Goal: Task Accomplishment & Management: Use online tool/utility

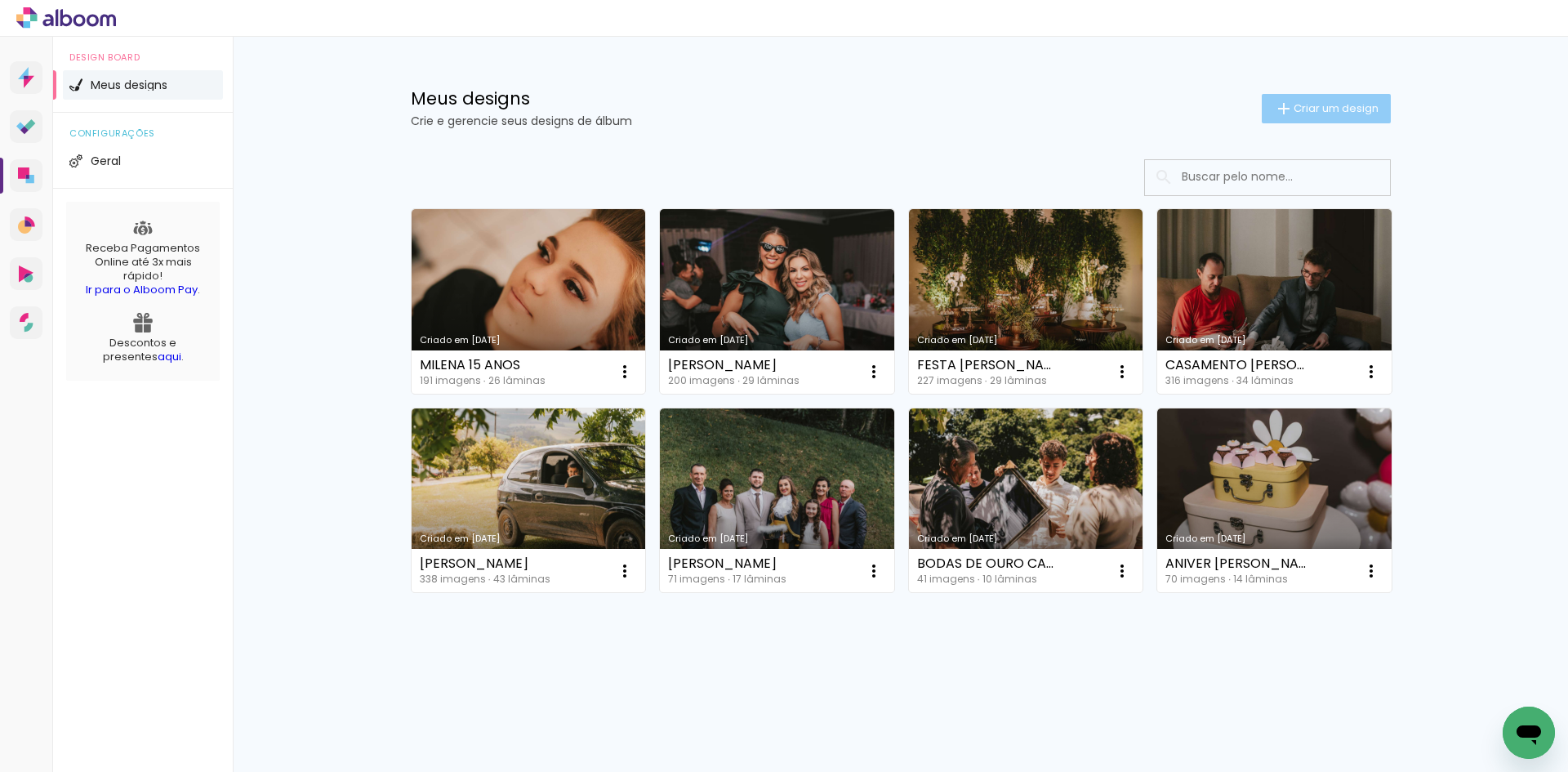
click at [1331, 116] on paper-button "Criar um design" at bounding box center [1326, 108] width 129 height 29
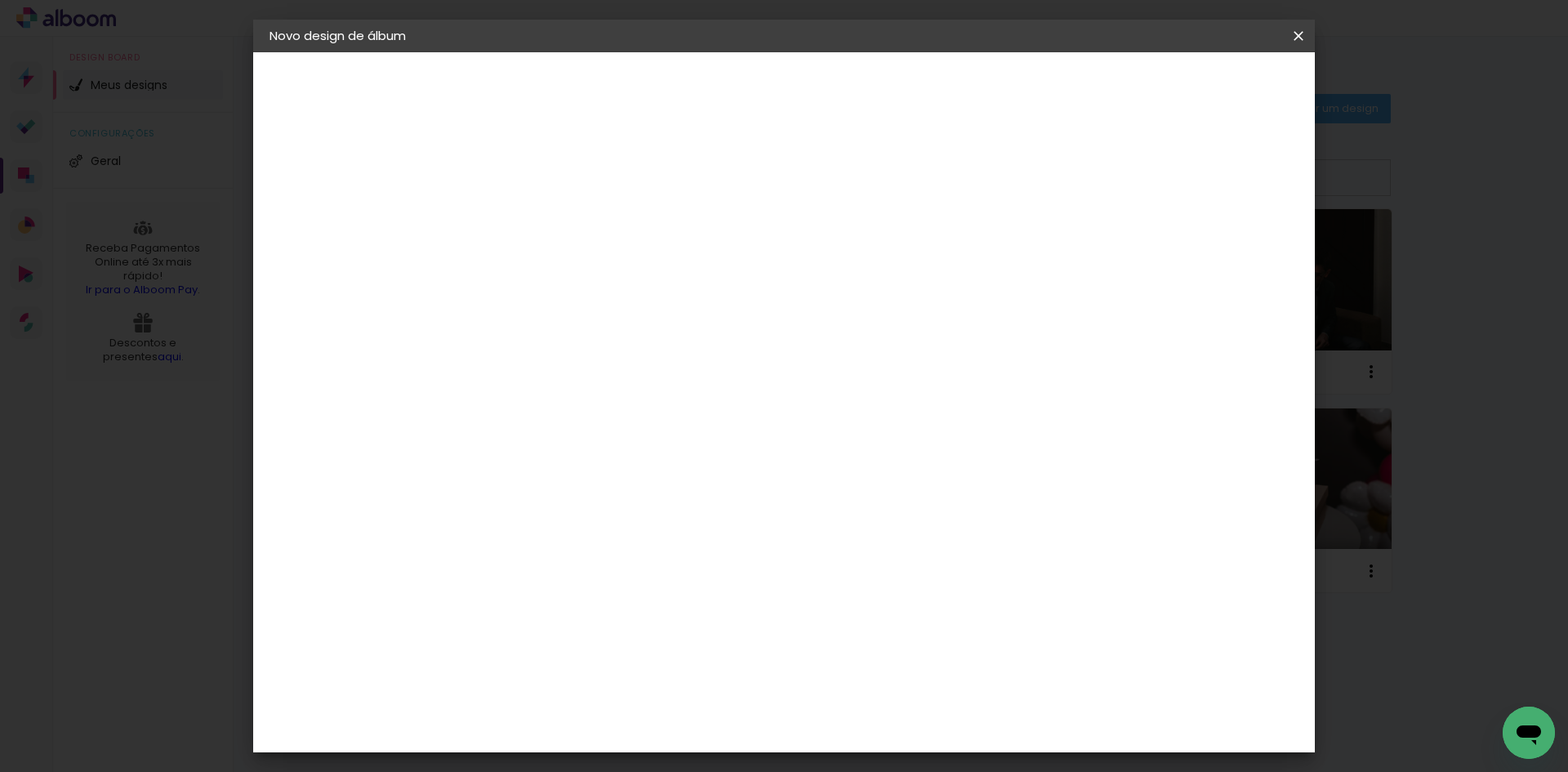
click at [536, 225] on input at bounding box center [536, 219] width 0 height 25
type input "m"
type input "MANU 15 ANOS"
type paper-input "MANU 15 ANOS"
click at [0, 0] on slot "Avançar" at bounding box center [0, 0] width 0 height 0
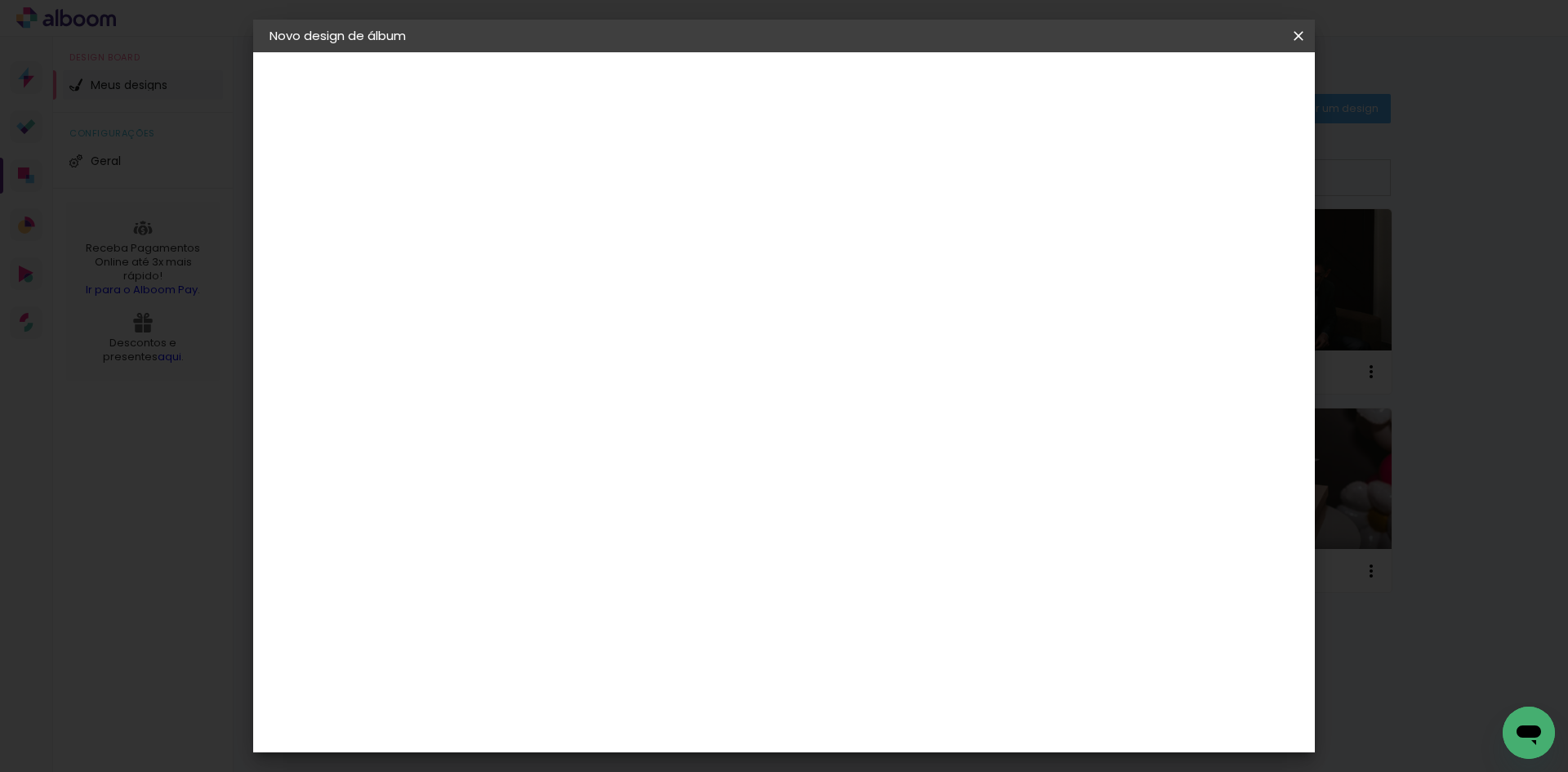
click at [596, 324] on paper-input-container at bounding box center [578, 312] width 176 height 37
type input "GRUPO"
type paper-input "GRUPO"
click at [624, 383] on paper-item "Grupo Foto Sul" at bounding box center [562, 379] width 144 height 55
click at [567, 365] on div "Grupo Foto Sul" at bounding box center [546, 379] width 41 height 40
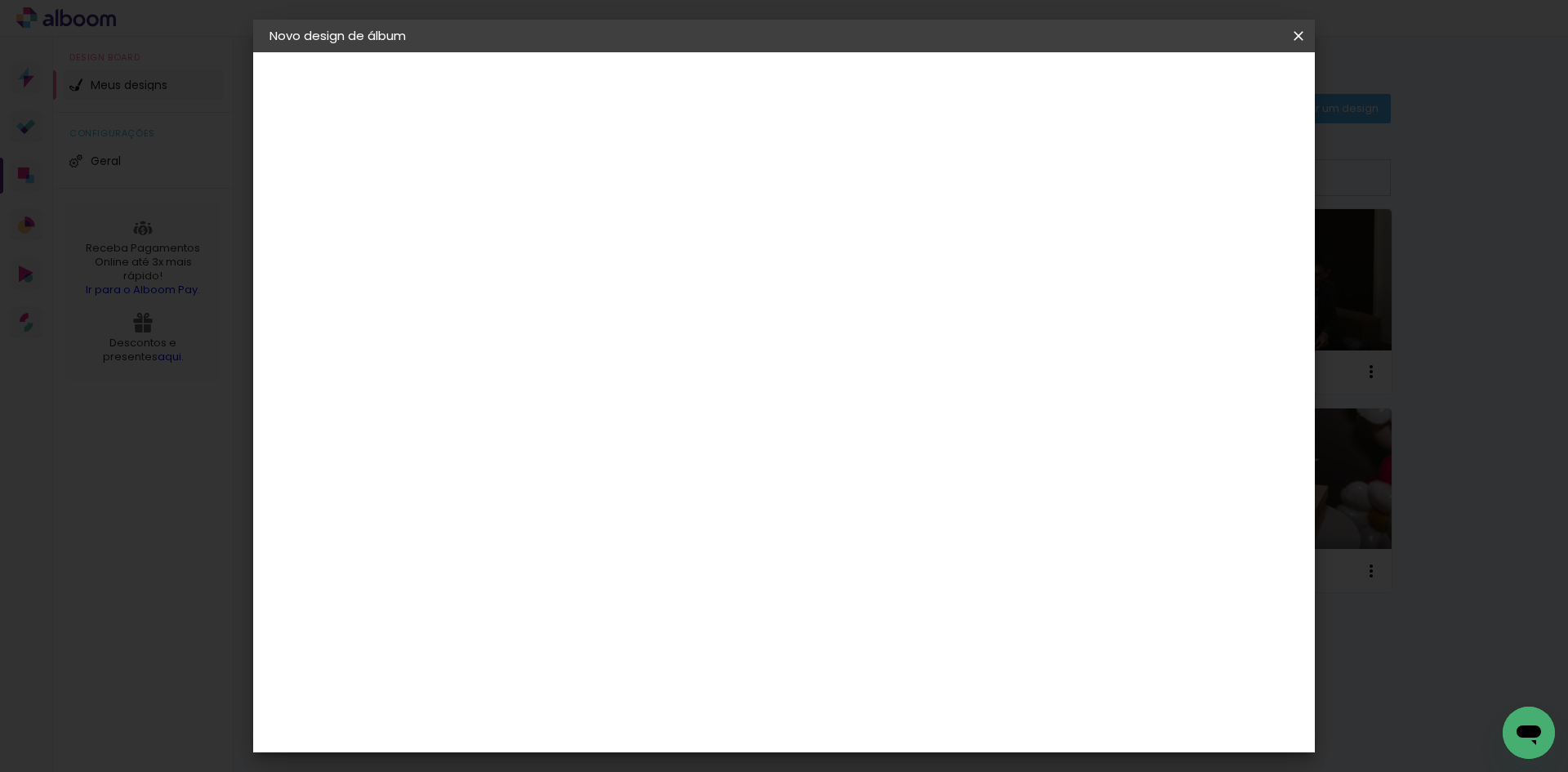
click at [0, 0] on slot "Avançar" at bounding box center [0, 0] width 0 height 0
click at [647, 765] on span "25 × 25" at bounding box center [608, 786] width 76 height 43
click at [0, 0] on slot "Avançar" at bounding box center [0, 0] width 0 height 0
type input "1"
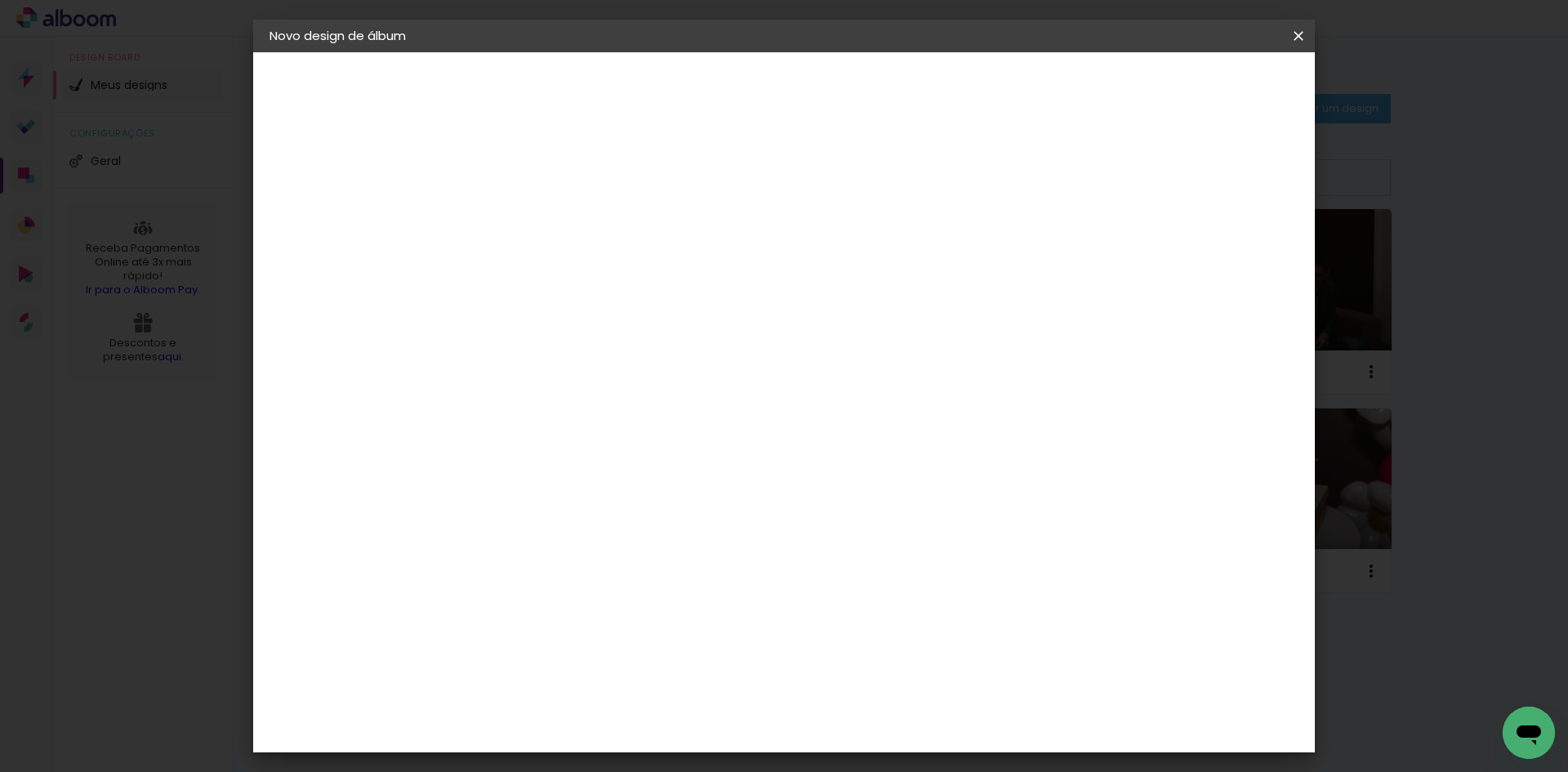
type paper-input "1"
click at [545, 181] on input "1" at bounding box center [524, 176] width 56 height 20
type input "0"
type paper-input "0"
click at [545, 181] on input "0" at bounding box center [524, 176] width 56 height 20
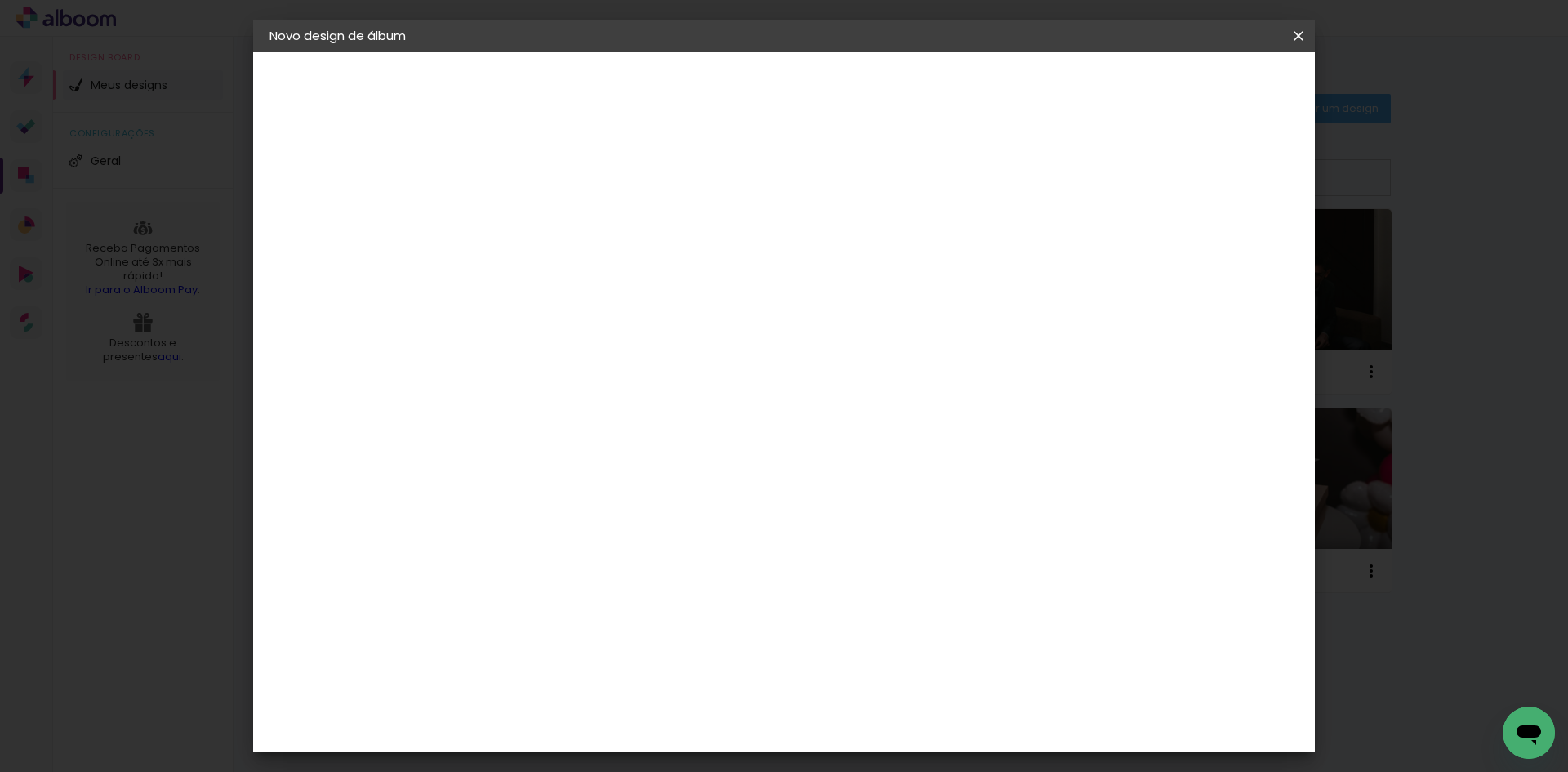
click at [1197, 83] on span "Iniciar design" at bounding box center [1159, 86] width 75 height 11
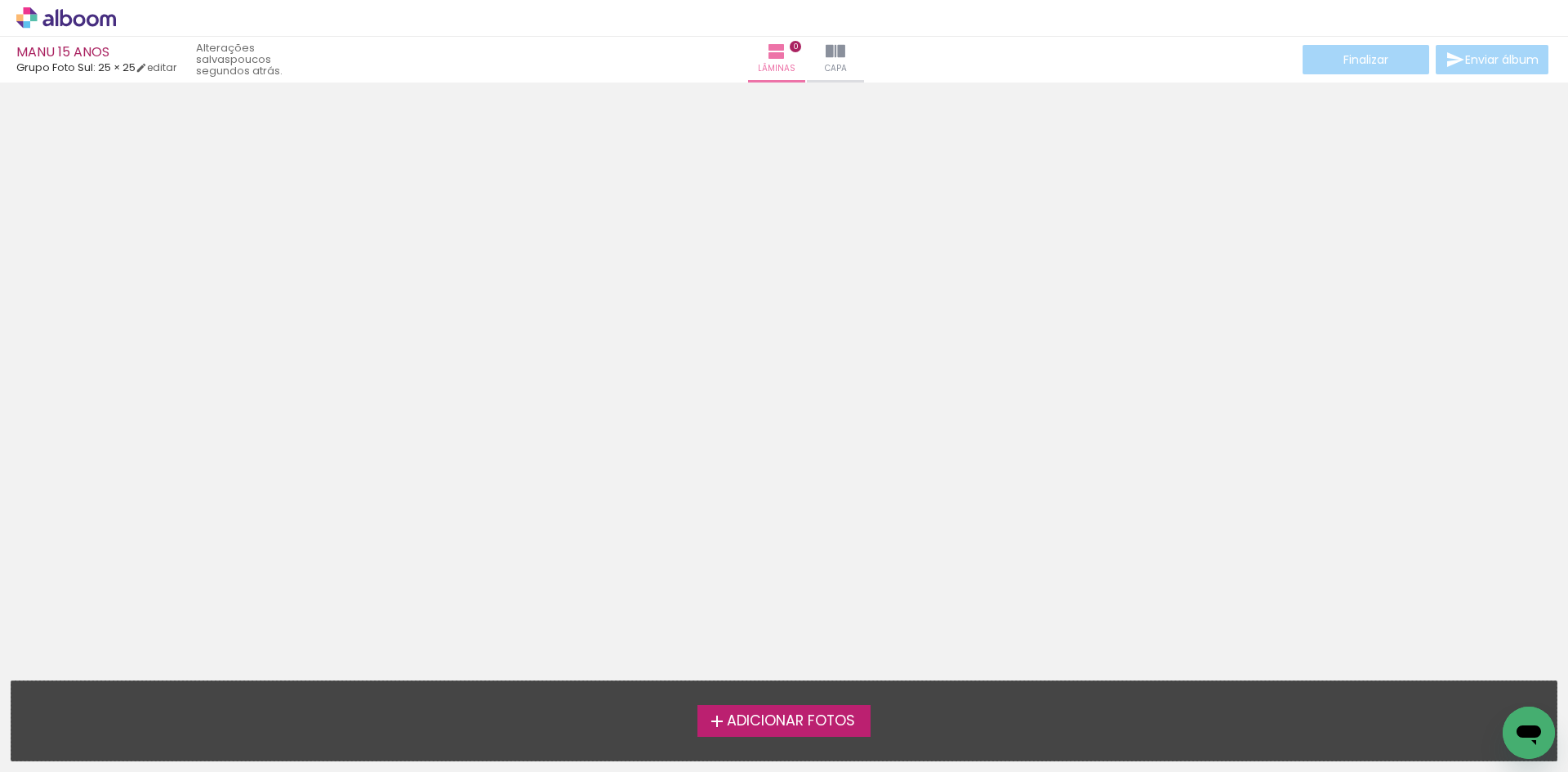
click at [789, 715] on span "Adicionar Fotos" at bounding box center [791, 721] width 128 height 15
click at [0, 0] on input "file" at bounding box center [0, 0] width 0 height 0
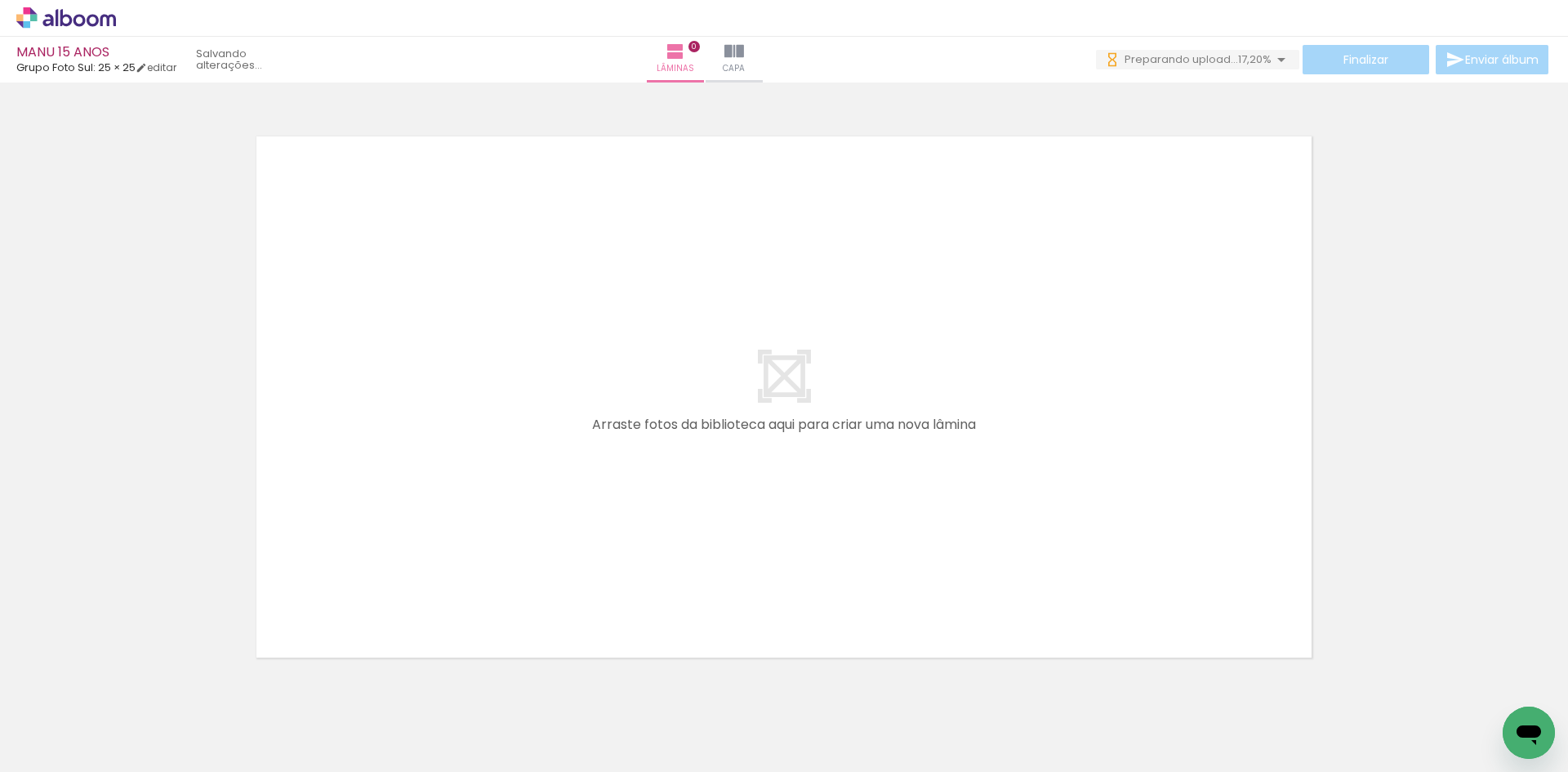
scroll to position [0, 14829]
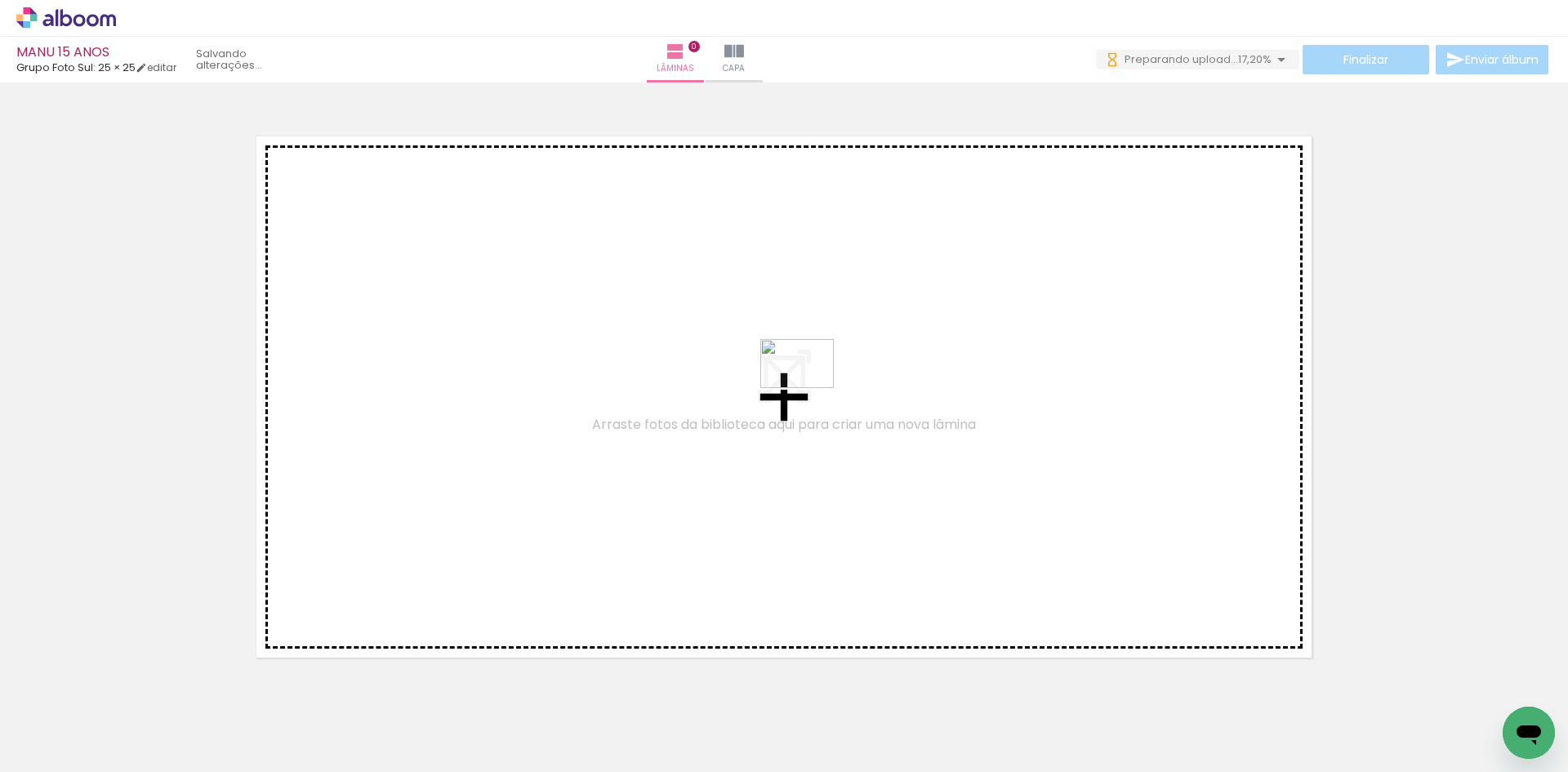
drag, startPoint x: 726, startPoint y: 739, endPoint x: 809, endPoint y: 388, distance: 360.7
click at [809, 388] on quentale-workspace at bounding box center [784, 386] width 1568 height 772
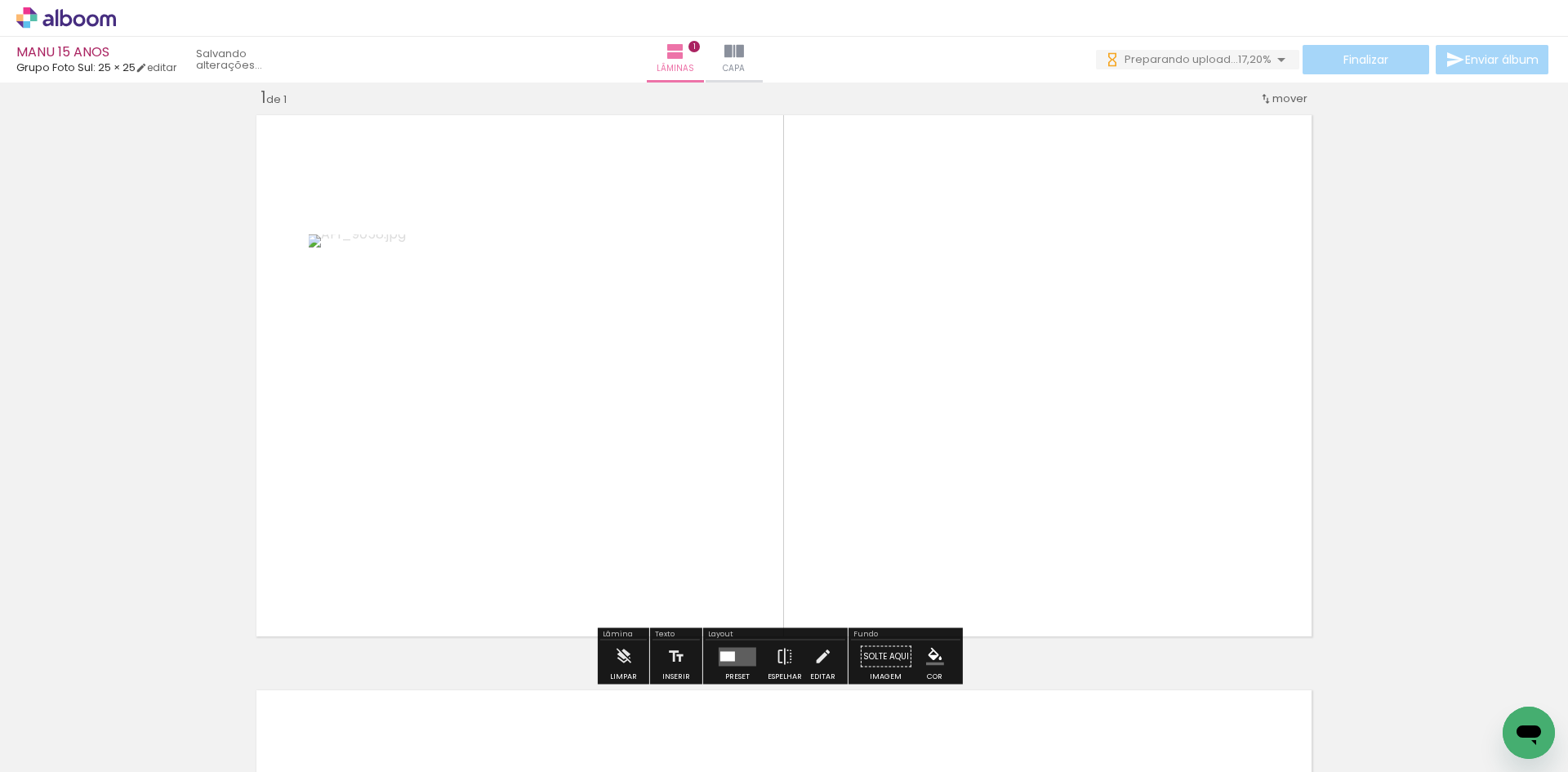
scroll to position [21, 0]
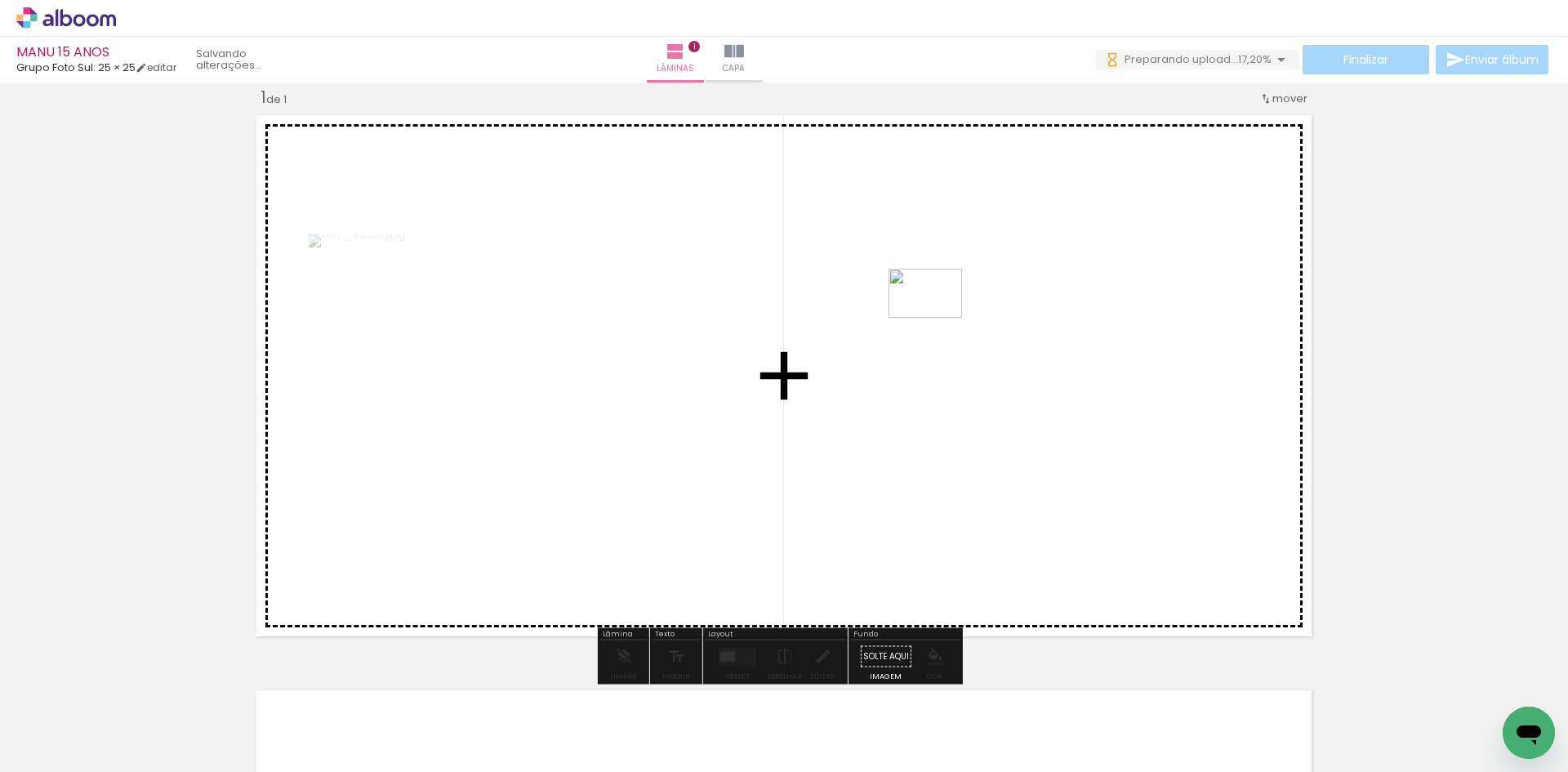
drag, startPoint x: 810, startPoint y: 736, endPoint x: 938, endPoint y: 318, distance: 437.2
click at [938, 318] on quentale-workspace at bounding box center [784, 386] width 1568 height 772
drag, startPoint x: 896, startPoint y: 740, endPoint x: 976, endPoint y: 432, distance: 318.2
click at [976, 432] on quentale-workspace at bounding box center [784, 386] width 1568 height 772
drag, startPoint x: 1022, startPoint y: 533, endPoint x: 1040, endPoint y: 364, distance: 170.0
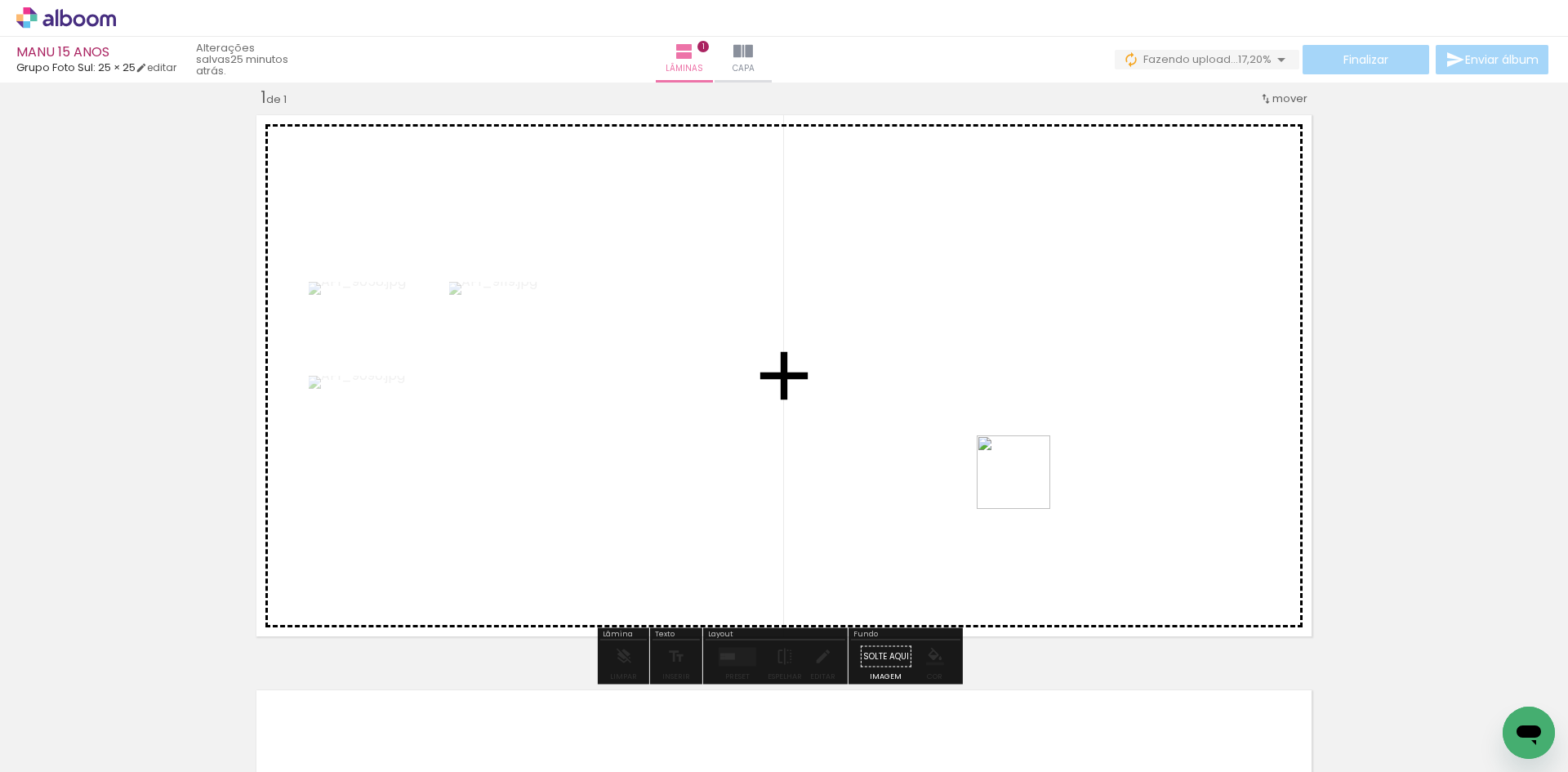
click at [1040, 364] on quentale-workspace at bounding box center [784, 386] width 1568 height 772
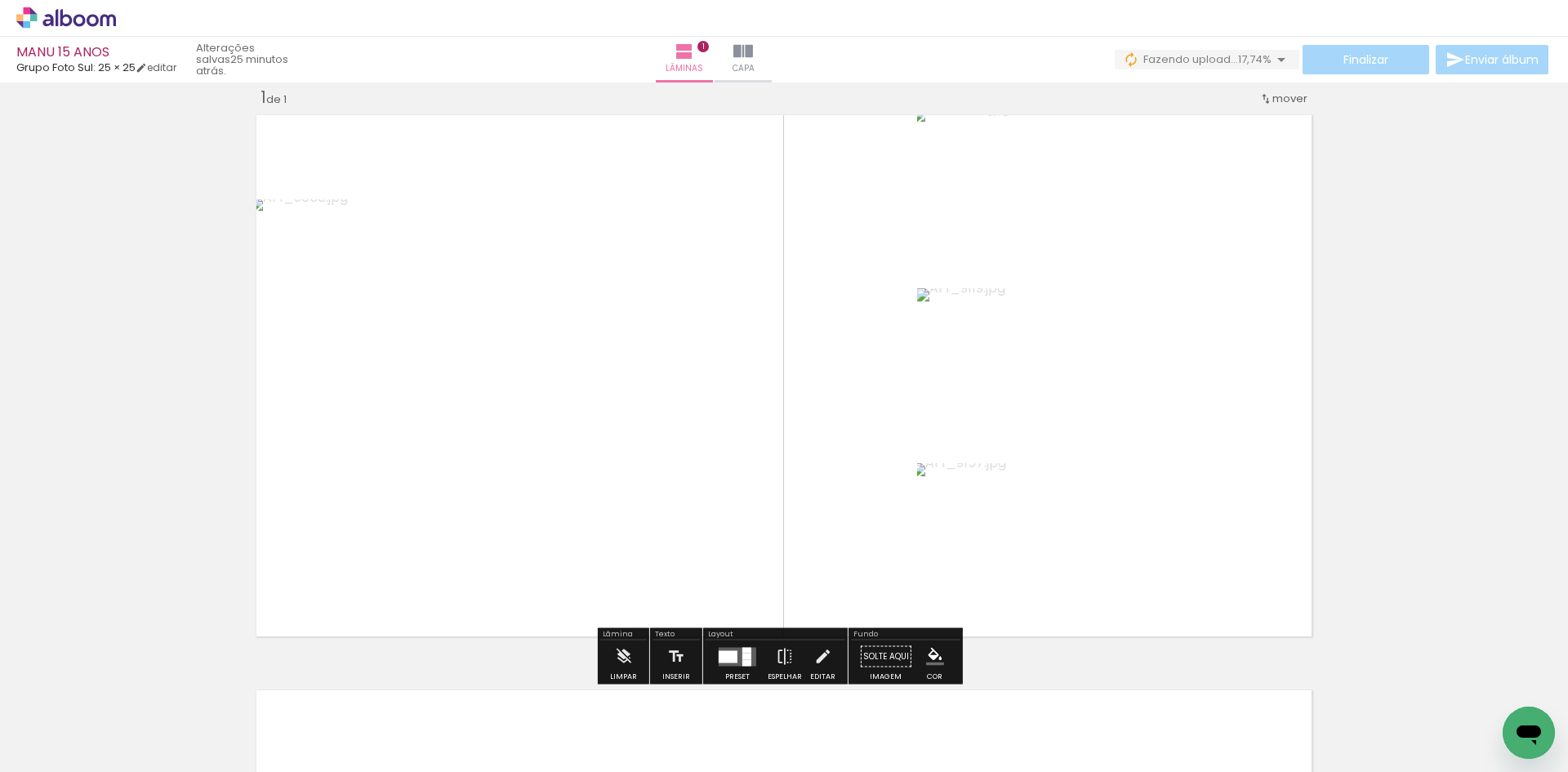
click at [1074, 396] on div at bounding box center [1083, 371] width 29 height 106
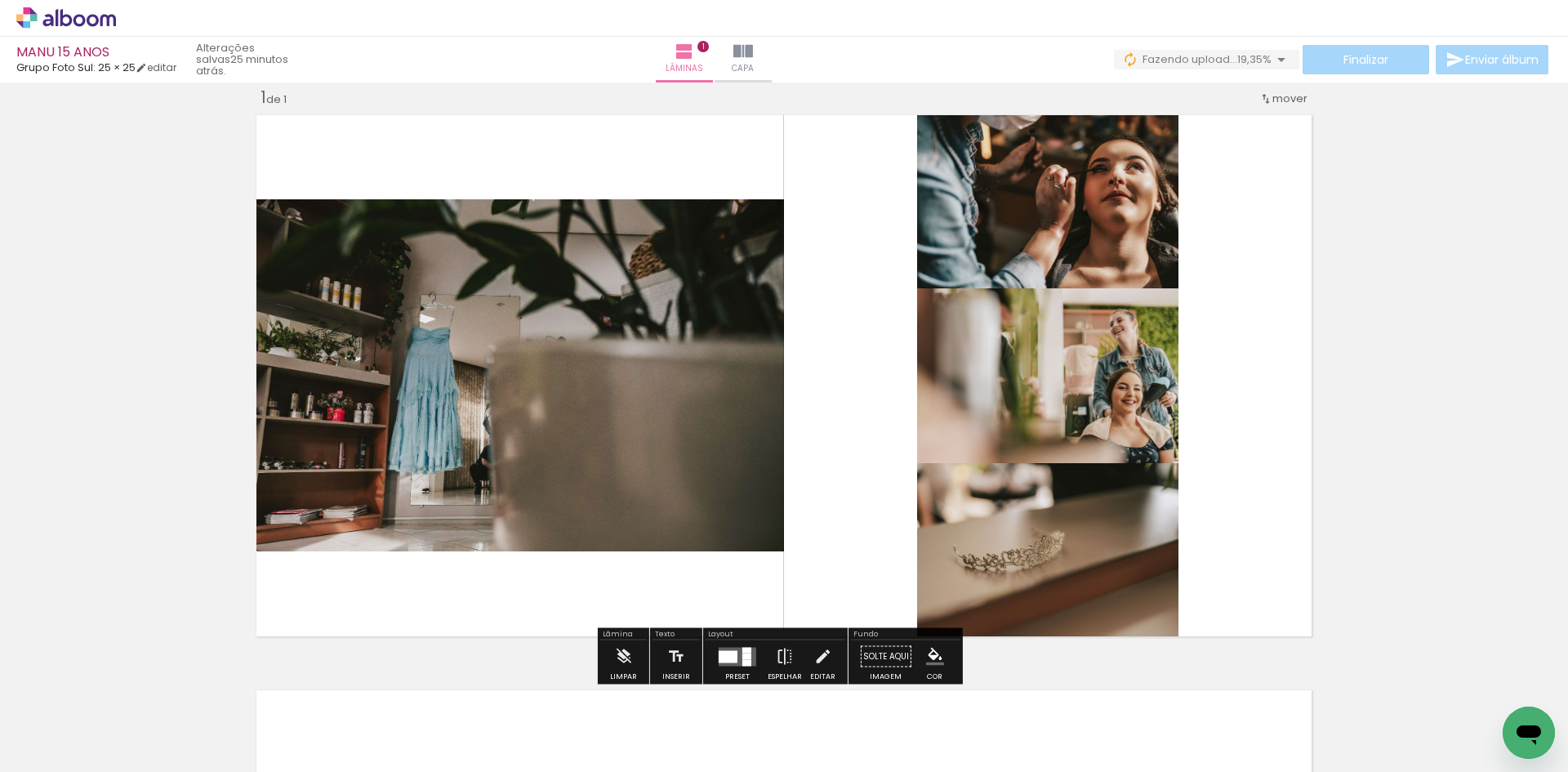
click at [1075, 358] on paper-item at bounding box center [1083, 355] width 29 height 11
click at [1076, 334] on span at bounding box center [1083, 333] width 17 height 4
click at [1085, 403] on quentale-photo at bounding box center [1048, 375] width 262 height 175
click at [1060, 483] on div "P&B" at bounding box center [1053, 480] width 32 height 25
click at [1117, 356] on quentale-photo at bounding box center [1048, 375] width 262 height 175
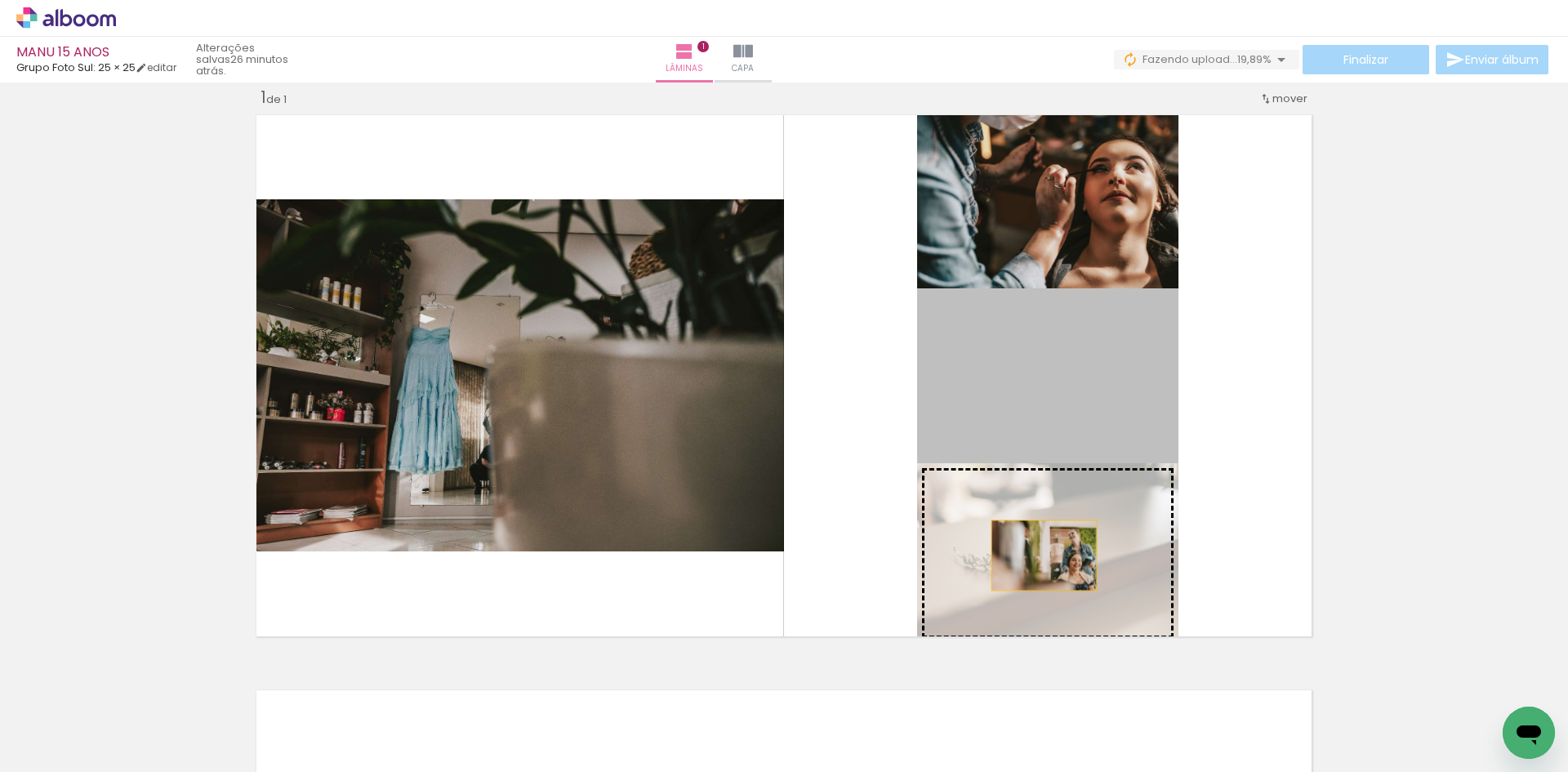
drag, startPoint x: 1091, startPoint y: 370, endPoint x: 1043, endPoint y: 551, distance: 187.3
click at [0, 0] on slot at bounding box center [0, 0] width 0 height 0
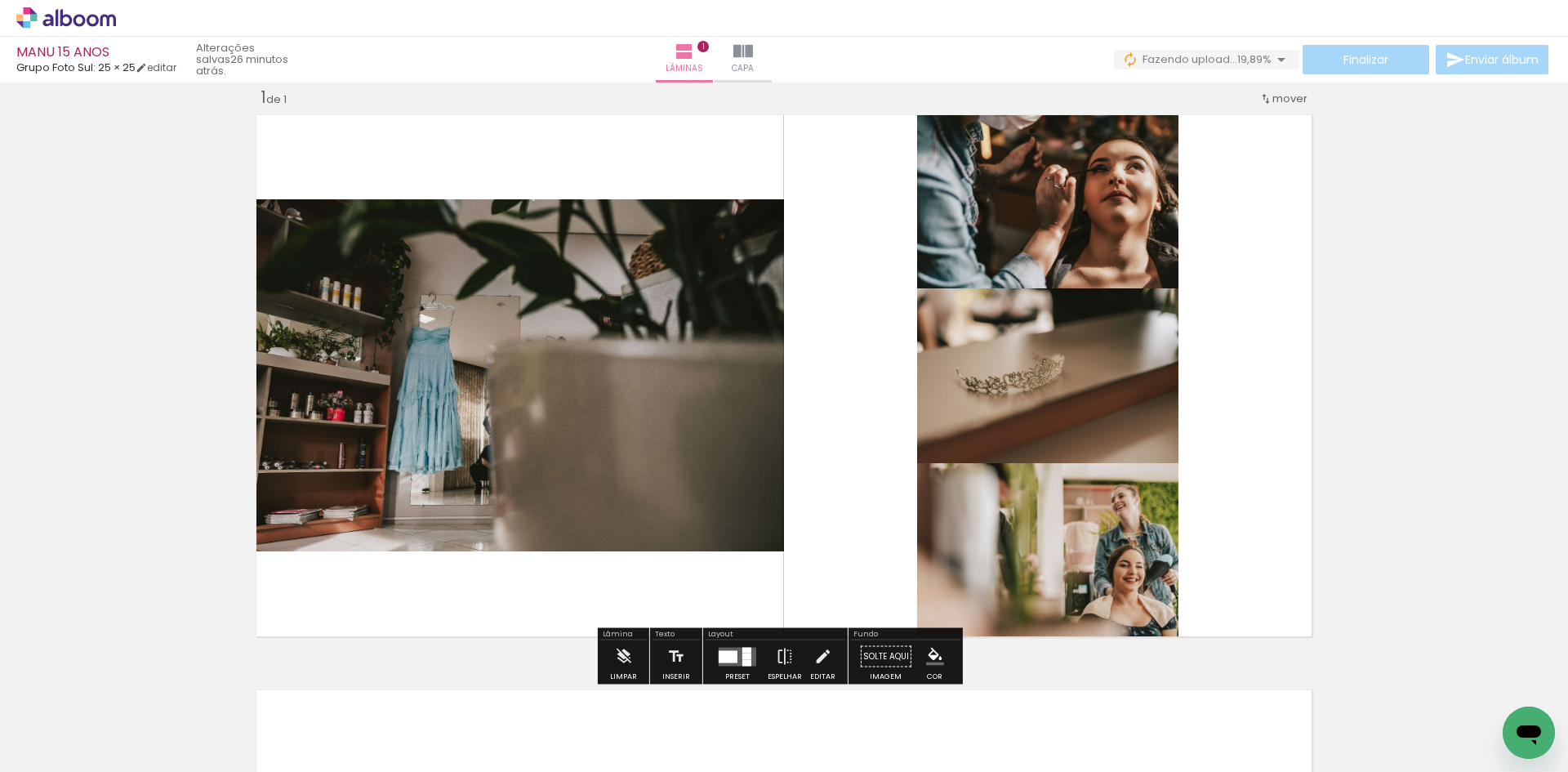
click at [1228, 438] on quentale-layouter at bounding box center [784, 376] width 1068 height 534
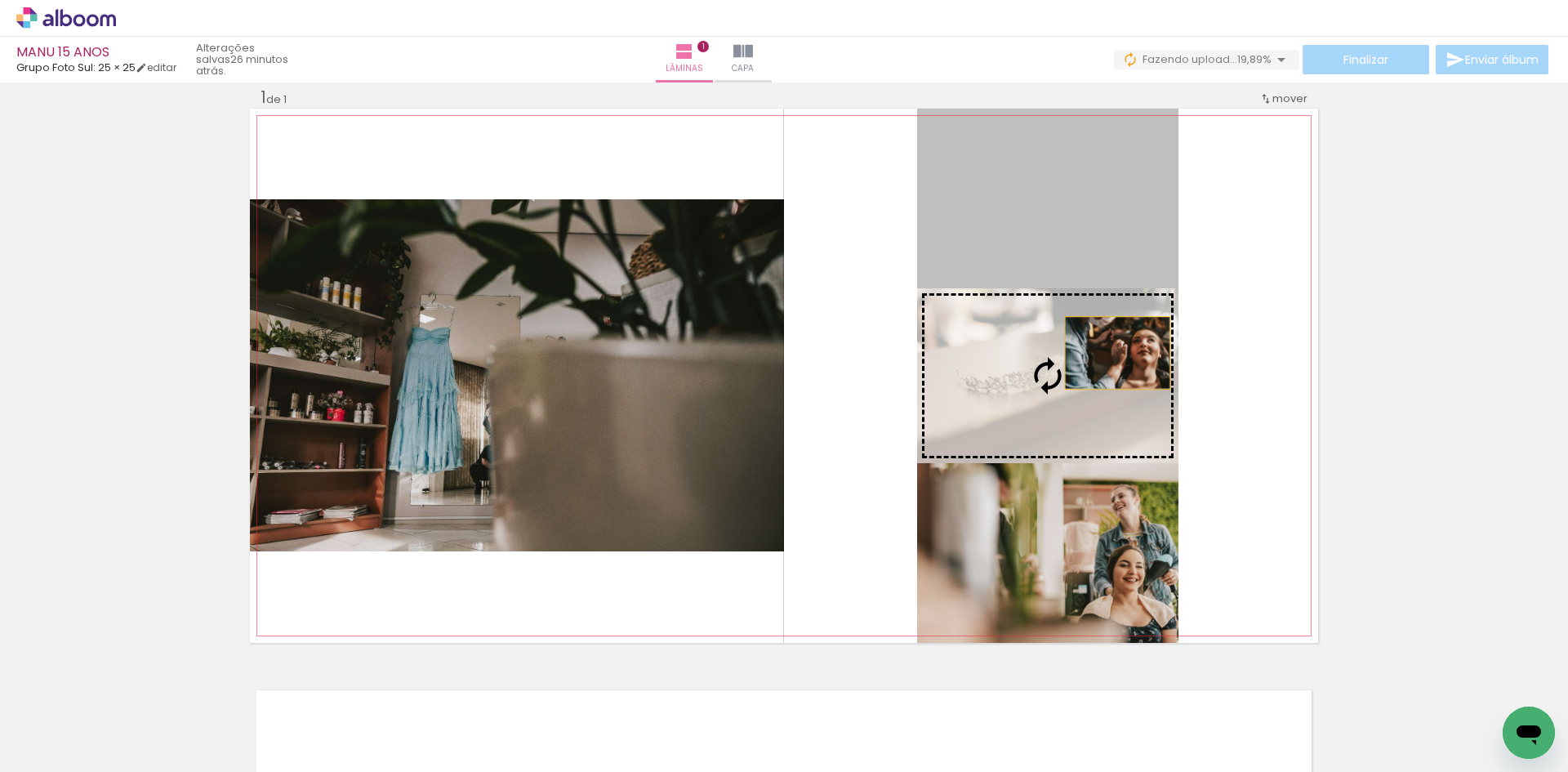
drag, startPoint x: 1121, startPoint y: 222, endPoint x: 1111, endPoint y: 353, distance: 131.4
click at [0, 0] on slot at bounding box center [0, 0] width 0 height 0
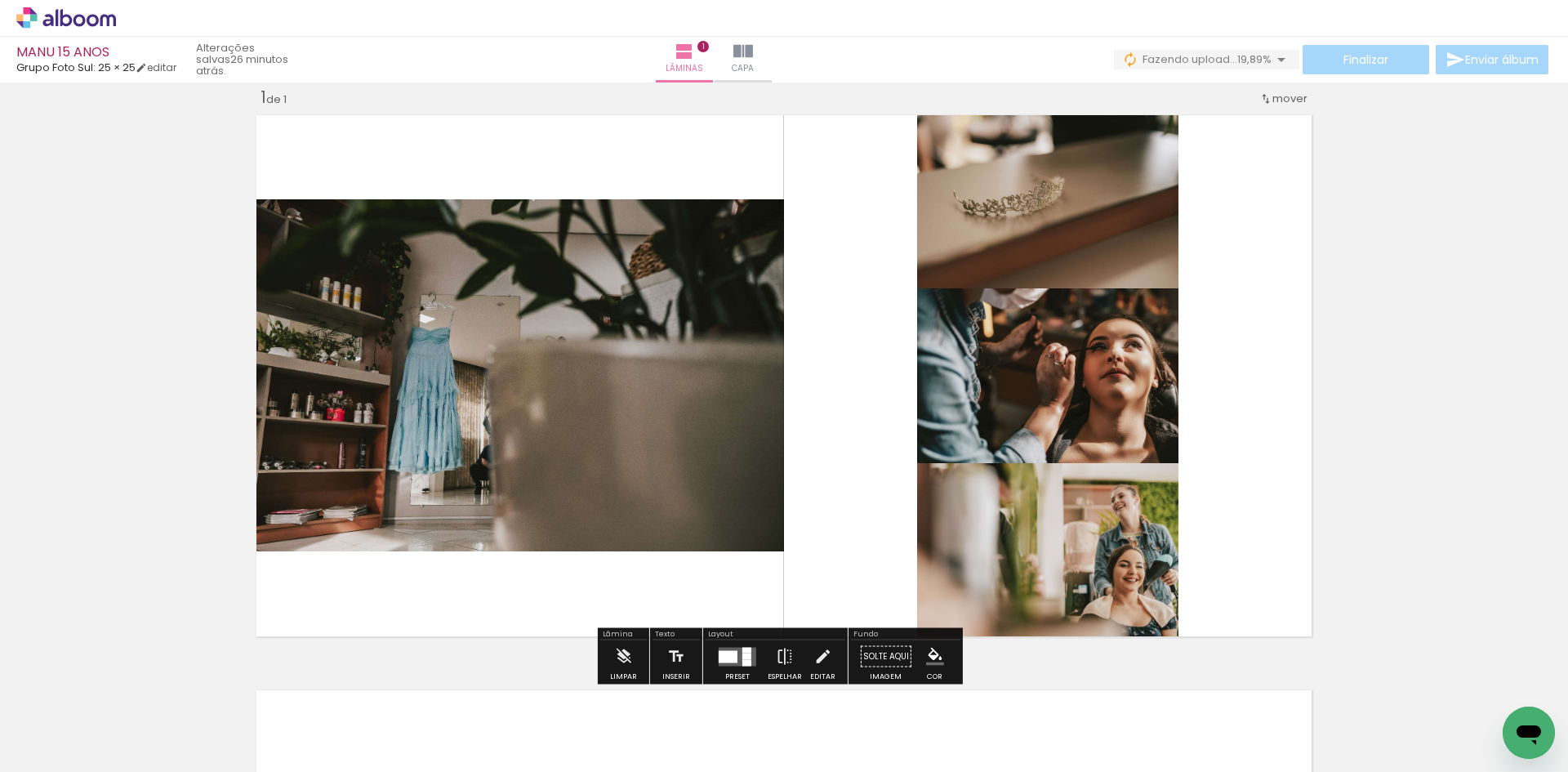
click at [1227, 372] on quentale-layouter at bounding box center [784, 376] width 1068 height 534
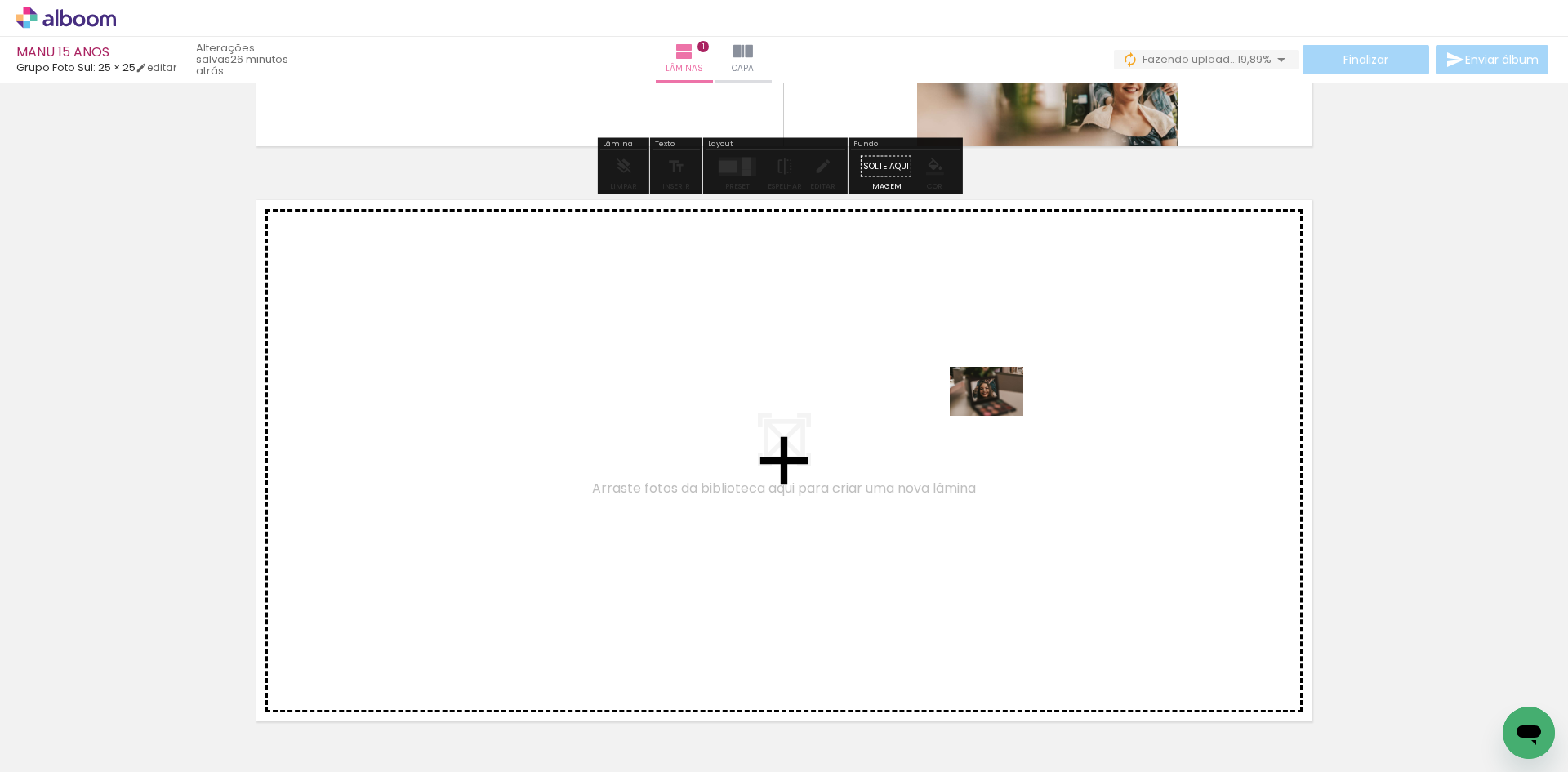
drag, startPoint x: 1106, startPoint y: 716, endPoint x: 999, endPoint y: 416, distance: 318.5
click at [999, 416] on quentale-workspace at bounding box center [784, 386] width 1568 height 772
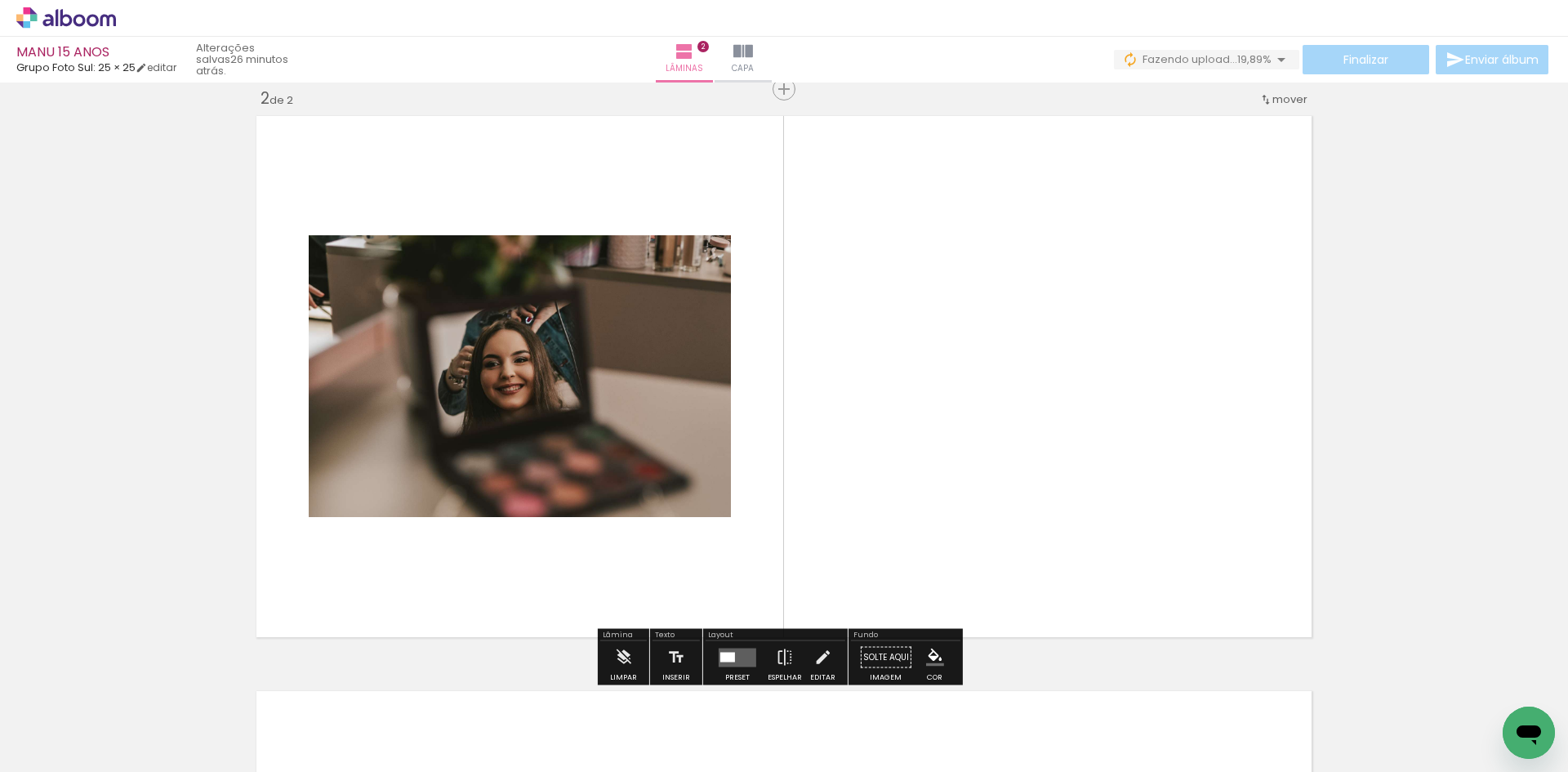
scroll to position [596, 0]
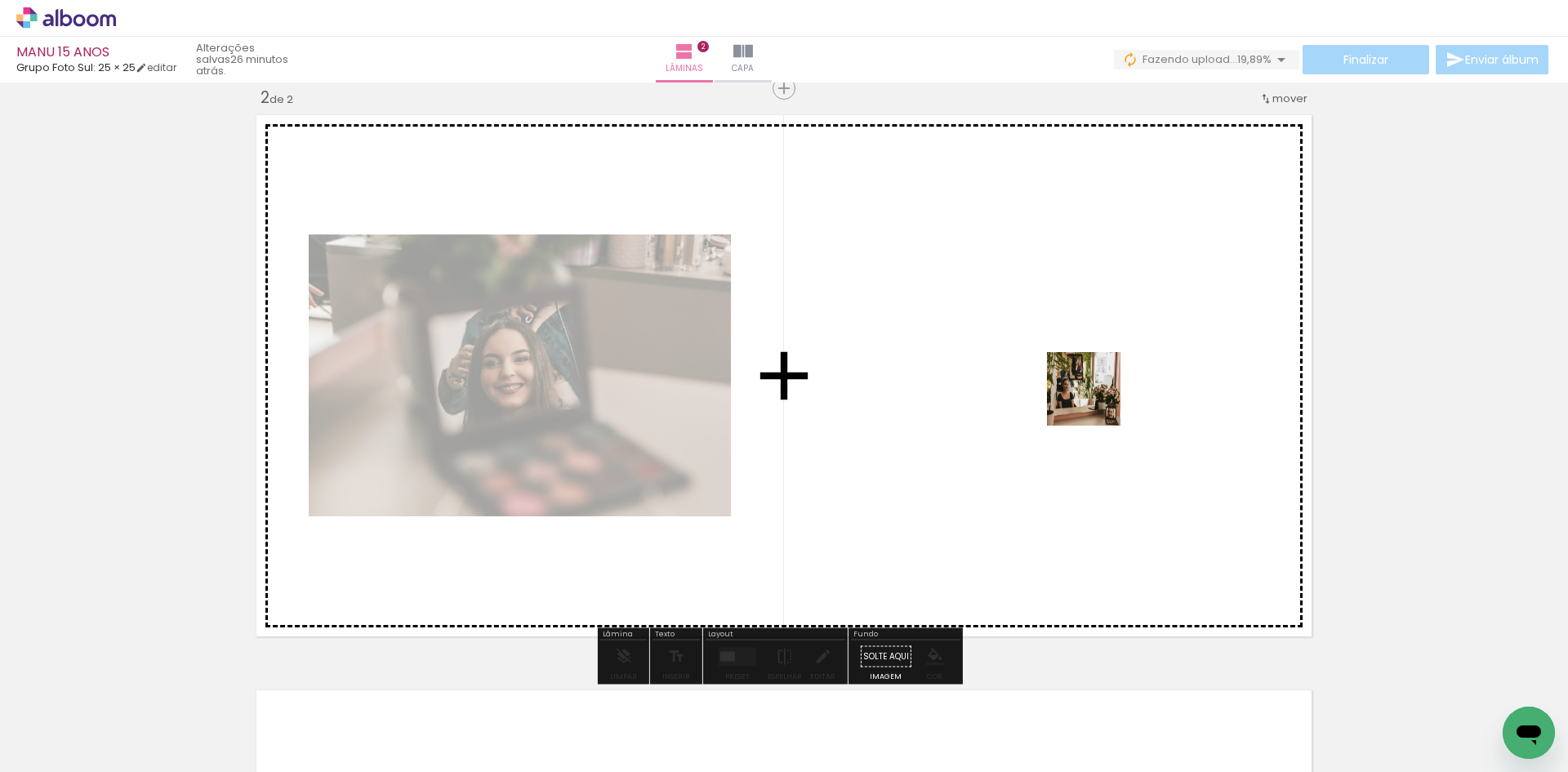
drag, startPoint x: 1194, startPoint y: 732, endPoint x: 1097, endPoint y: 401, distance: 344.9
click at [1097, 401] on quentale-workspace at bounding box center [784, 386] width 1568 height 772
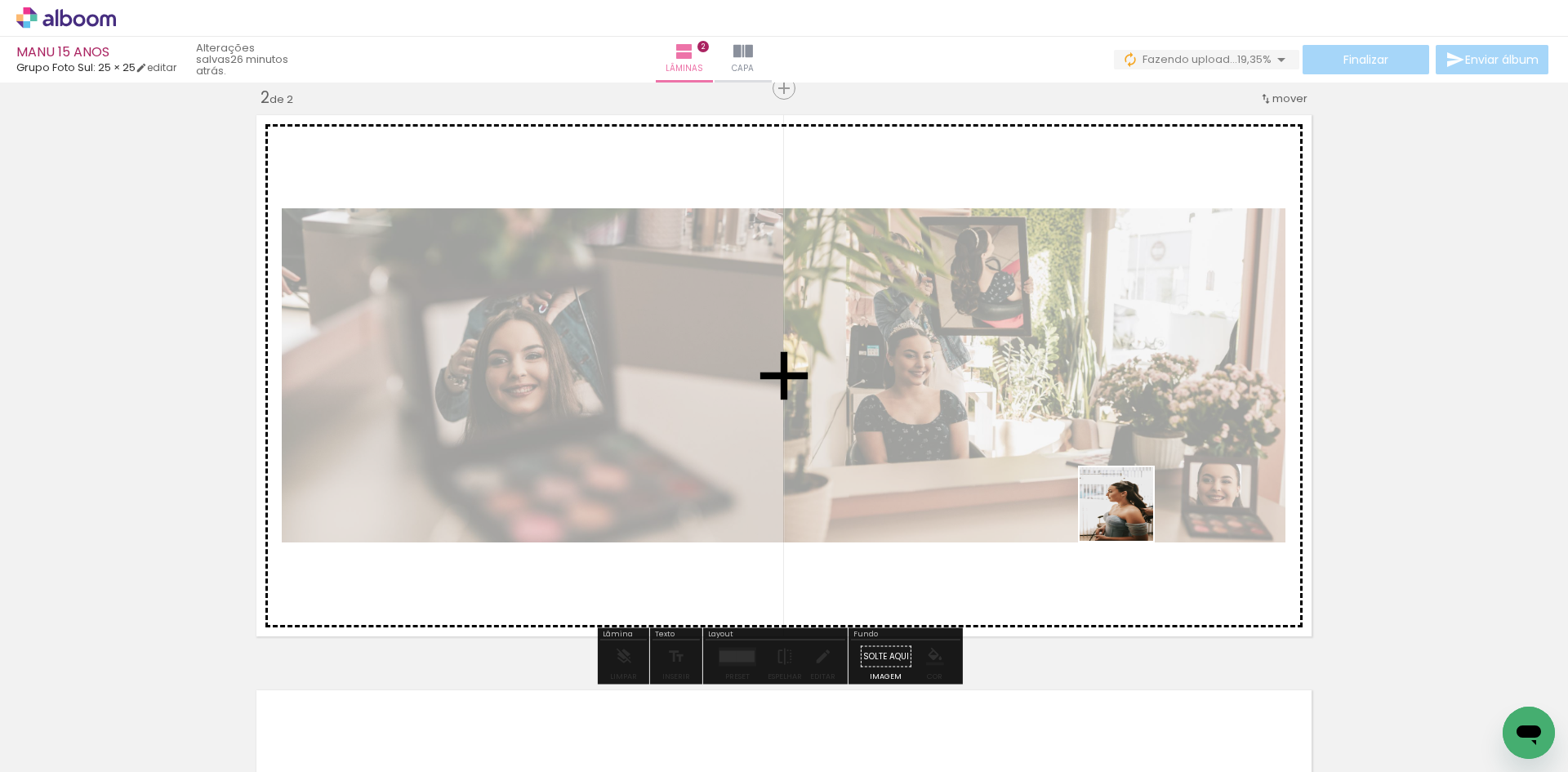
drag, startPoint x: 1280, startPoint y: 740, endPoint x: 1039, endPoint y: 462, distance: 367.9
click at [1039, 462] on quentale-workspace at bounding box center [784, 386] width 1568 height 772
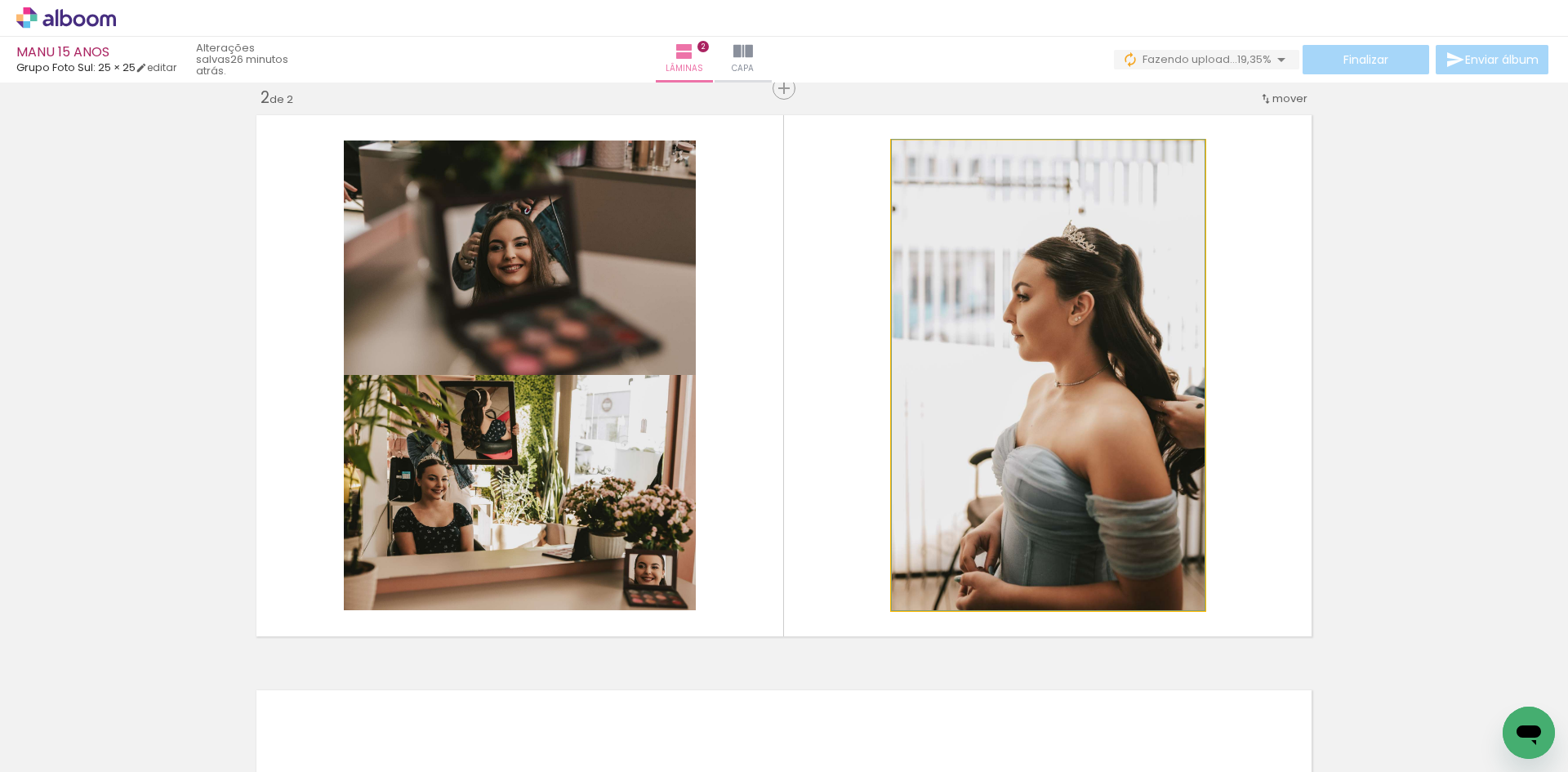
click at [1008, 388] on quentale-photo at bounding box center [1048, 375] width 313 height 470
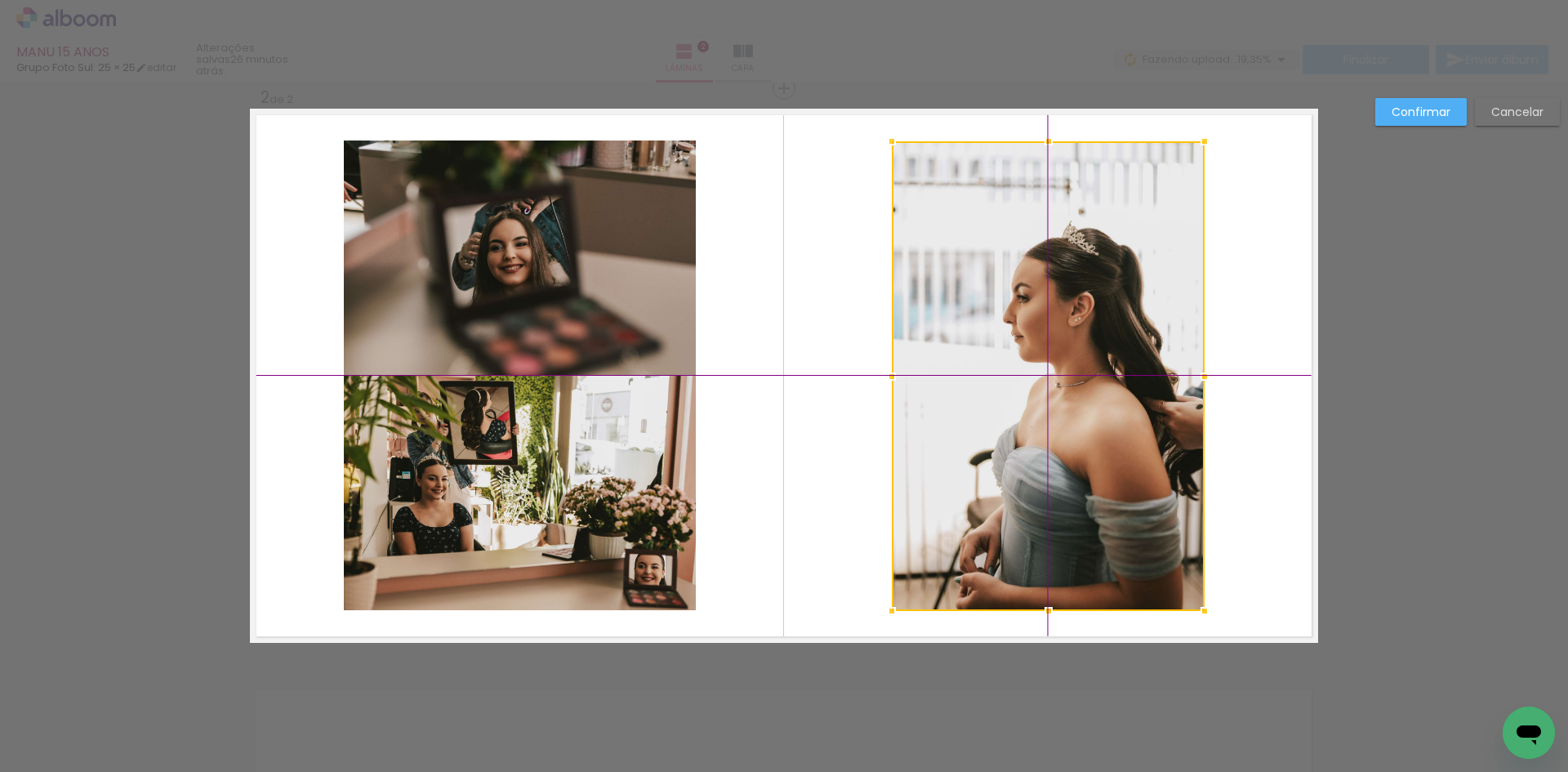
click at [1068, 379] on div at bounding box center [1048, 376] width 313 height 470
click at [1392, 393] on div "Confirmar Cancelar" at bounding box center [784, 369] width 1568 height 1765
click at [1367, 393] on div "Confirmar Cancelar" at bounding box center [784, 369] width 1568 height 1765
click at [1303, 342] on quentale-layouter at bounding box center [784, 376] width 1068 height 534
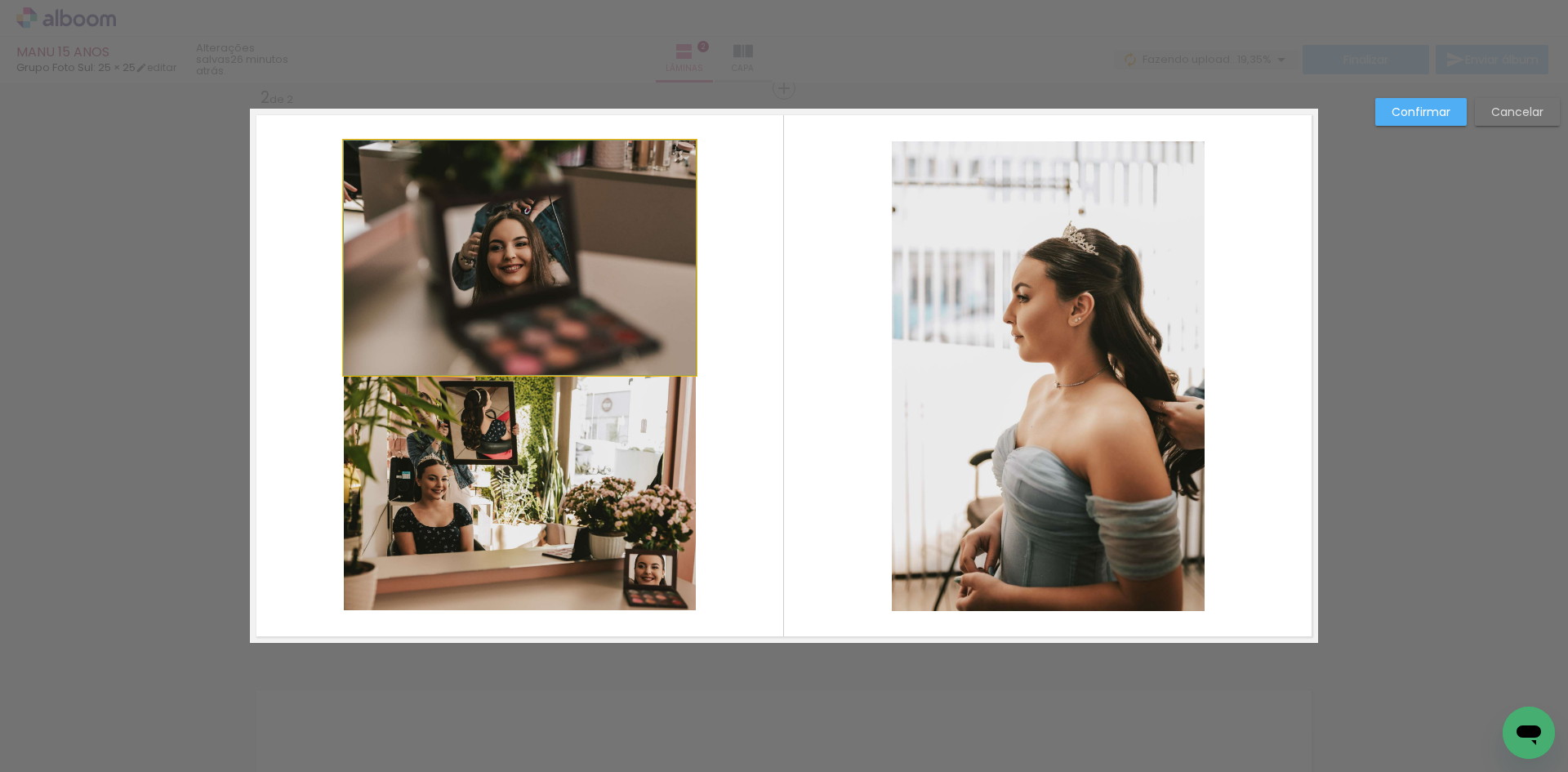
click at [672, 298] on quentale-photo at bounding box center [520, 257] width 352 height 234
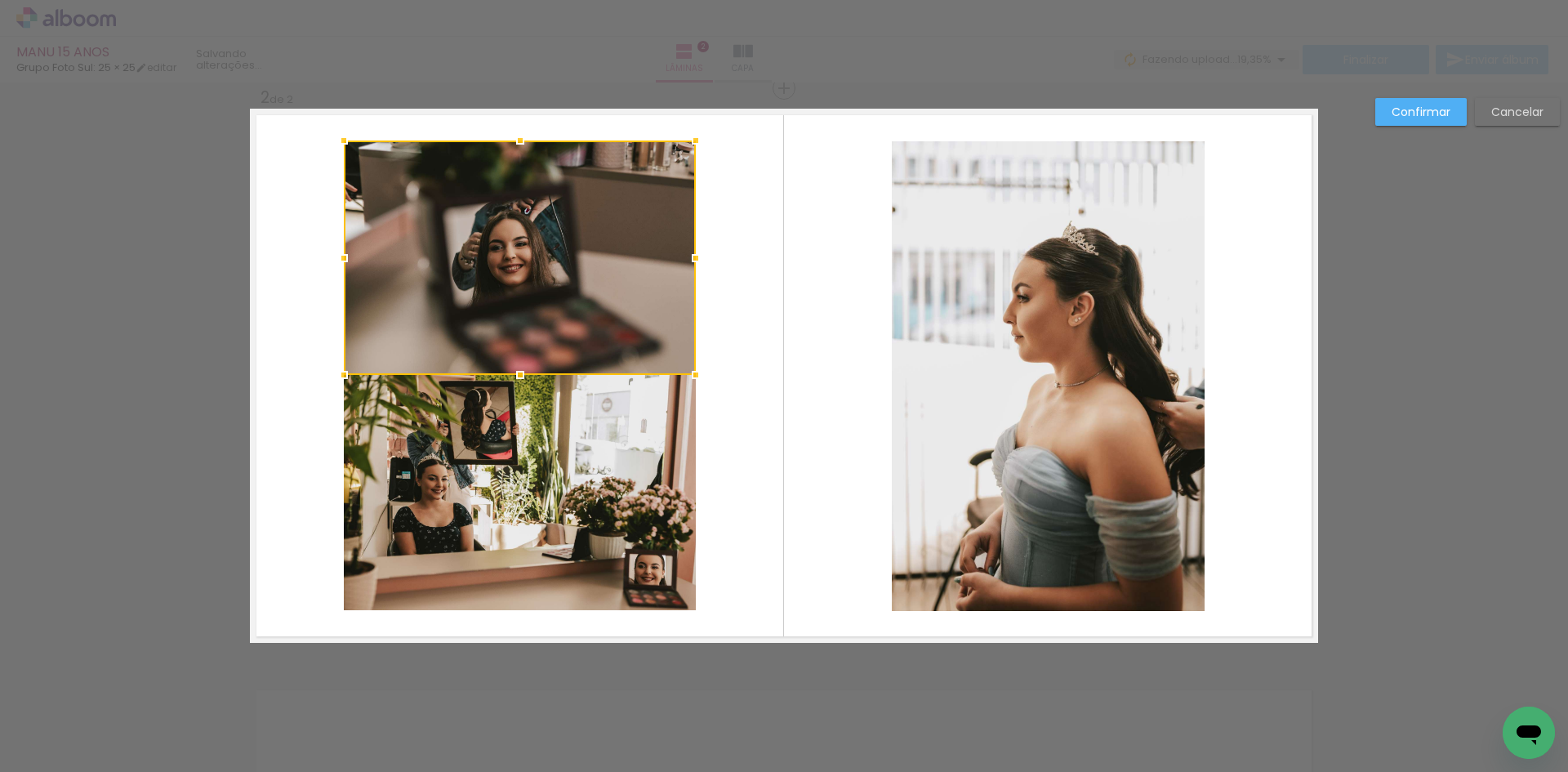
click at [895, 458] on quentale-photo at bounding box center [1048, 376] width 313 height 470
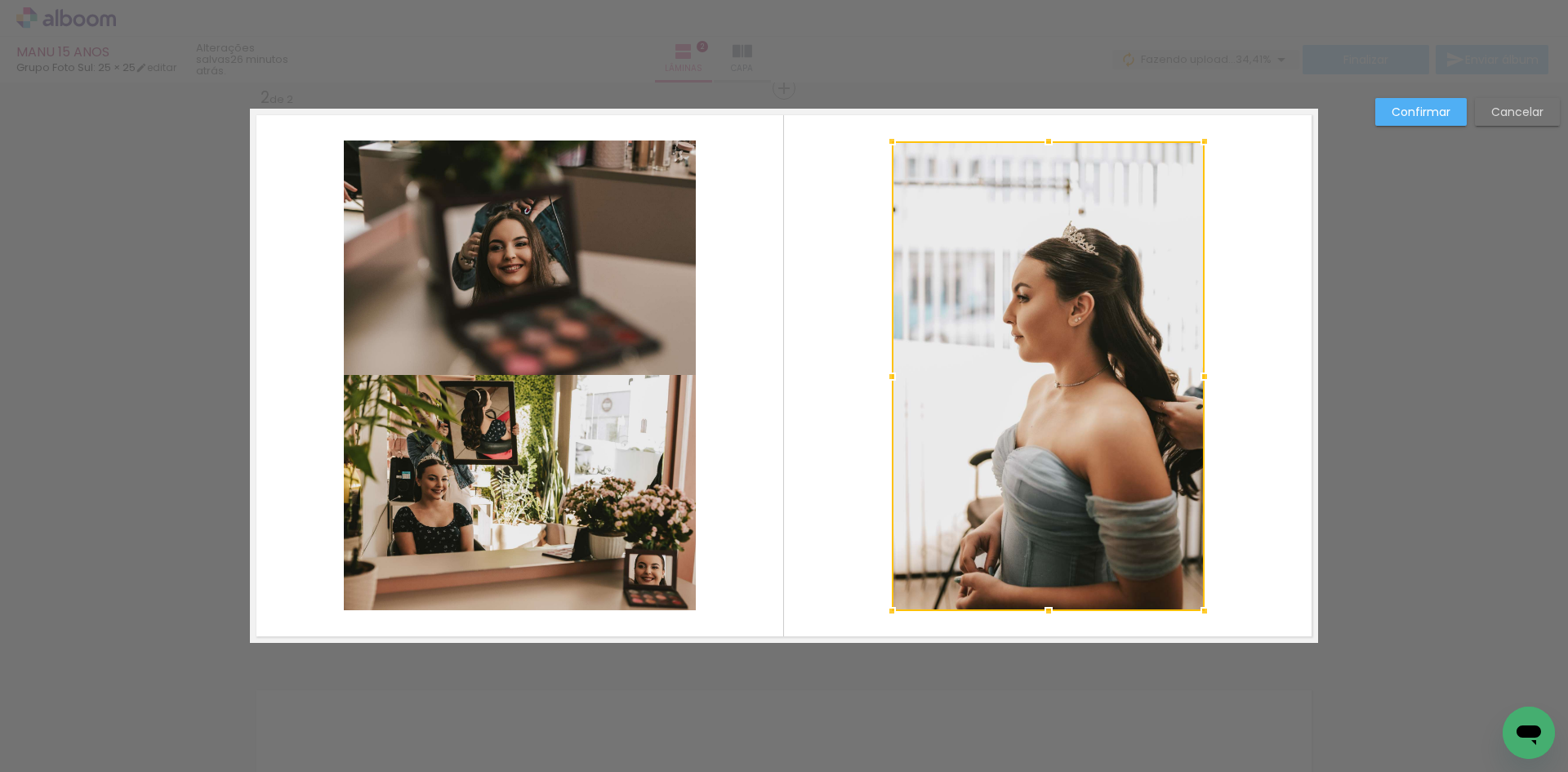
click at [0, 0] on slot "Confirmar" at bounding box center [0, 0] width 0 height 0
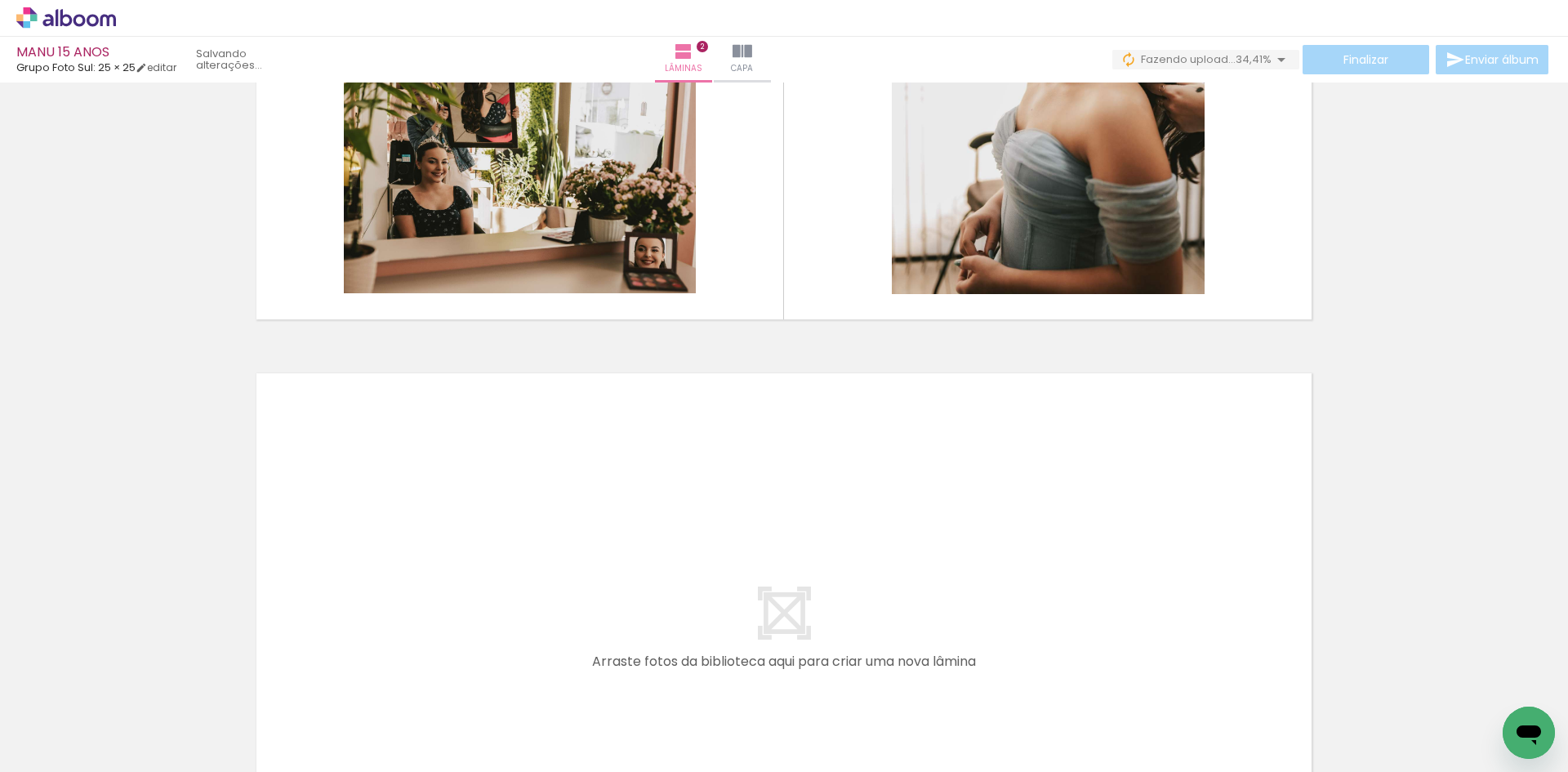
scroll to position [711, 0]
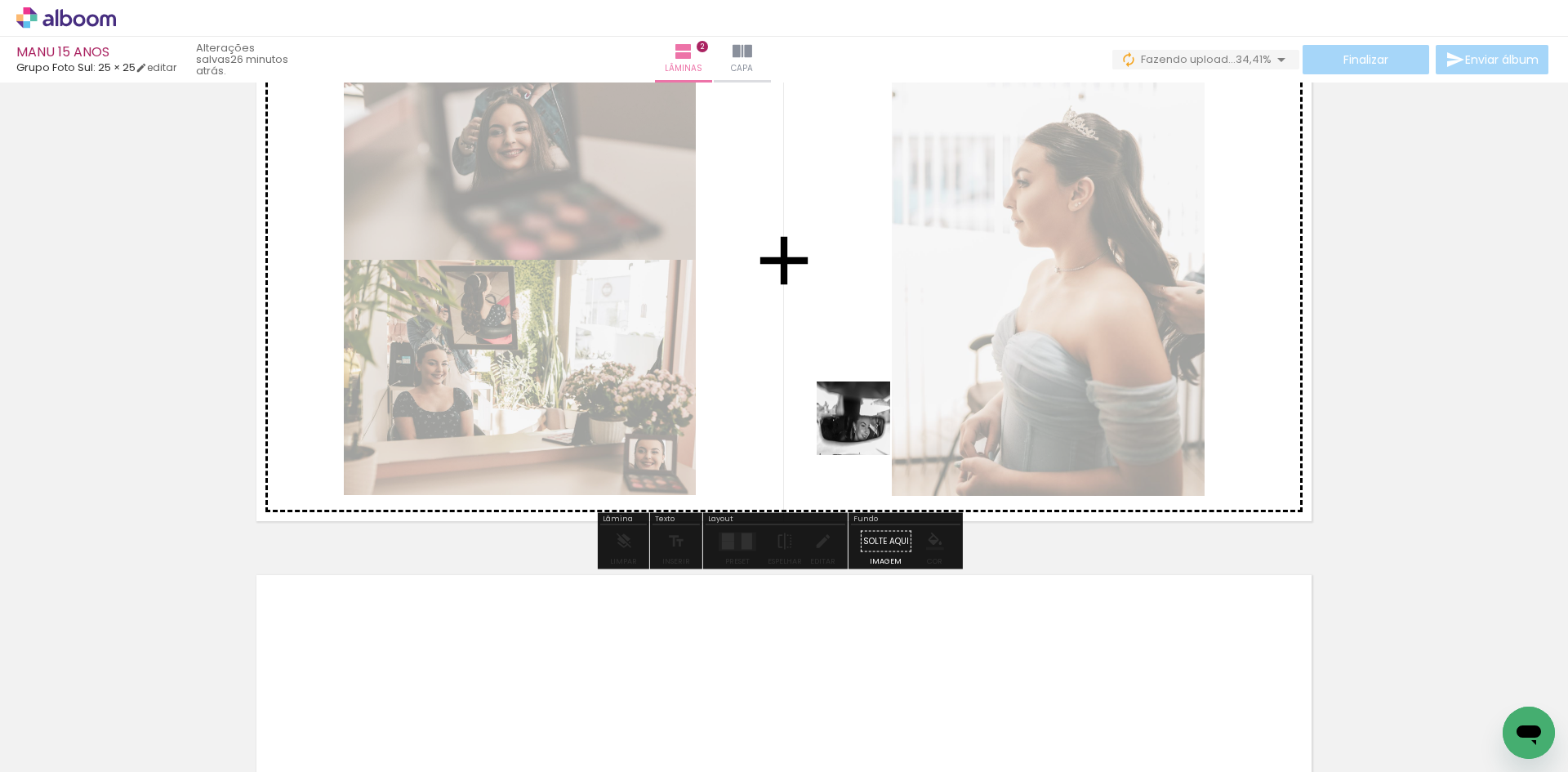
drag, startPoint x: 611, startPoint y: 730, endPoint x: 892, endPoint y: 385, distance: 445.0
click at [892, 385] on quentale-workspace at bounding box center [784, 386] width 1568 height 772
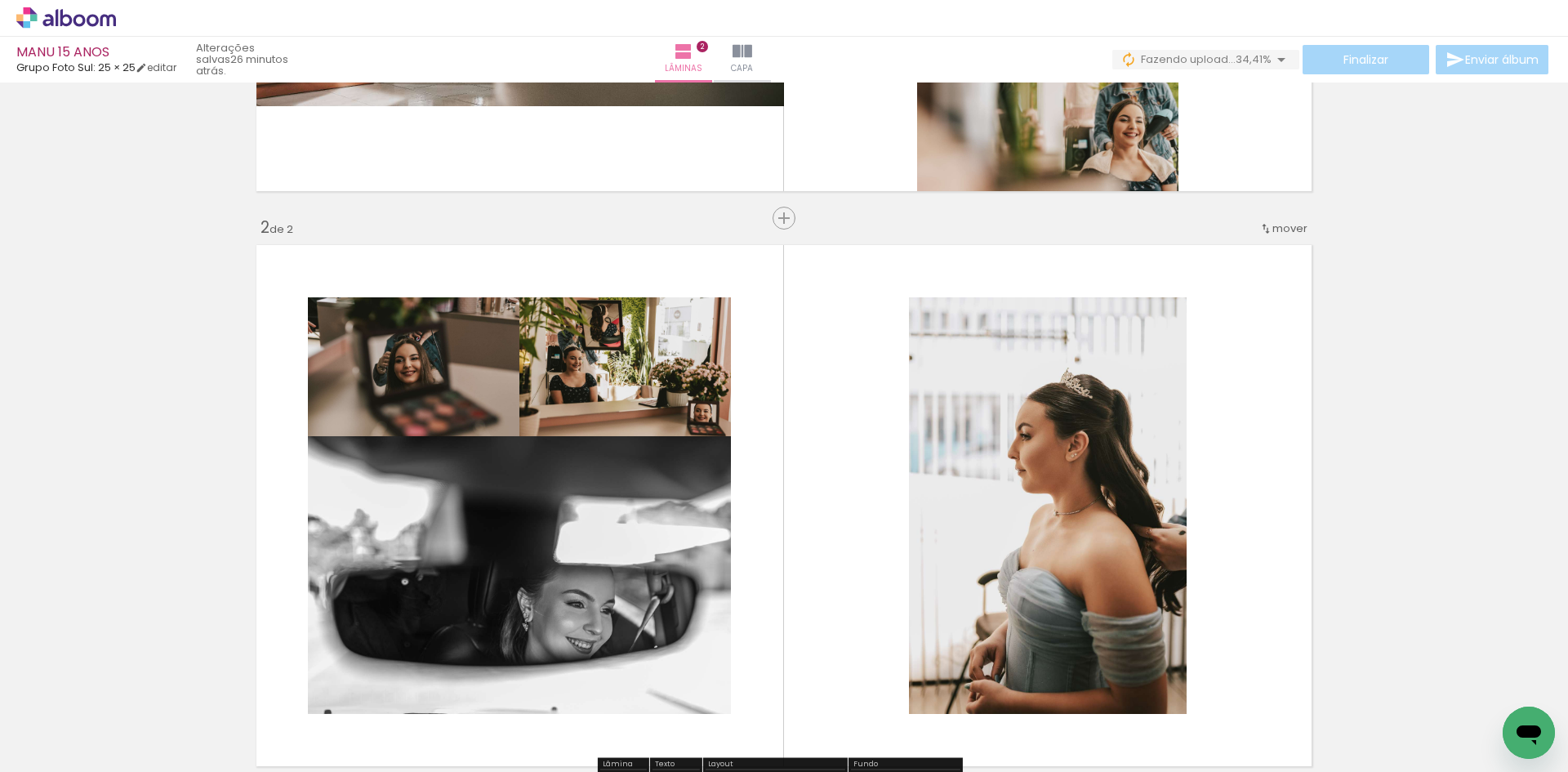
scroll to position [630, 0]
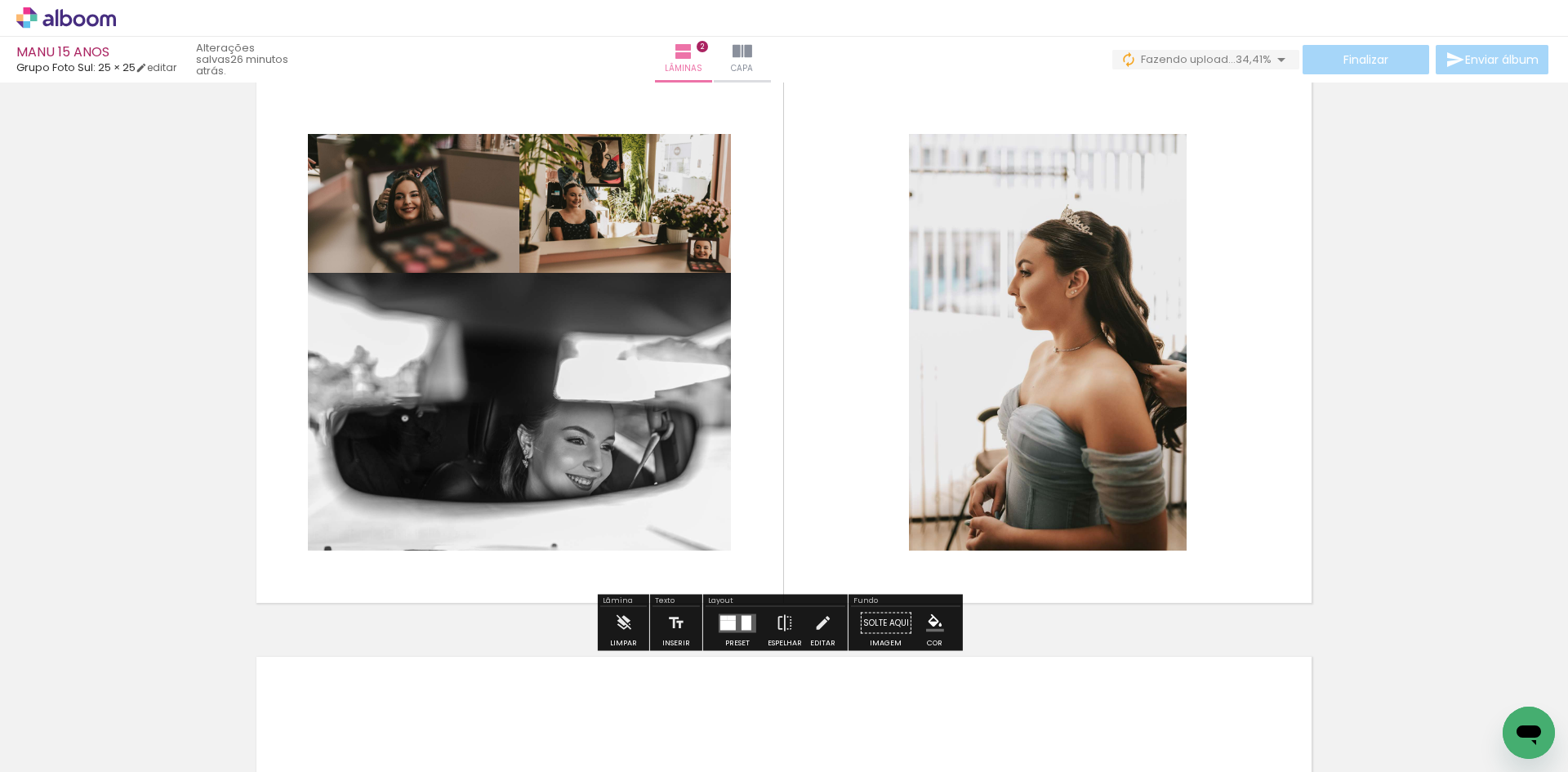
click at [738, 630] on quentale-layouter at bounding box center [737, 623] width 38 height 18
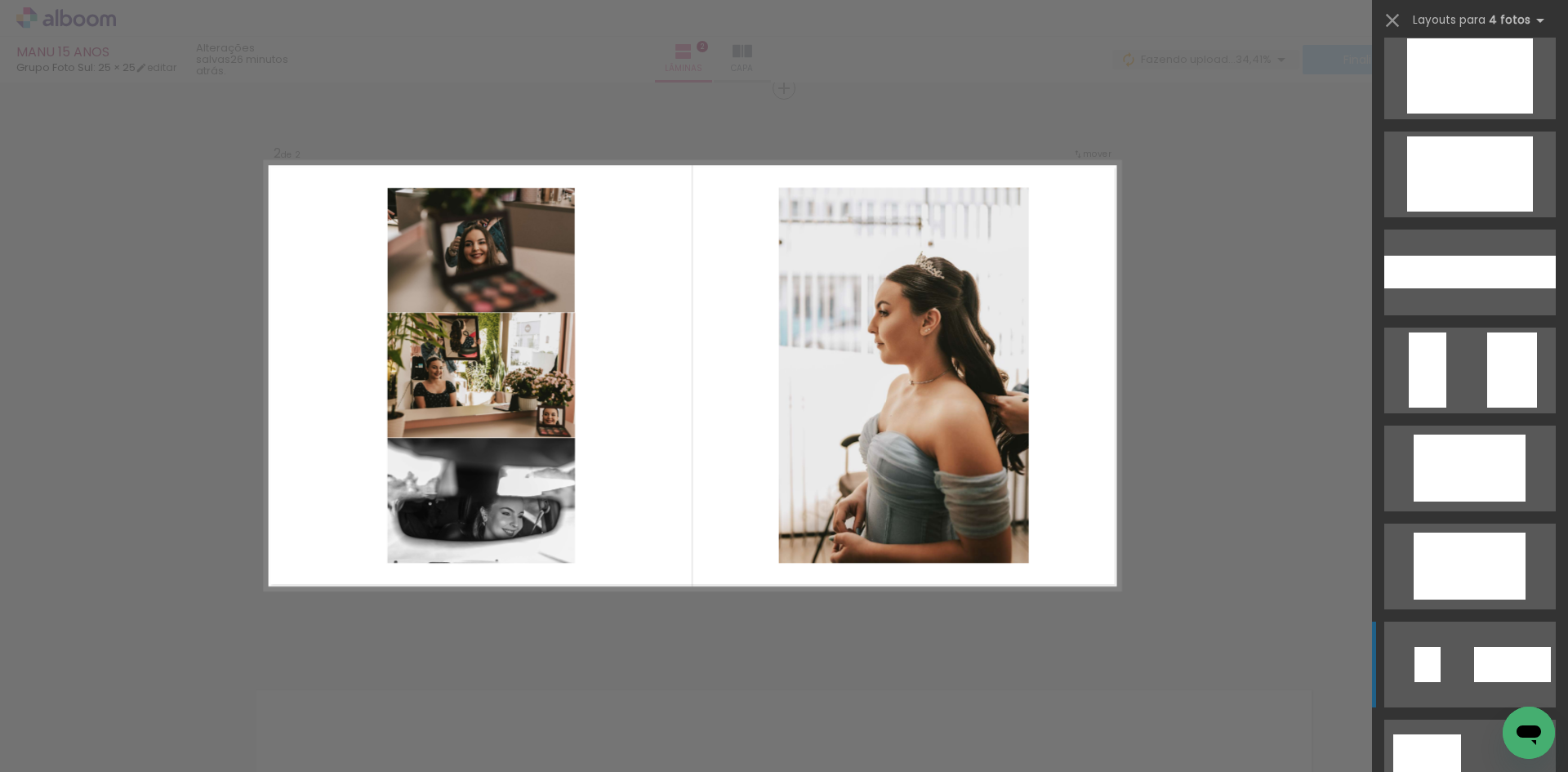
scroll to position [898, 0]
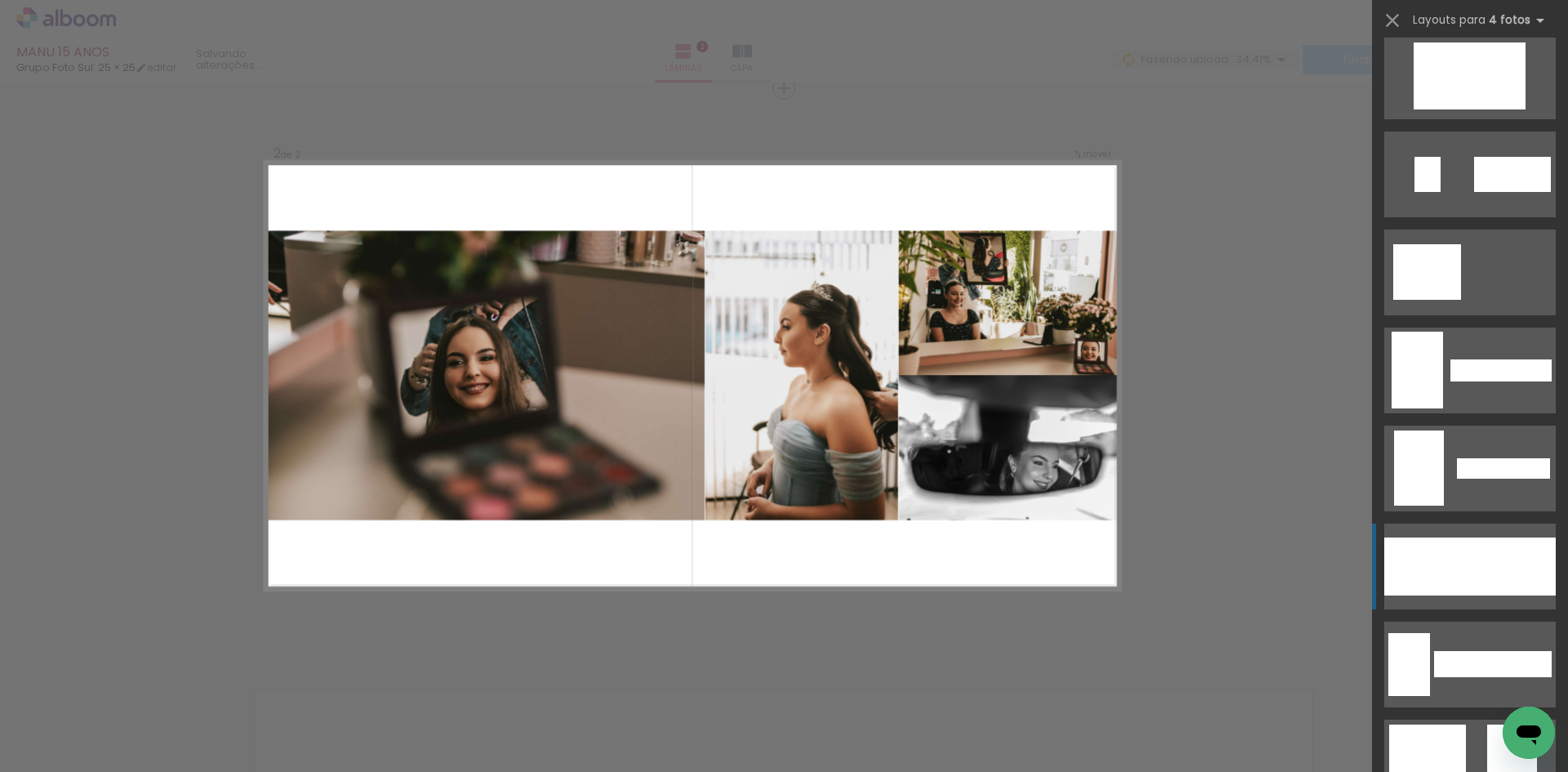
click at [1450, 569] on div at bounding box center [1428, 566] width 88 height 58
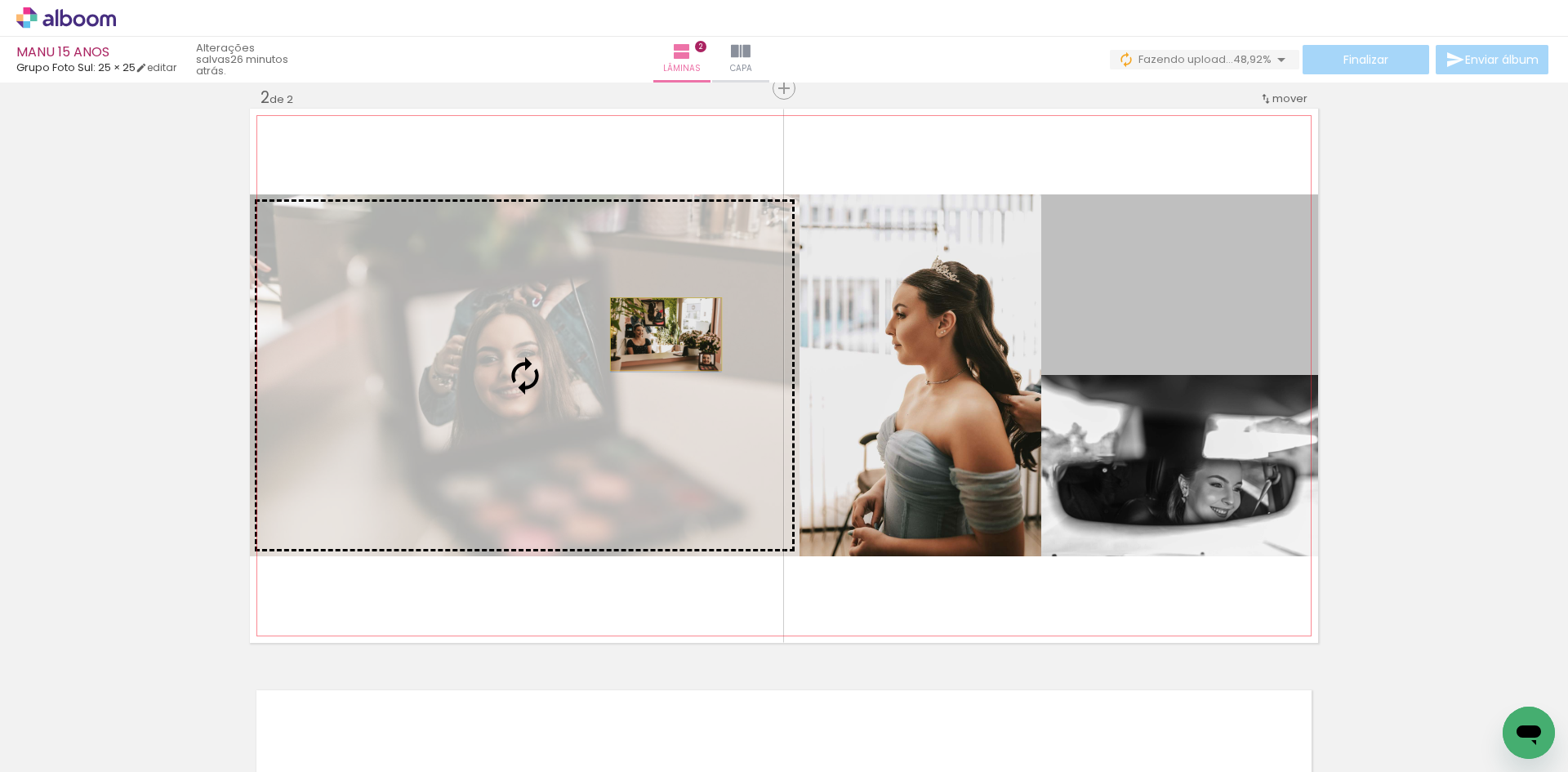
drag, startPoint x: 1195, startPoint y: 280, endPoint x: 660, endPoint y: 335, distance: 537.8
click at [0, 0] on slot at bounding box center [0, 0] width 0 height 0
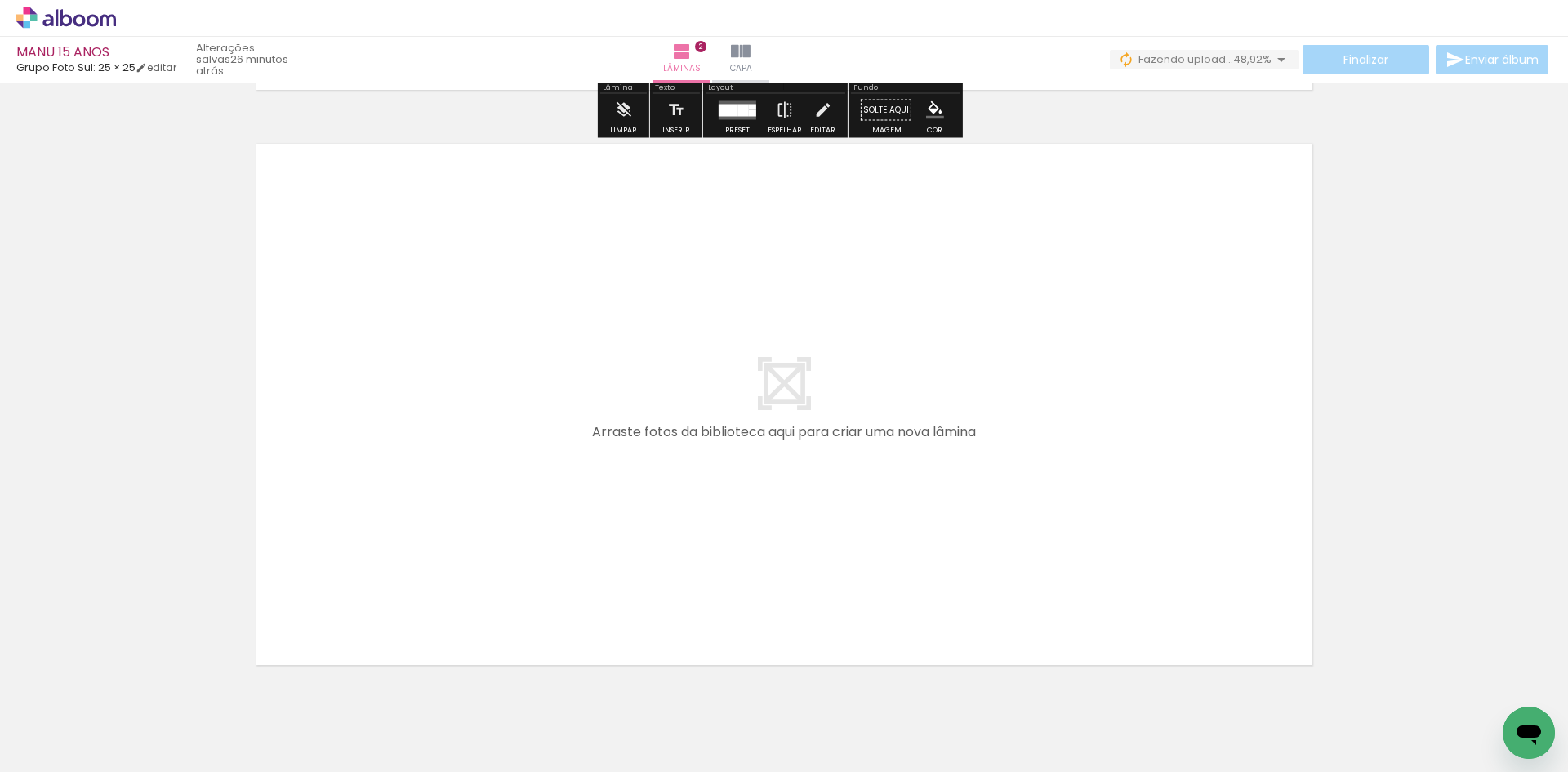
scroll to position [1202, 0]
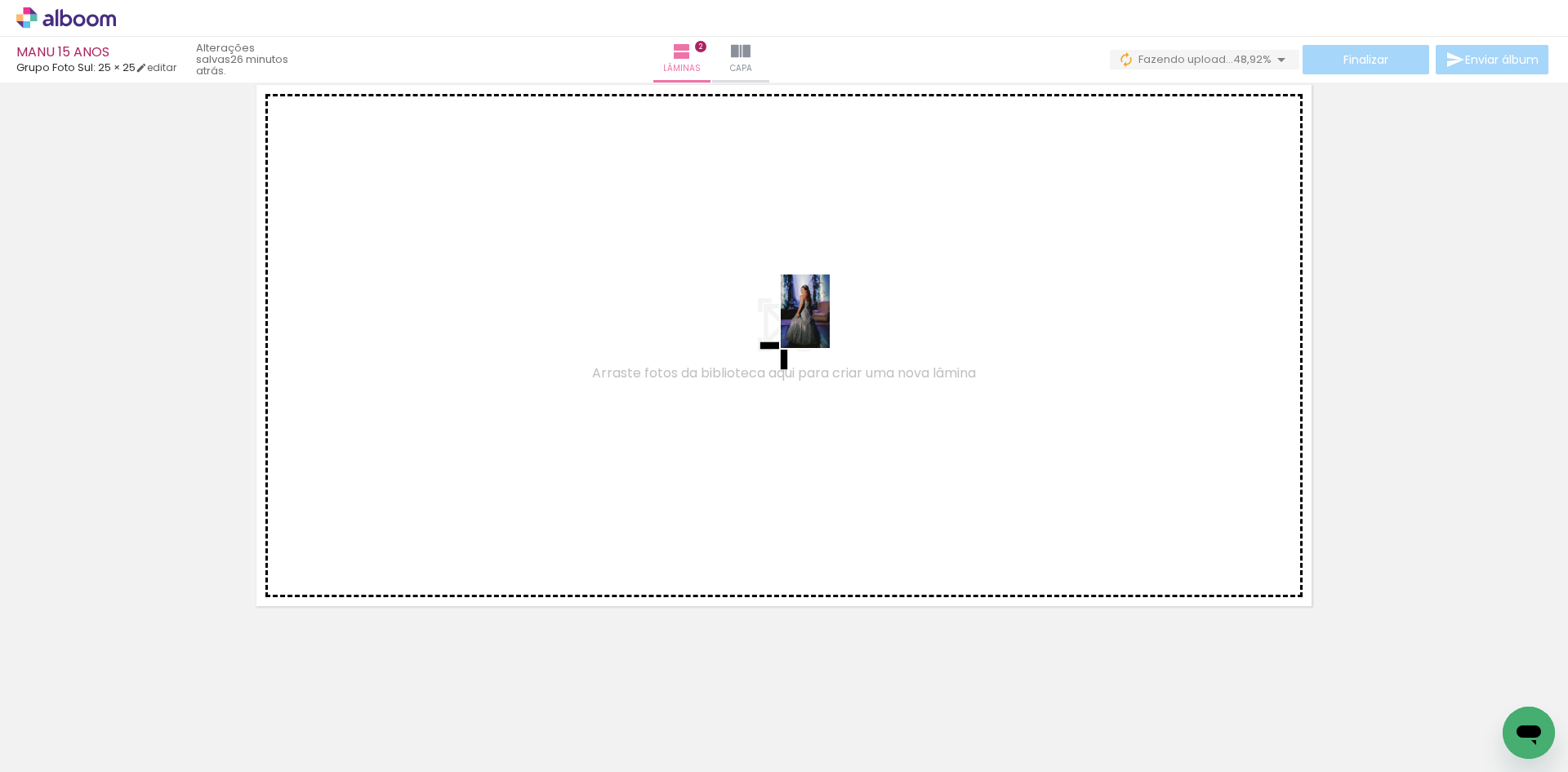
drag, startPoint x: 679, startPoint y: 714, endPoint x: 830, endPoint y: 323, distance: 419.1
click at [830, 323] on quentale-workspace at bounding box center [784, 386] width 1568 height 772
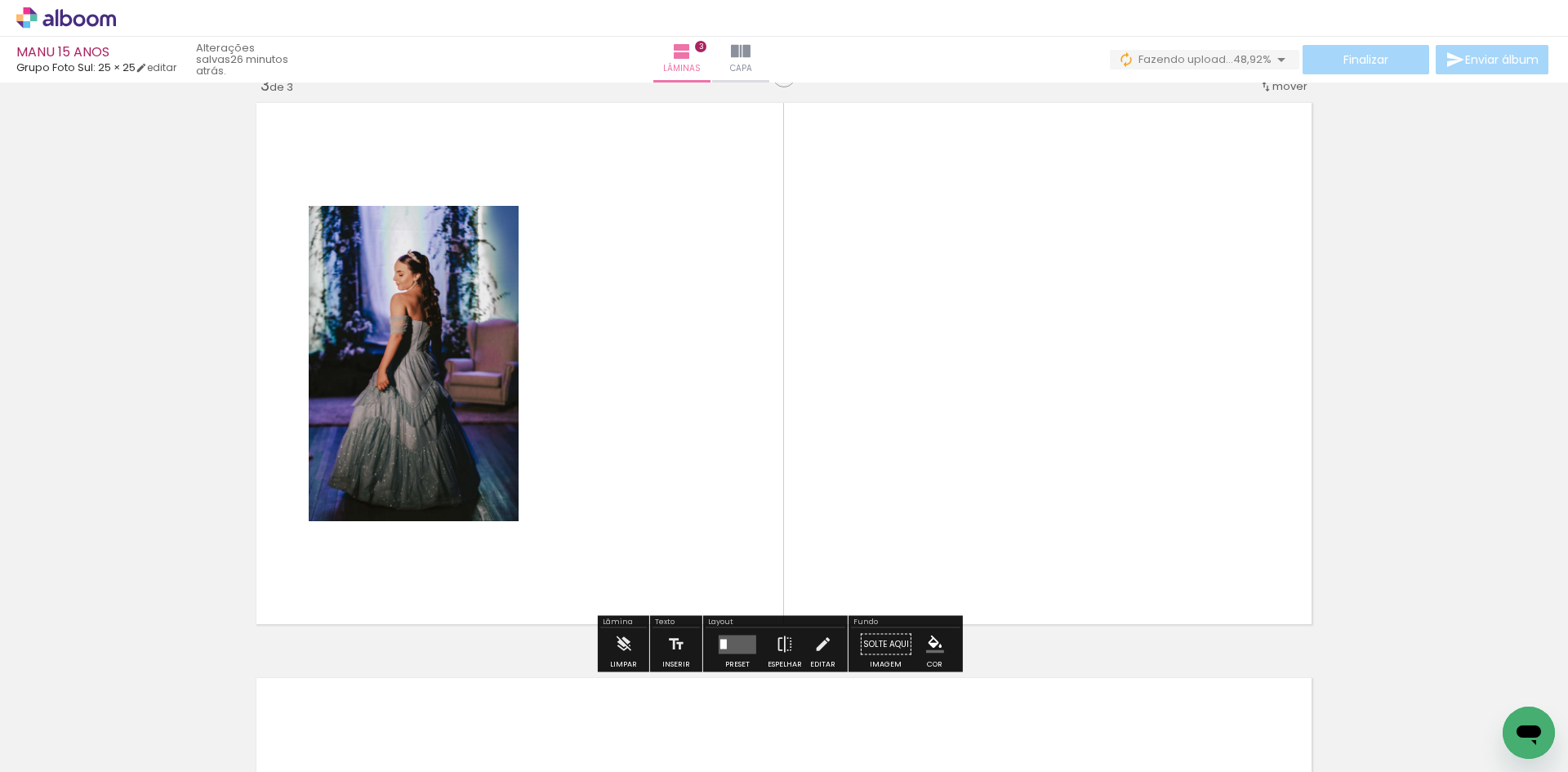
scroll to position [1172, 0]
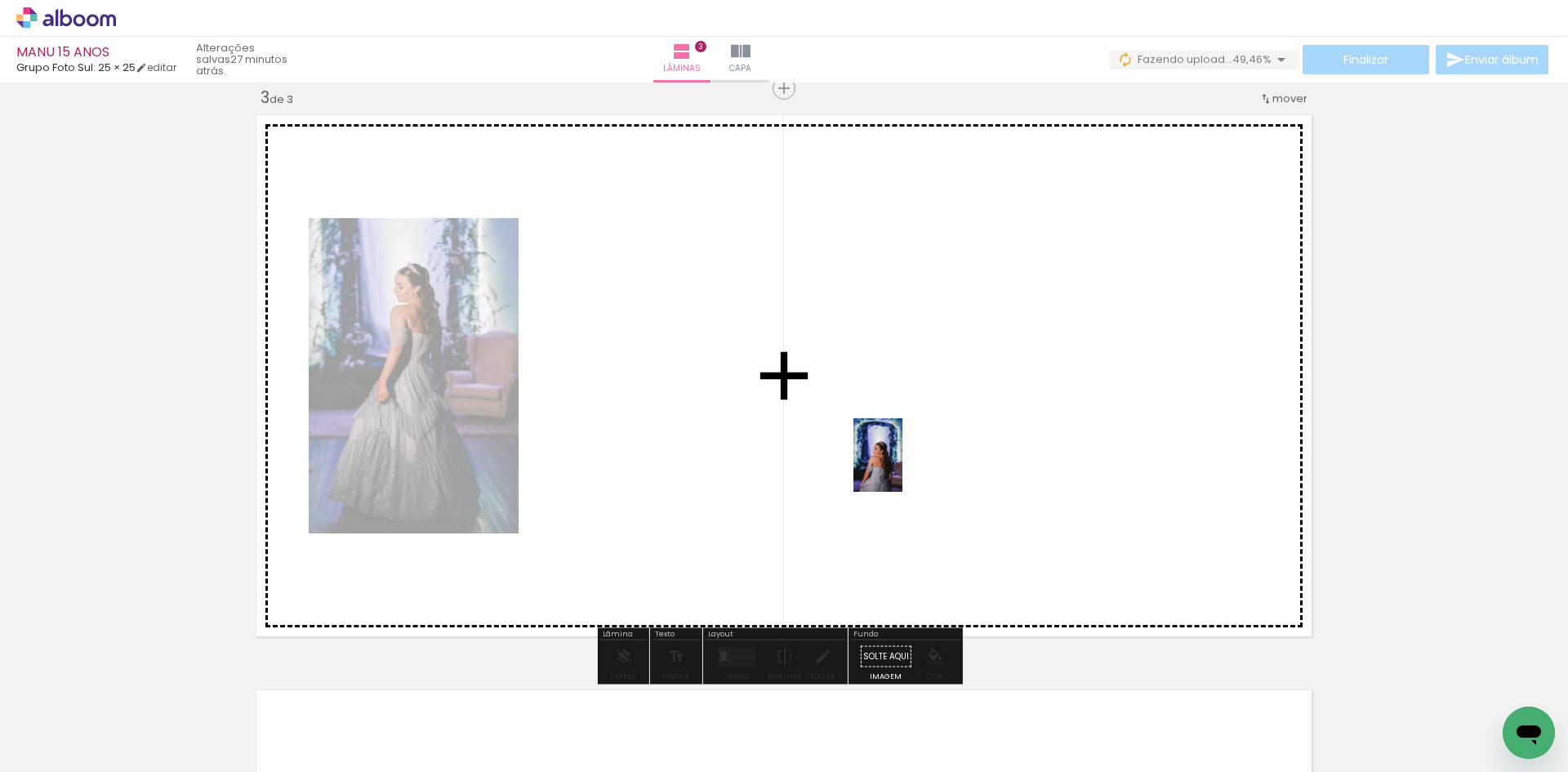
drag, startPoint x: 777, startPoint y: 747, endPoint x: 903, endPoint y: 467, distance: 307.0
click at [903, 467] on quentale-workspace at bounding box center [784, 386] width 1568 height 772
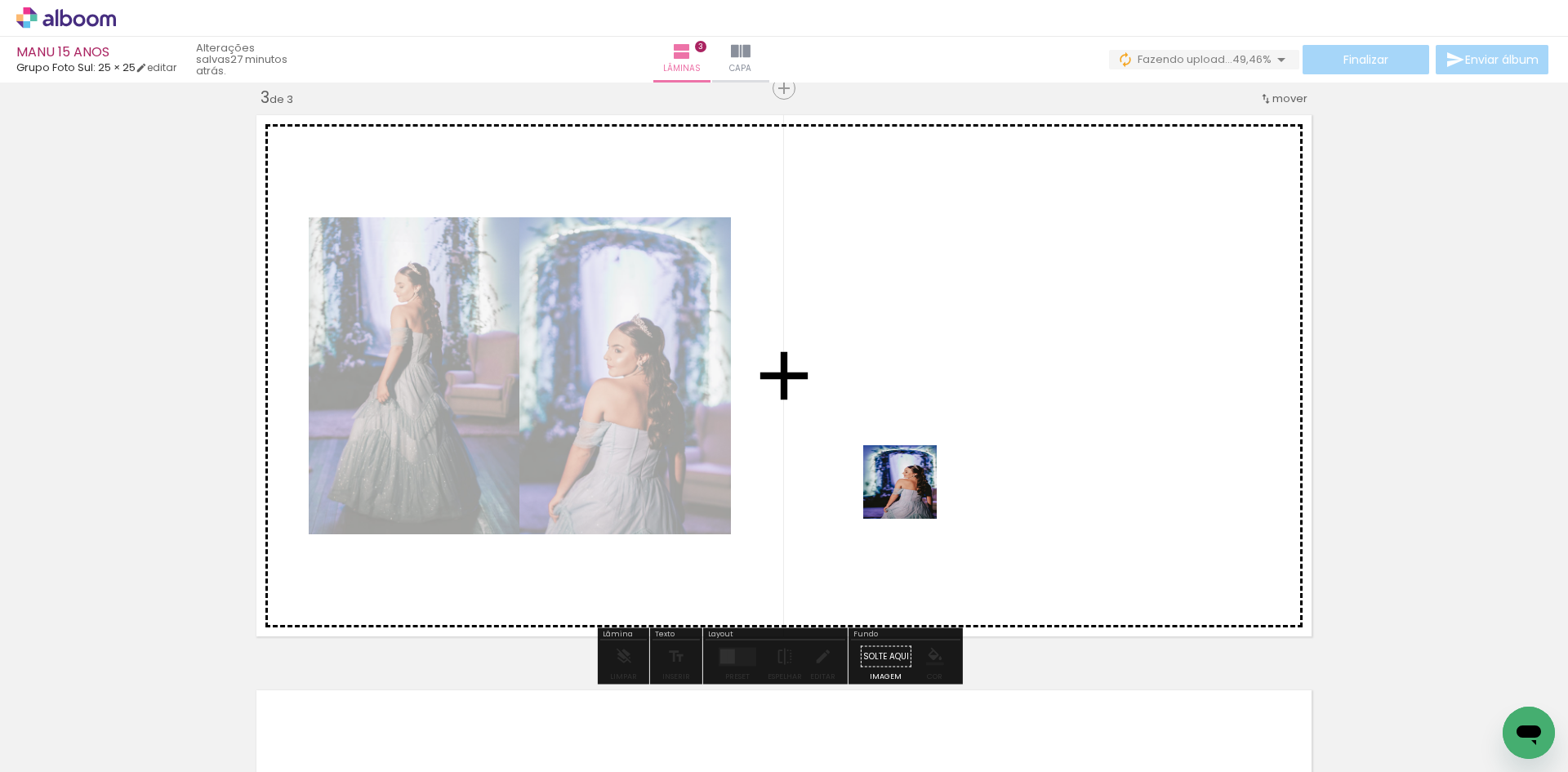
drag, startPoint x: 865, startPoint y: 723, endPoint x: 895, endPoint y: 347, distance: 377.2
click at [897, 331] on quentale-workspace at bounding box center [784, 386] width 1568 height 772
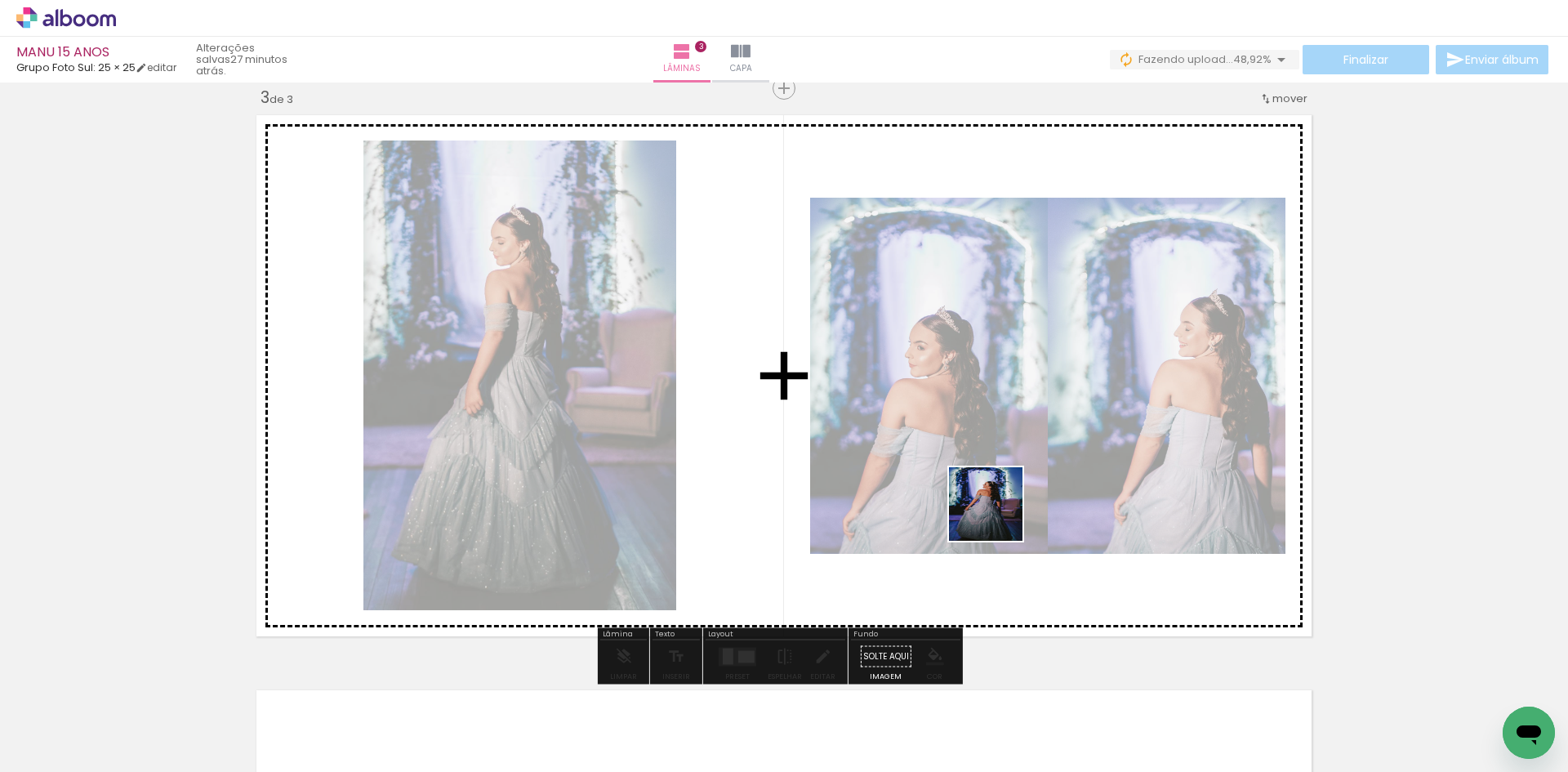
drag, startPoint x: 959, startPoint y: 738, endPoint x: 1003, endPoint y: 472, distance: 269.6
click at [1003, 472] on quentale-workspace at bounding box center [784, 386] width 1568 height 772
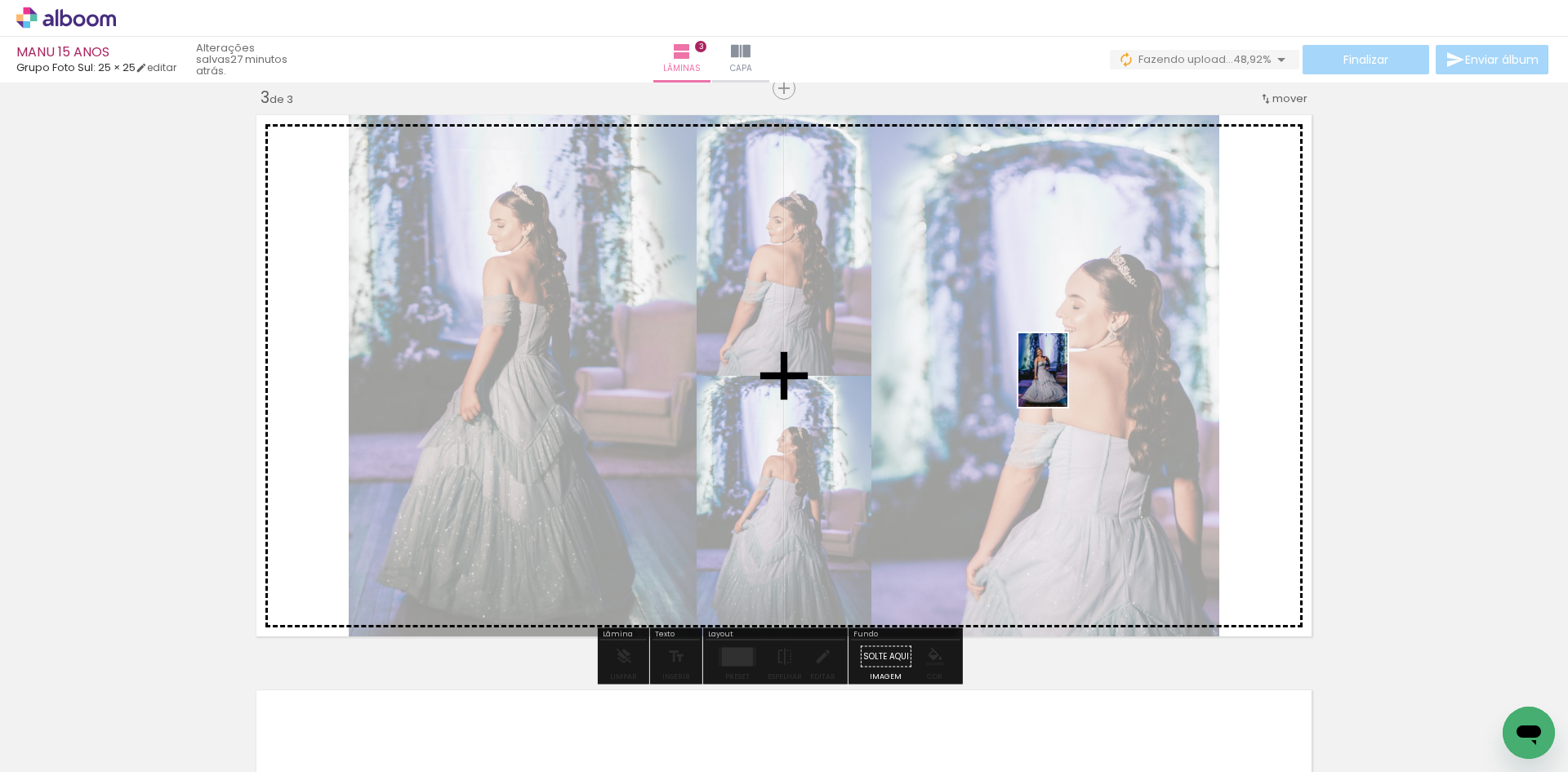
drag, startPoint x: 1068, startPoint y: 514, endPoint x: 1068, endPoint y: 382, distance: 132.0
click at [1068, 382] on quentale-workspace at bounding box center [784, 386] width 1568 height 772
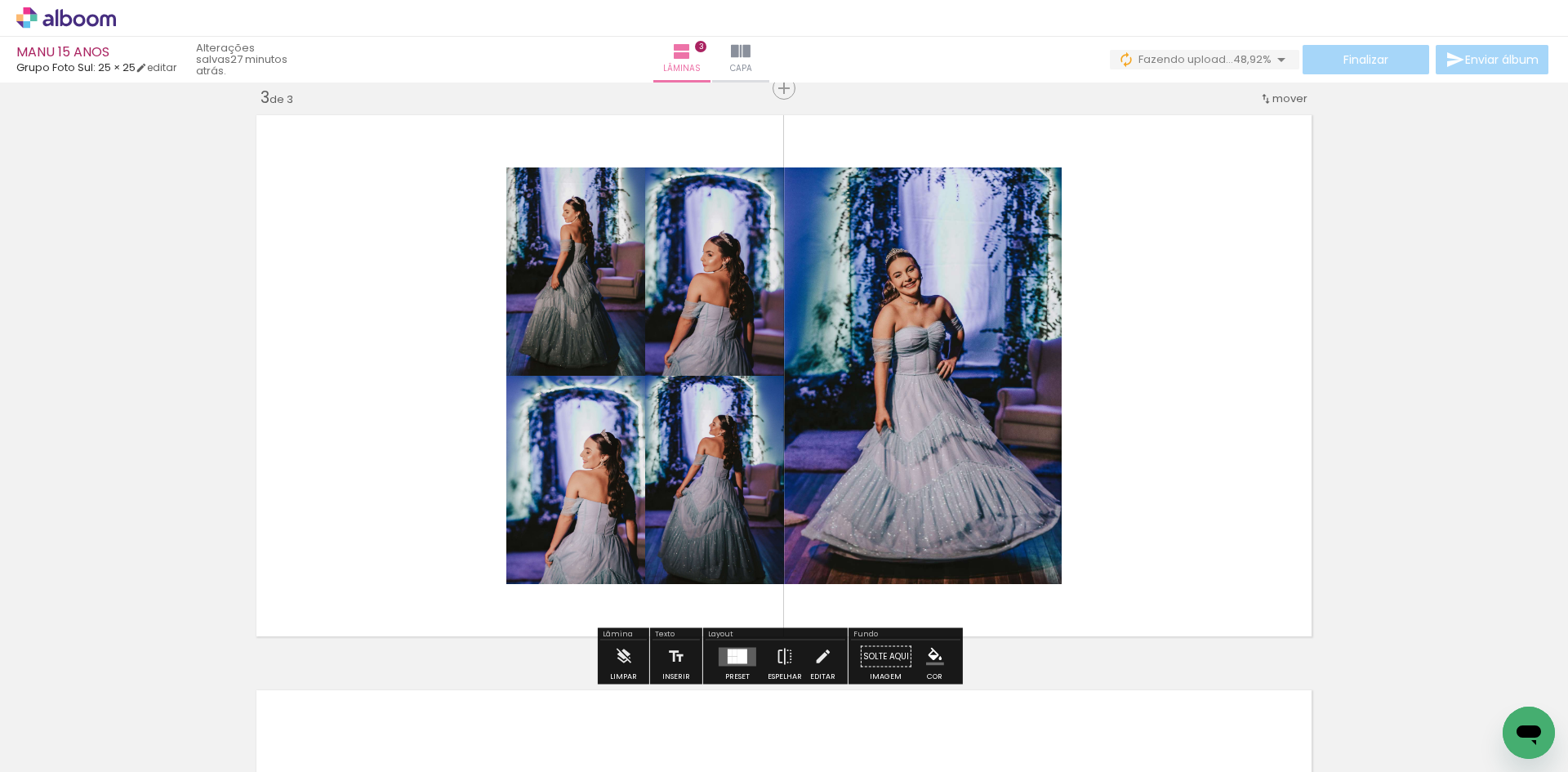
click at [745, 659] on quentale-layouter at bounding box center [737, 656] width 38 height 18
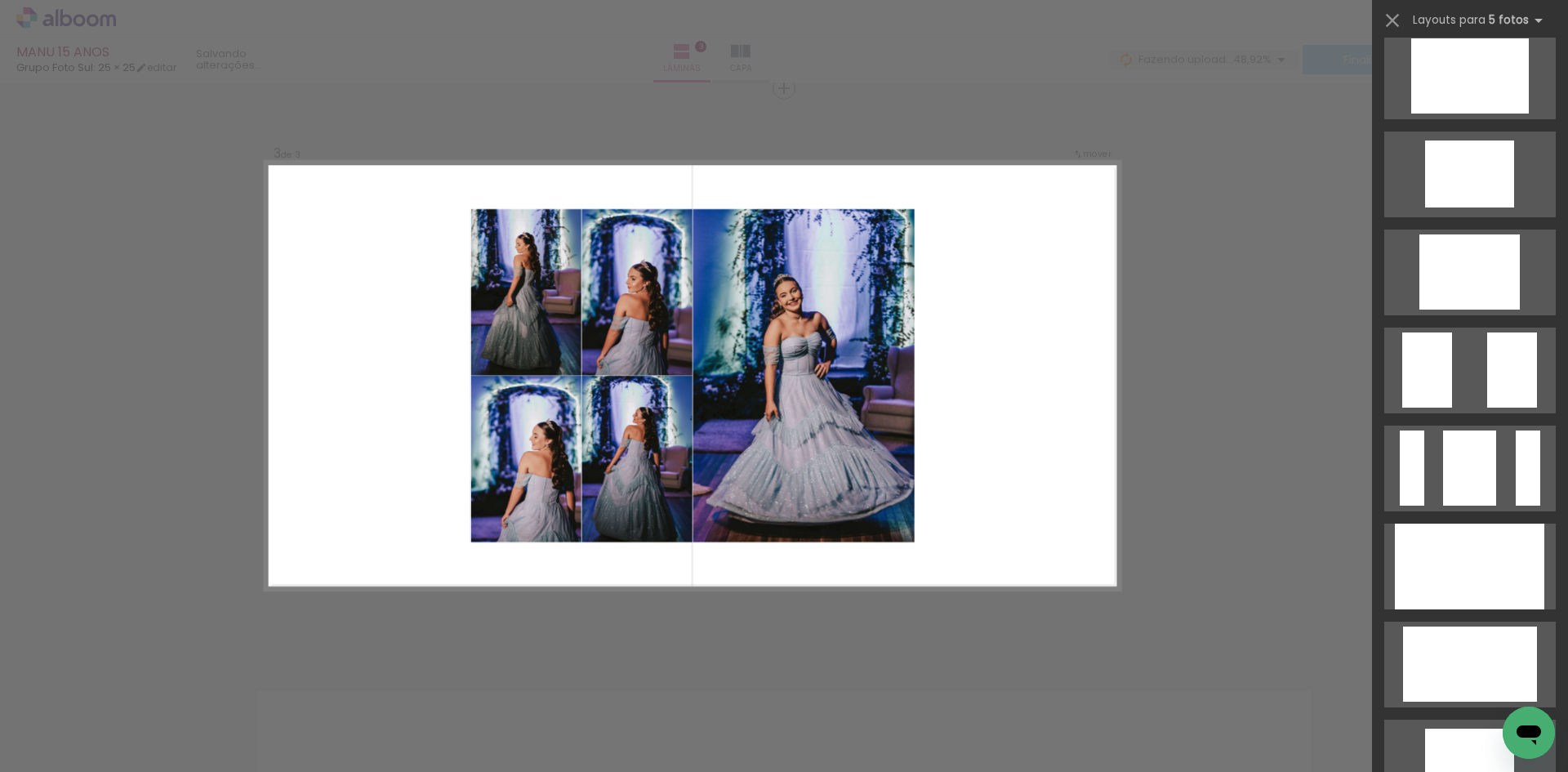
scroll to position [0, 0]
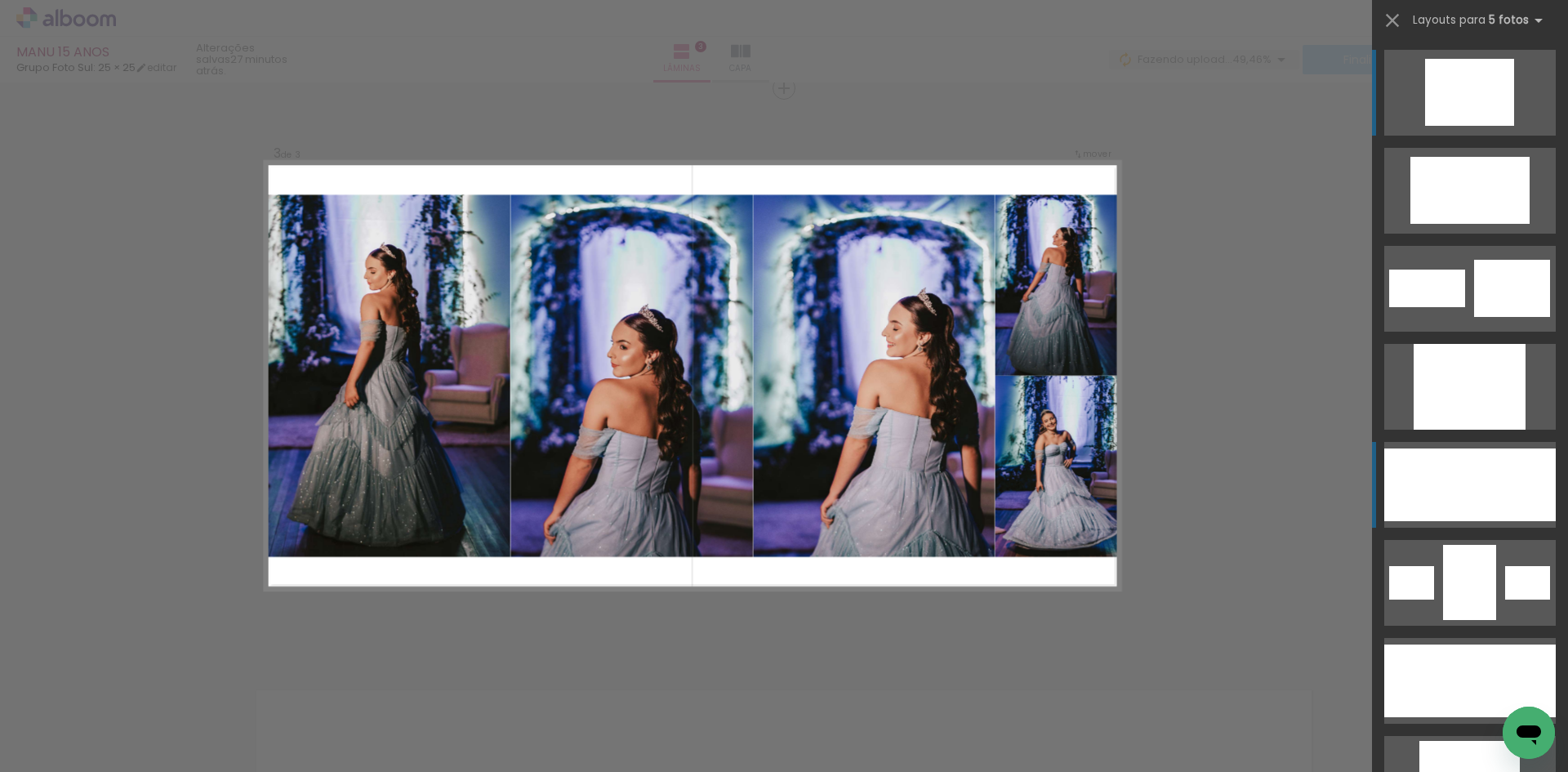
click at [1464, 474] on div at bounding box center [1458, 485] width 49 height 73
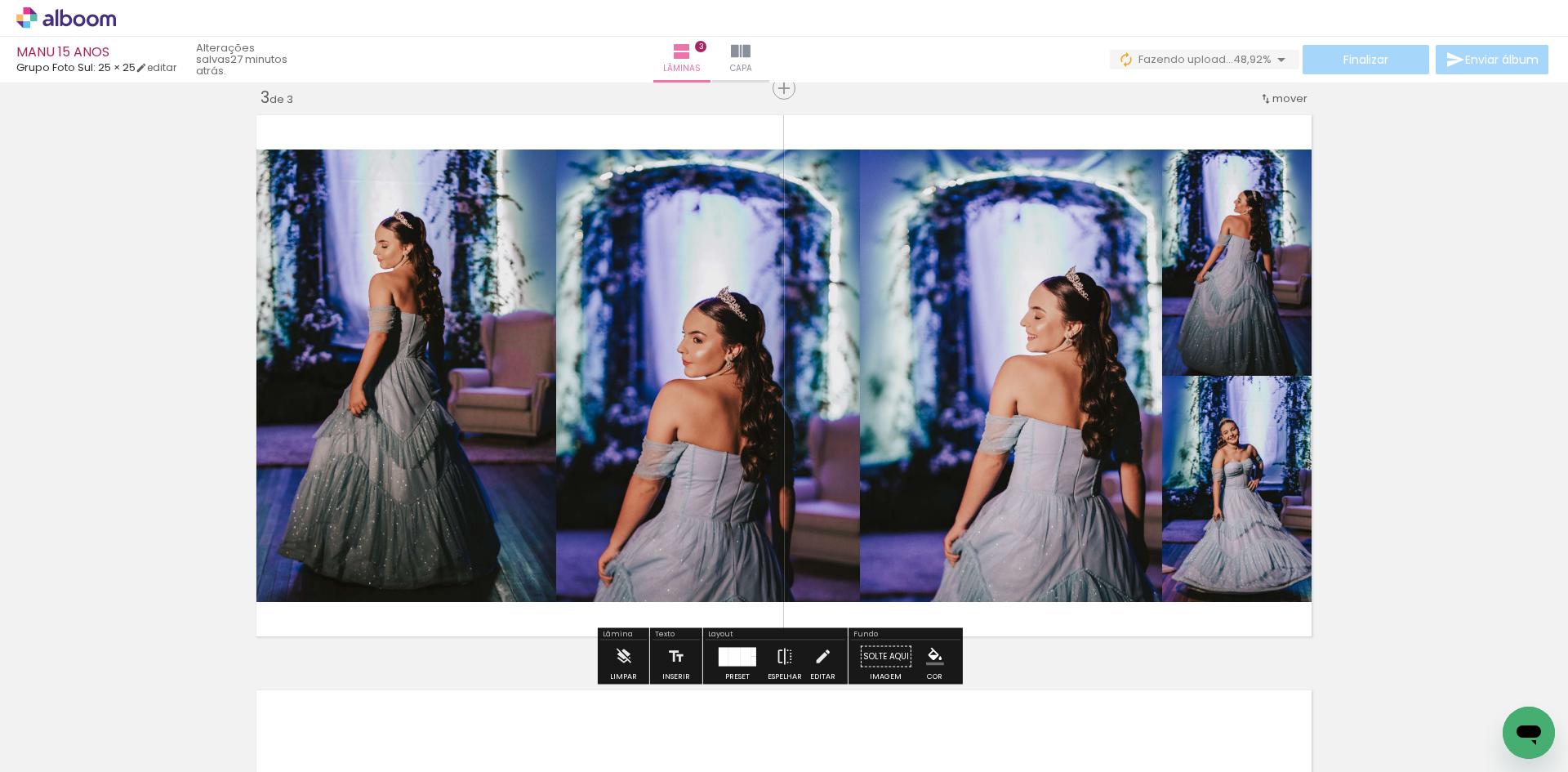
click at [1258, 221] on quentale-photo at bounding box center [1241, 263] width 156 height 227
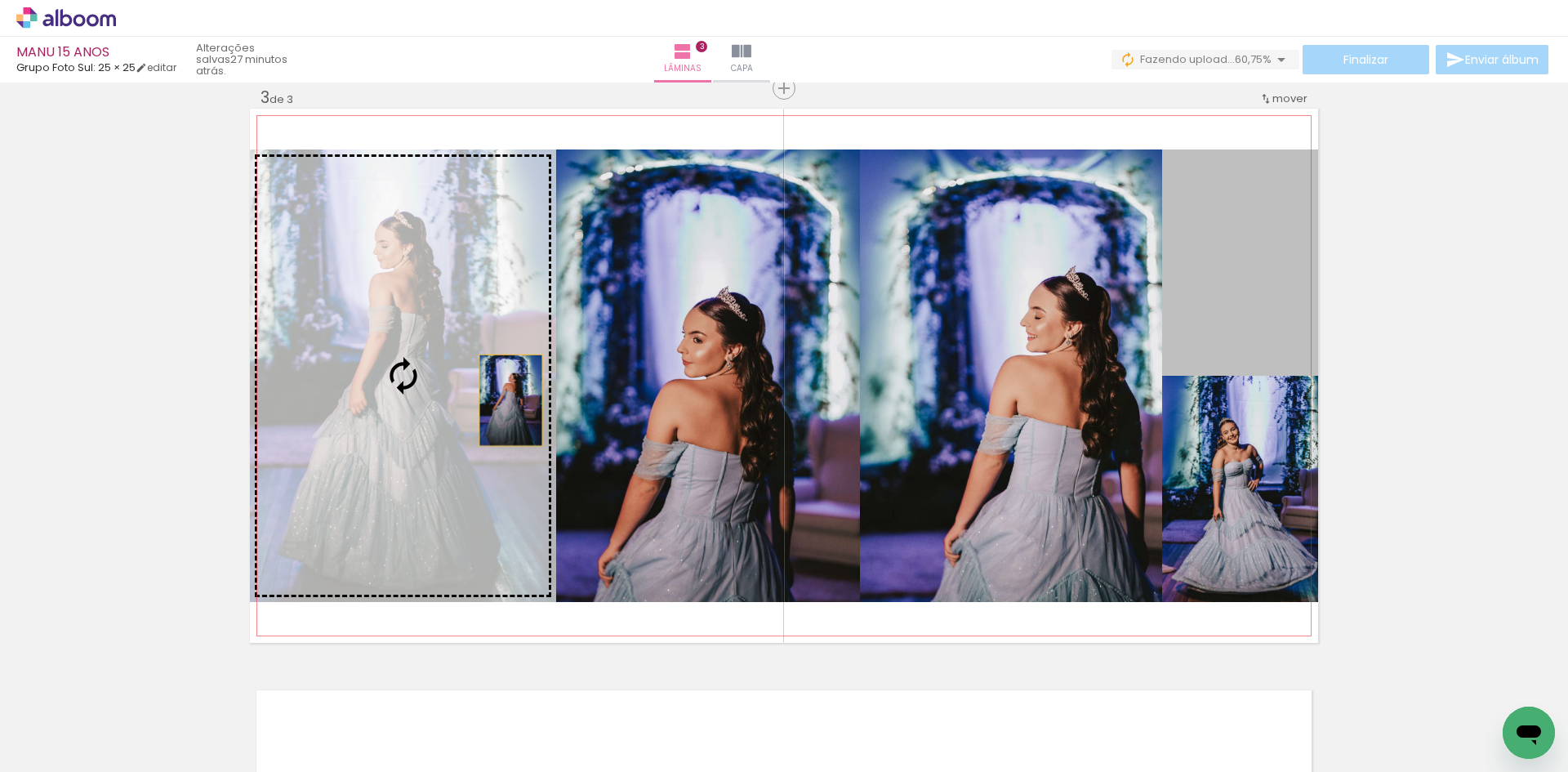
drag, startPoint x: 1275, startPoint y: 268, endPoint x: 504, endPoint y: 400, distance: 782.2
click at [0, 0] on slot at bounding box center [0, 0] width 0 height 0
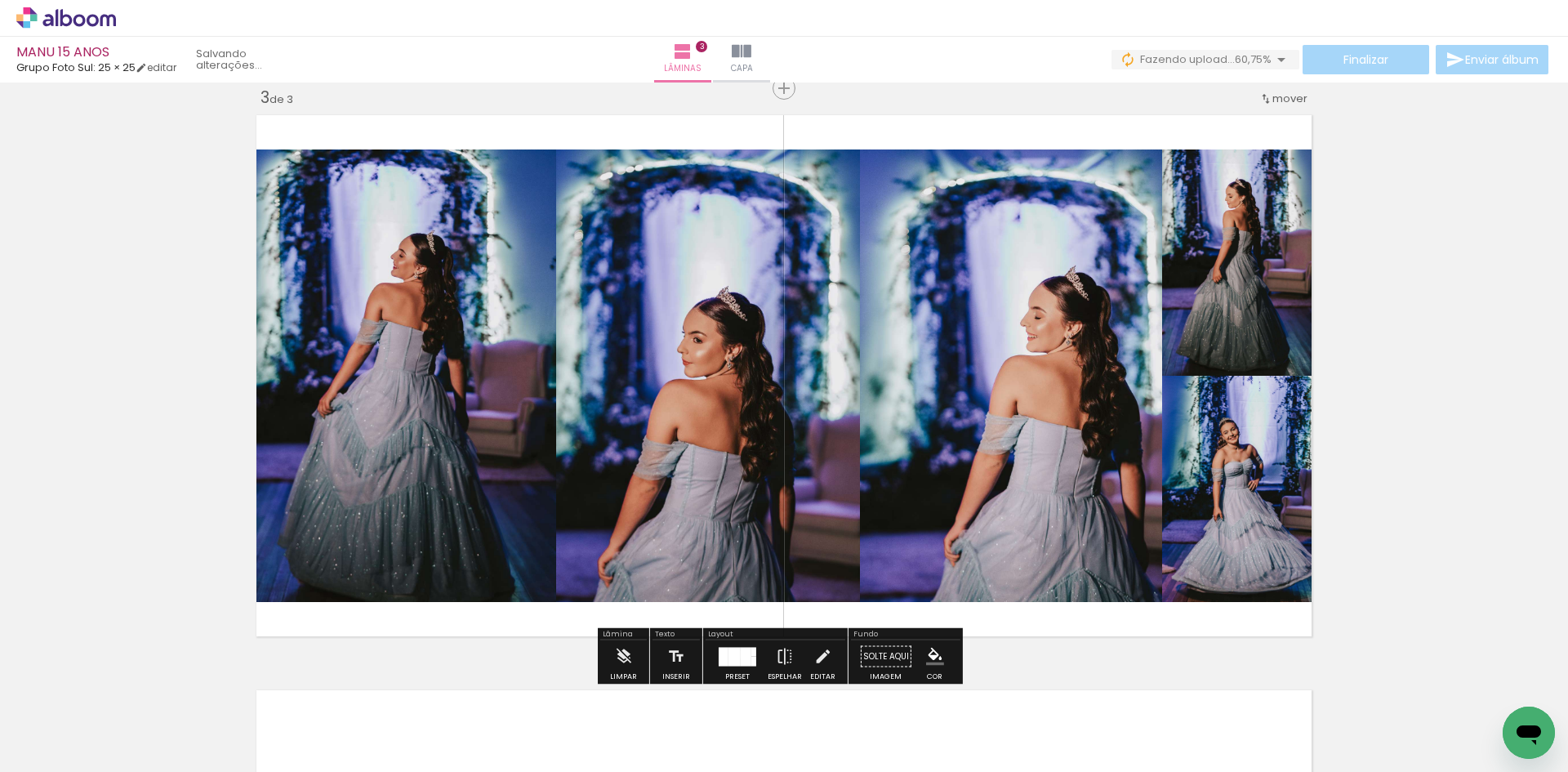
click at [741, 654] on div at bounding box center [746, 656] width 11 height 18
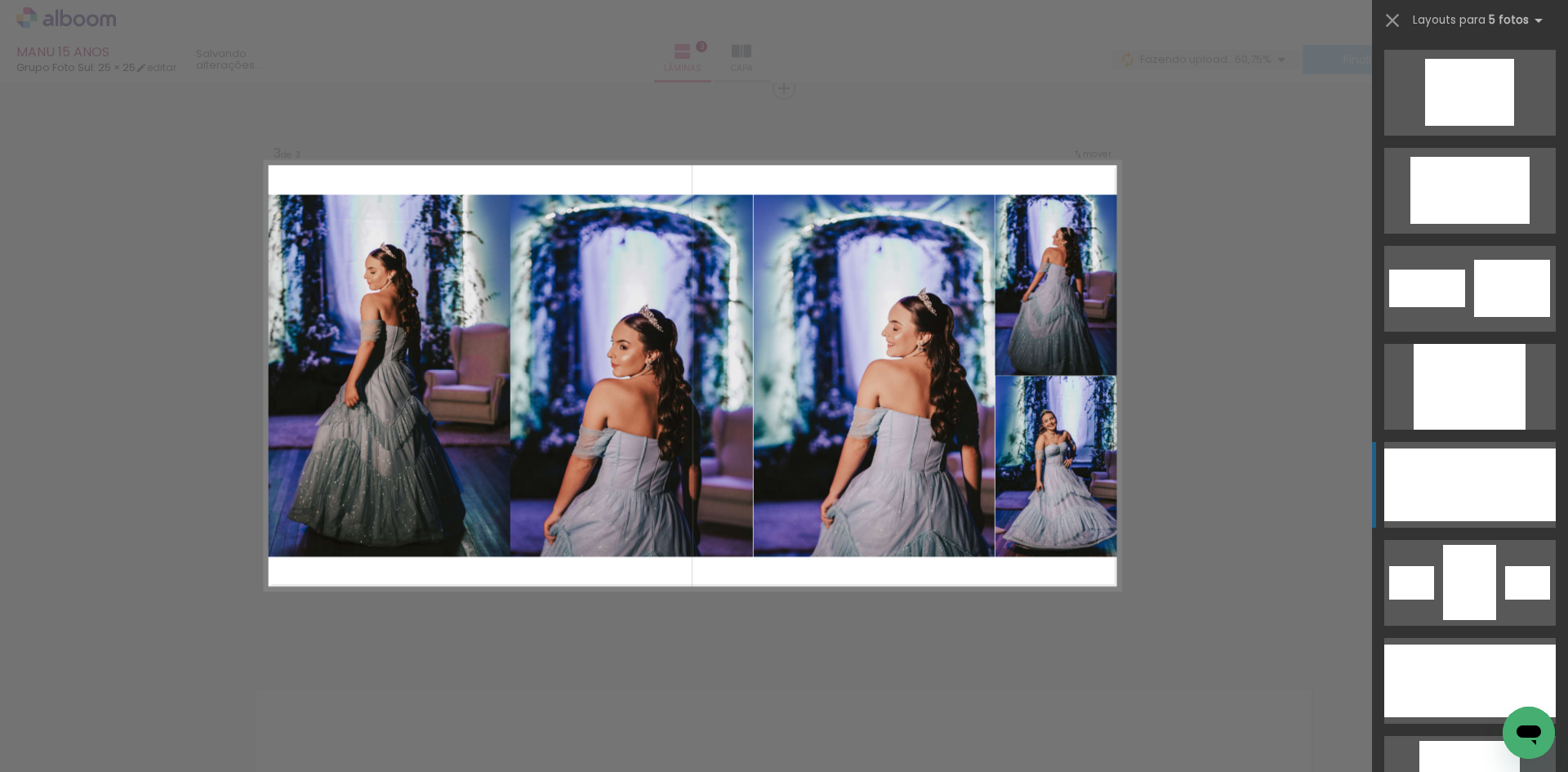
scroll to position [393, 0]
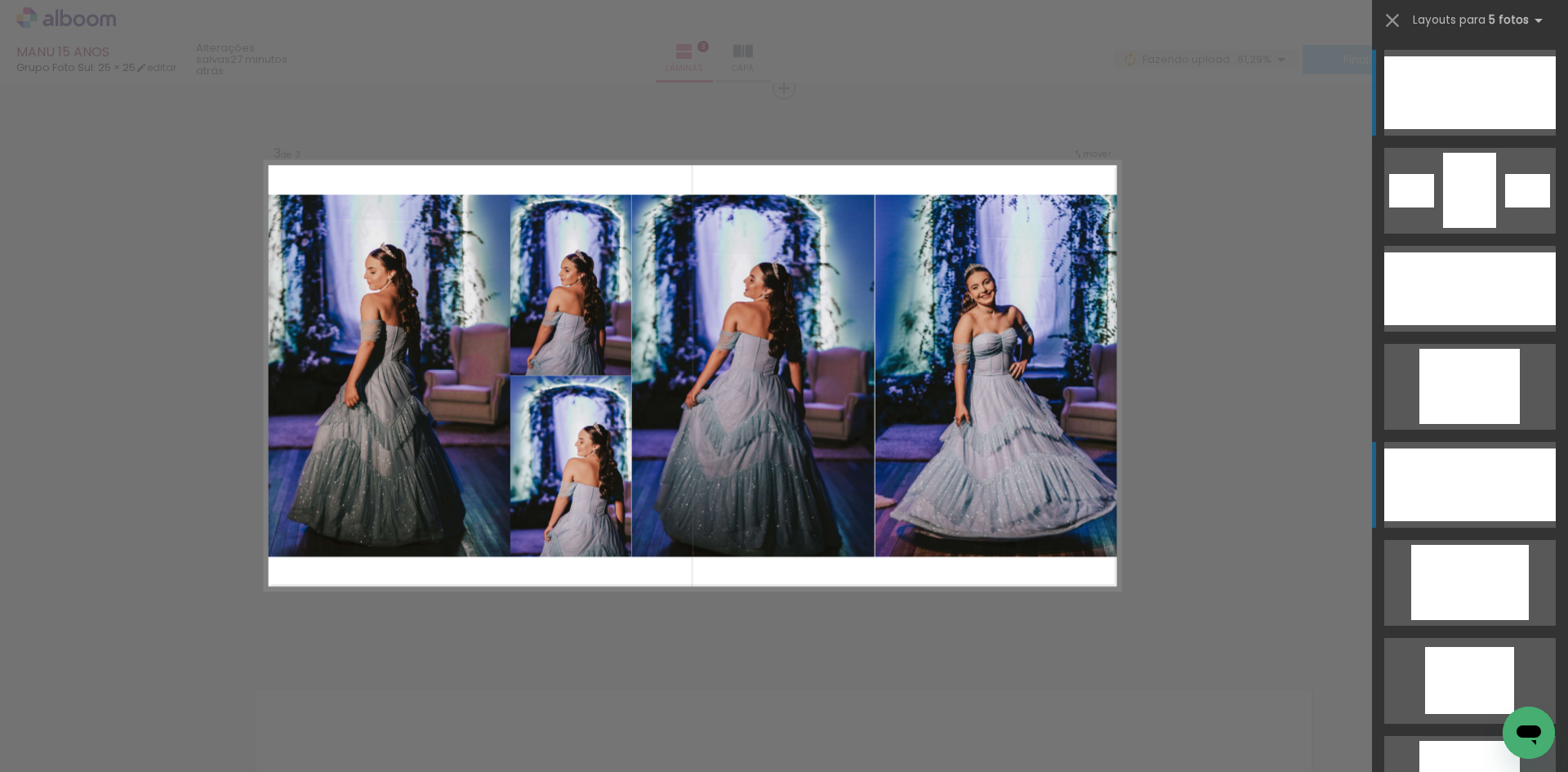
click at [1459, 471] on div at bounding box center [1483, 485] width 49 height 73
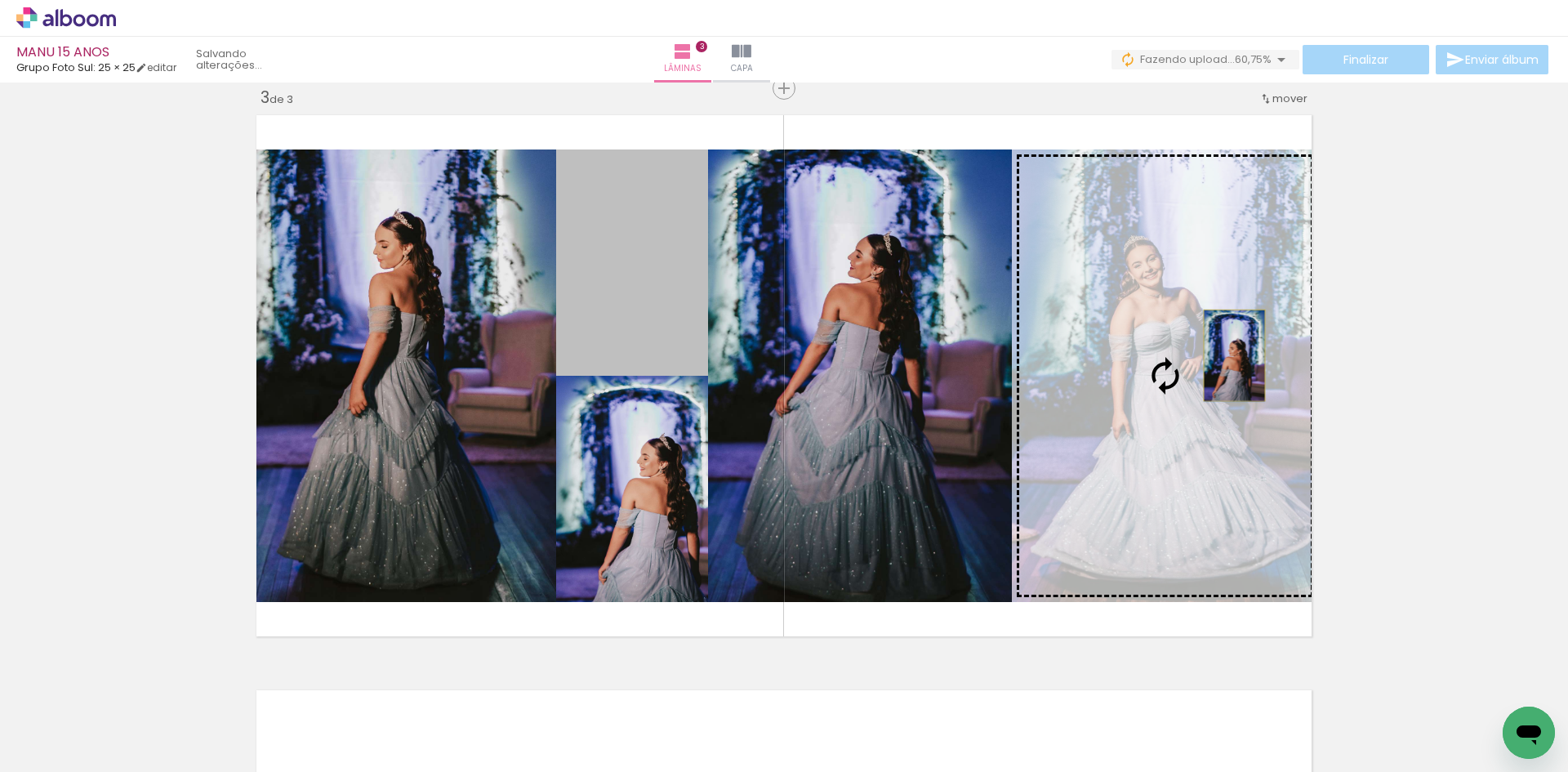
drag, startPoint x: 639, startPoint y: 296, endPoint x: 1228, endPoint y: 356, distance: 592.0
click at [0, 0] on slot at bounding box center [0, 0] width 0 height 0
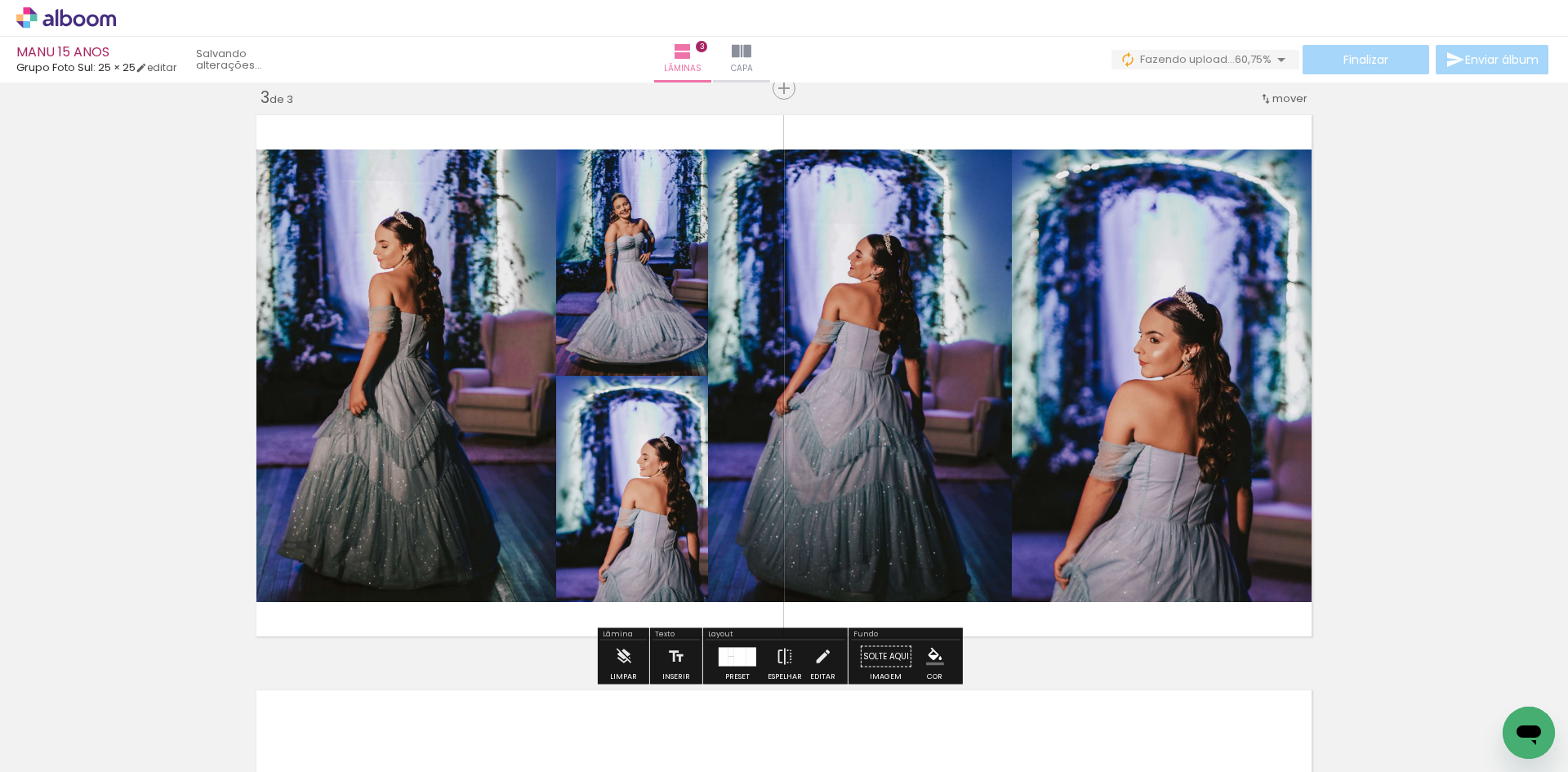
click at [1426, 347] on div "Inserir lâmina 1 de 3 Inserir lâmina 2 de 3 Inserir lâmina 3 de 3" at bounding box center [784, 67] width 1568 height 2302
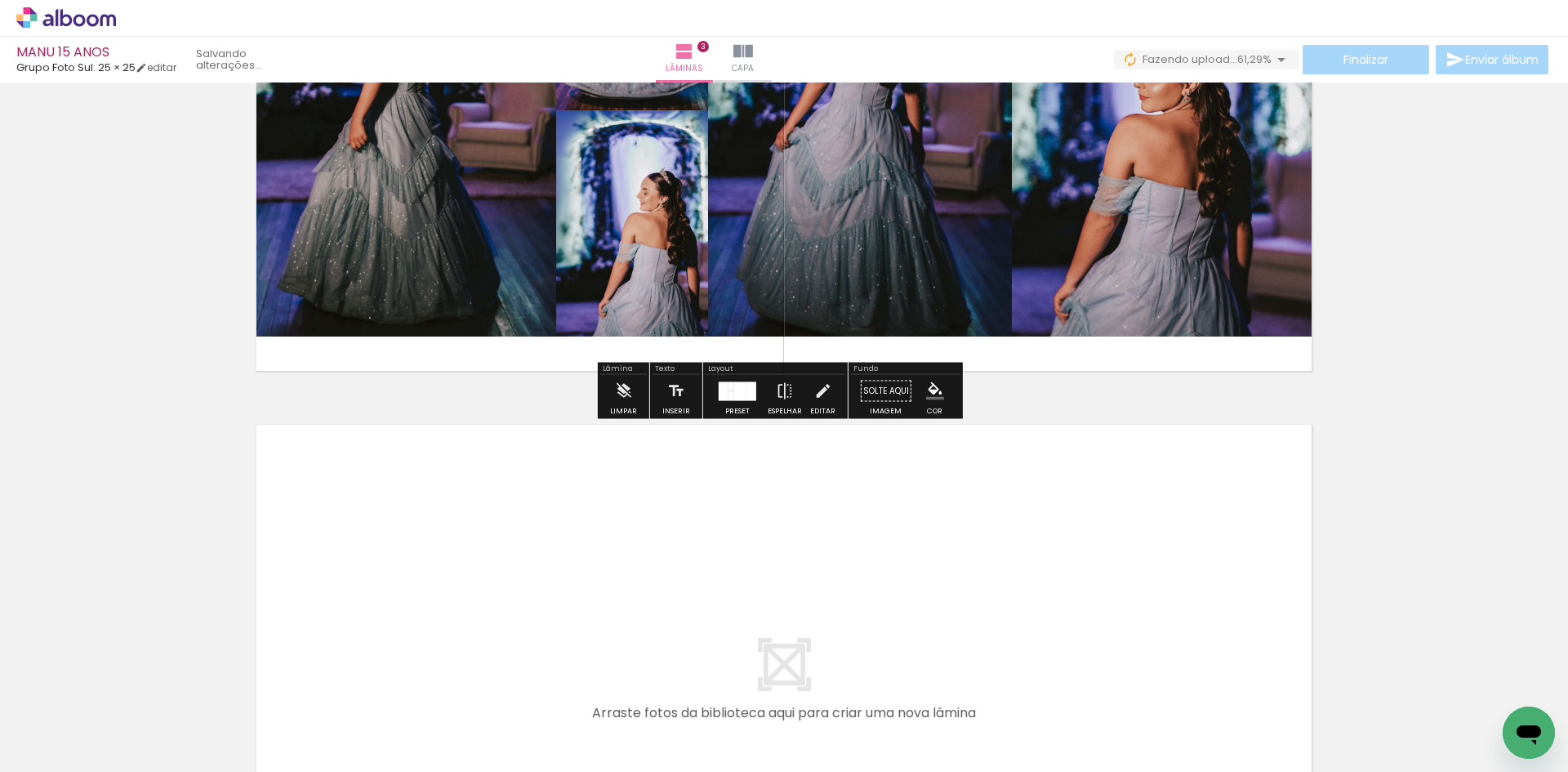
scroll to position [1580, 0]
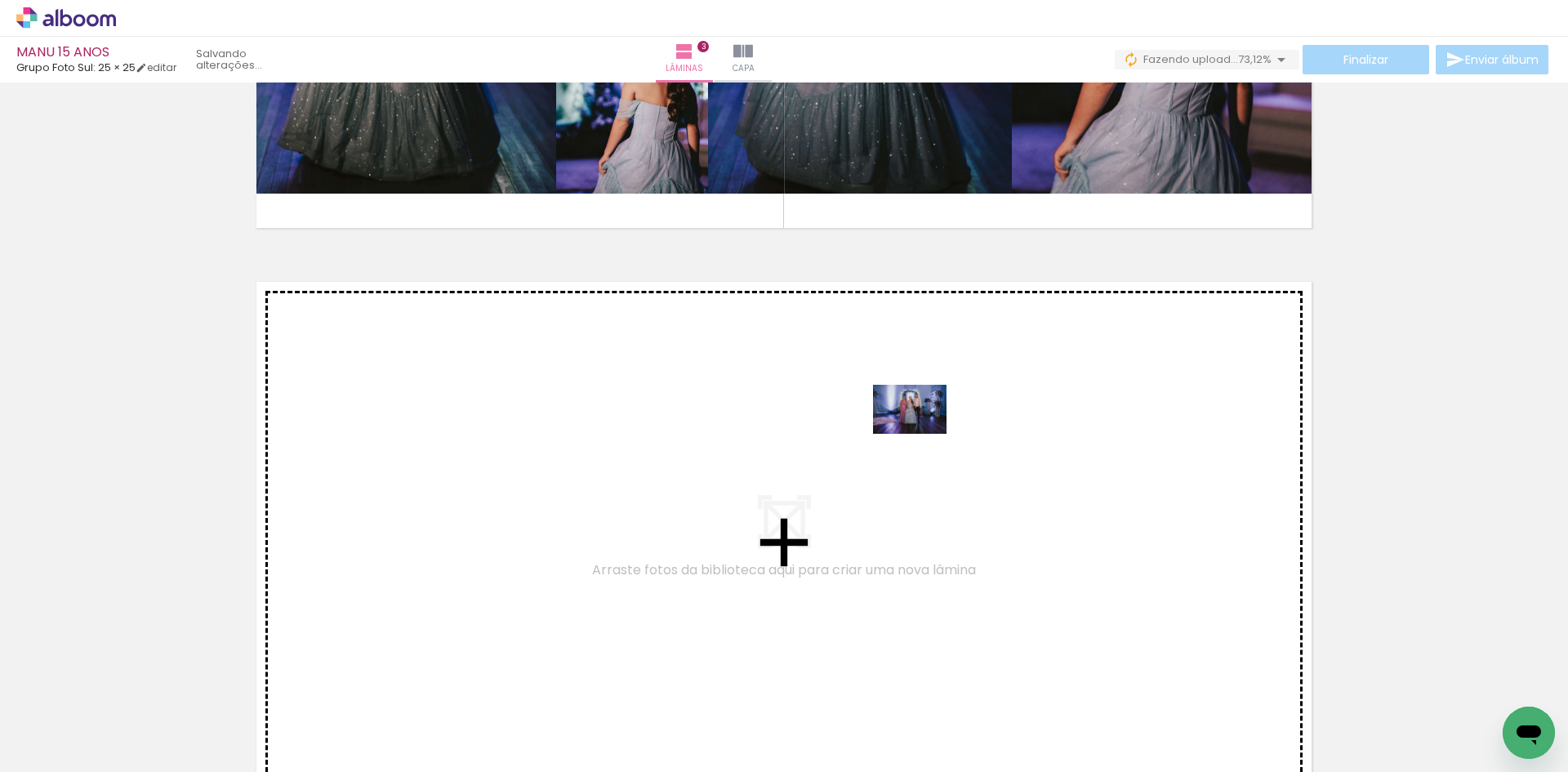
drag, startPoint x: 1161, startPoint y: 732, endPoint x: 922, endPoint y: 434, distance: 382.0
click at [922, 434] on quentale-workspace at bounding box center [784, 386] width 1568 height 772
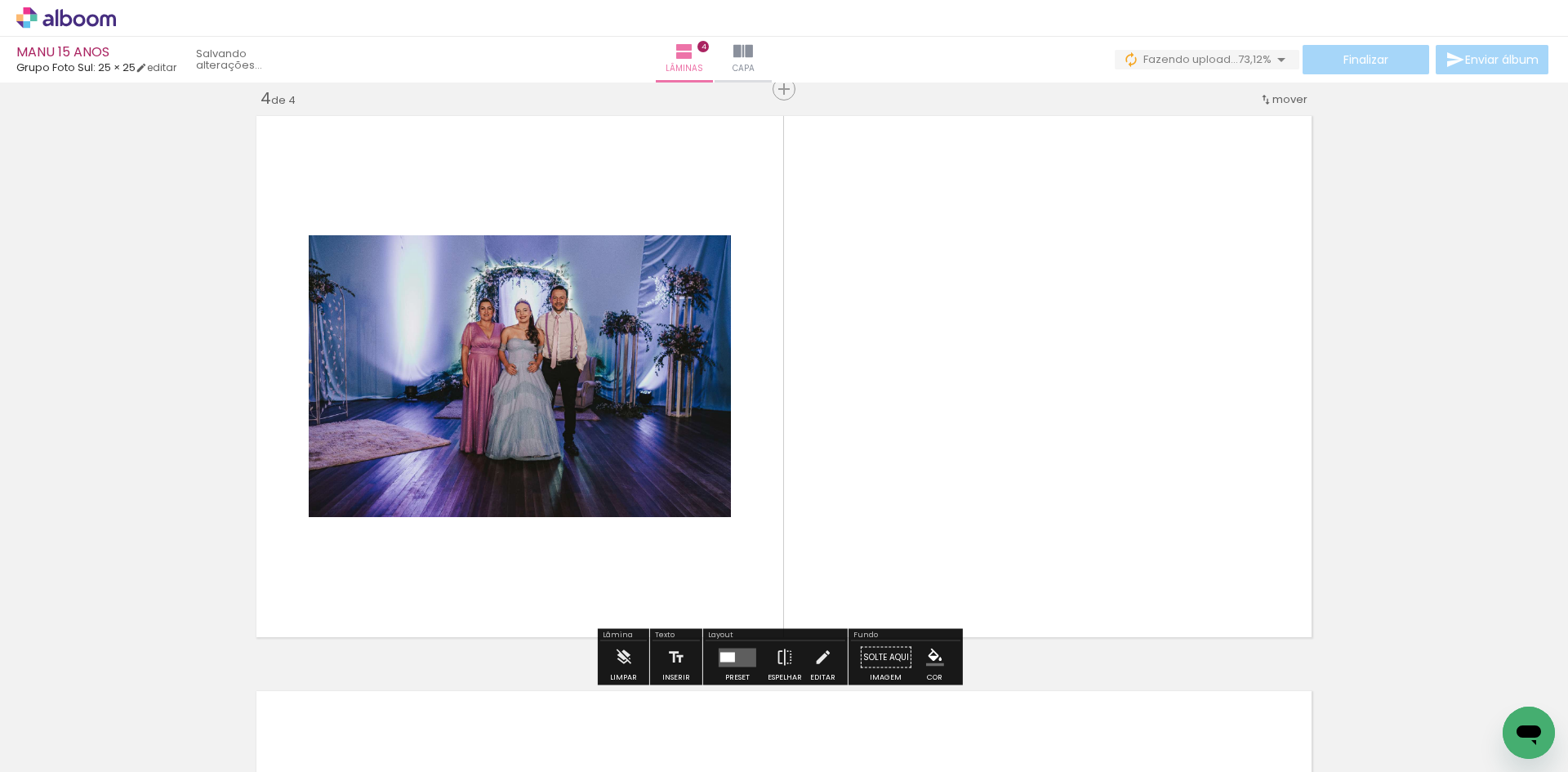
scroll to position [1747, 0]
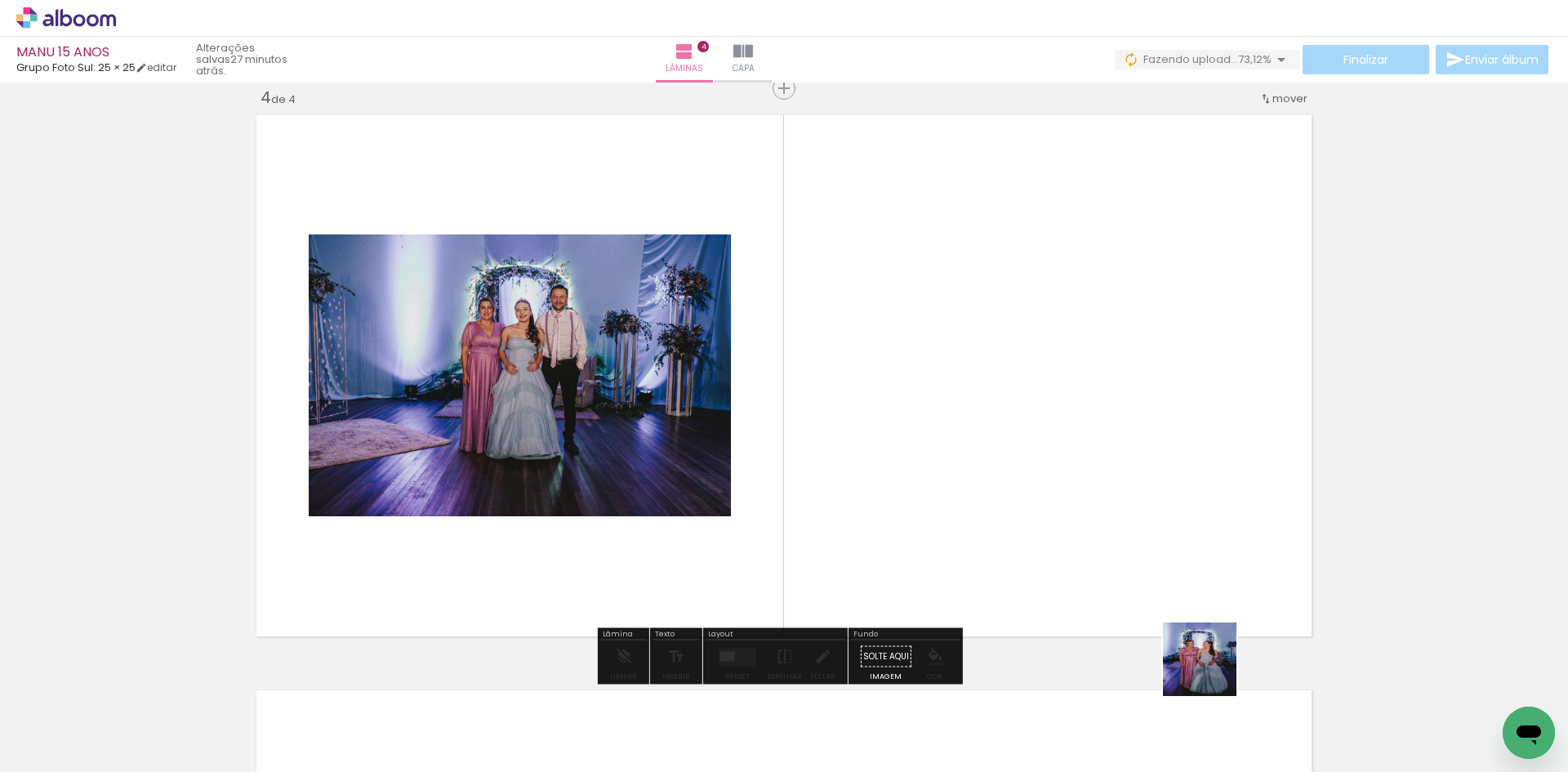
drag, startPoint x: 1236, startPoint y: 740, endPoint x: 1015, endPoint y: 361, distance: 438.7
click at [1015, 358] on quentale-workspace at bounding box center [784, 386] width 1568 height 772
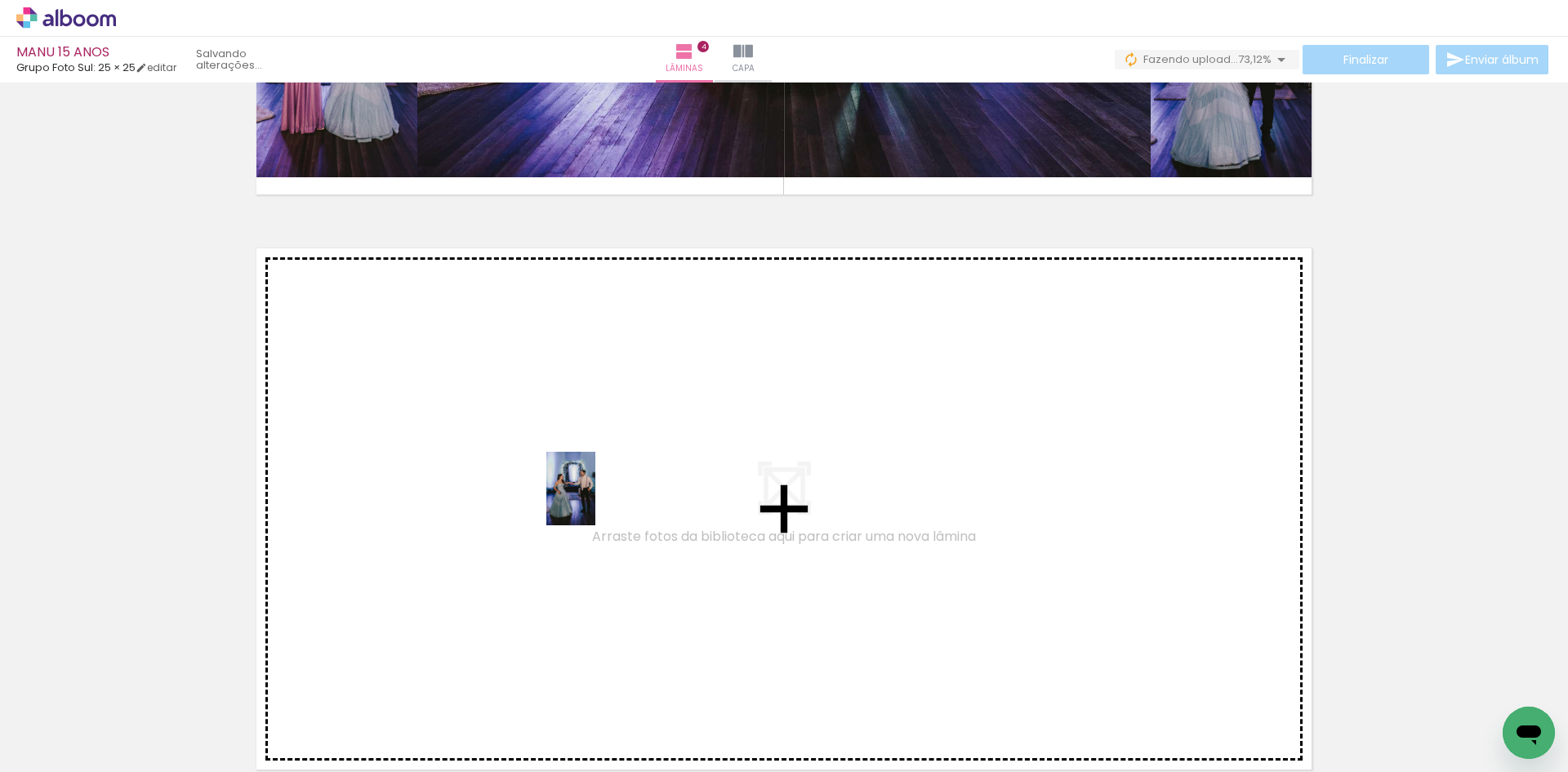
drag, startPoint x: 167, startPoint y: 728, endPoint x: 595, endPoint y: 501, distance: 484.5
click at [595, 501] on quentale-workspace at bounding box center [784, 386] width 1568 height 772
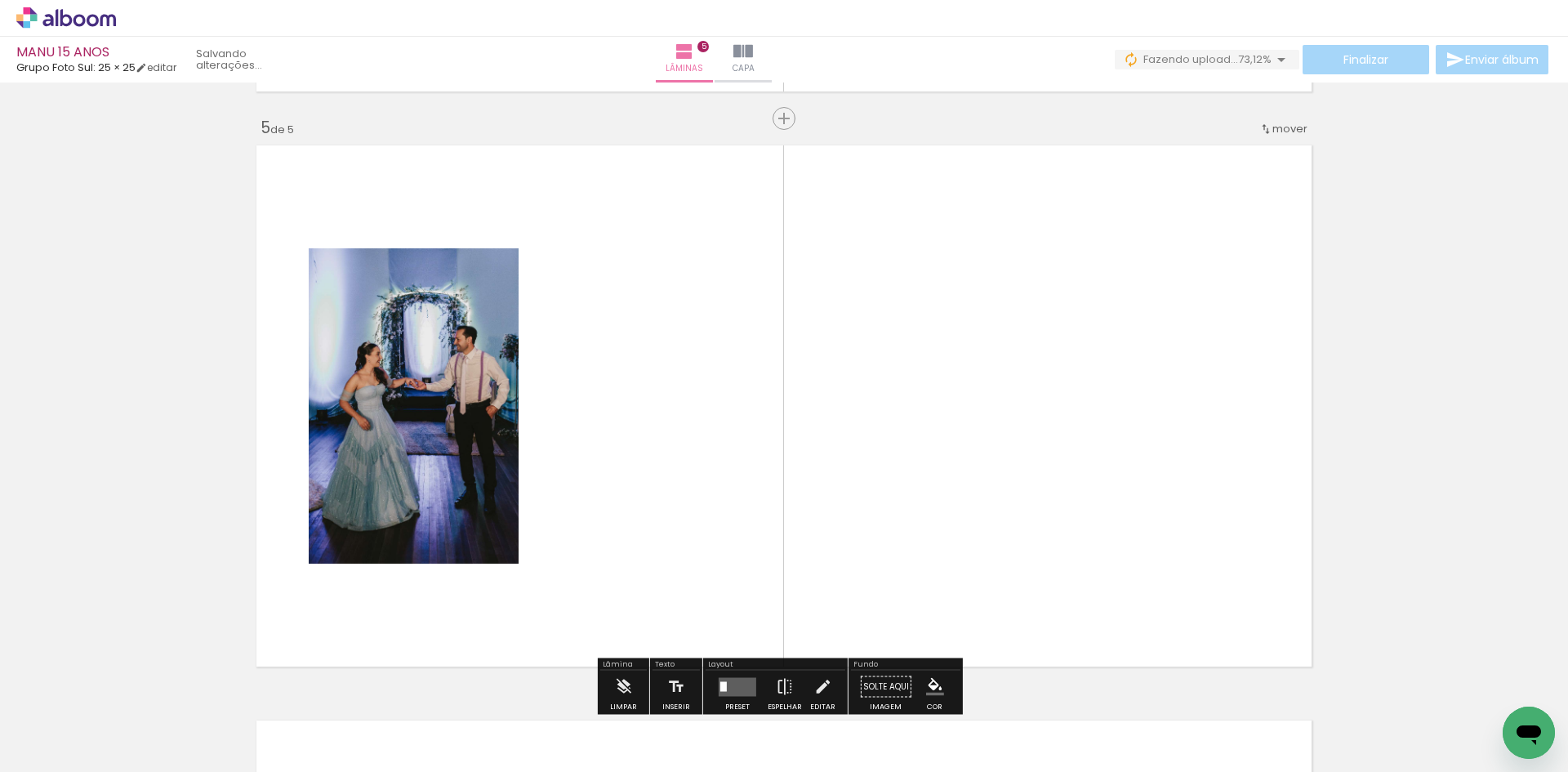
scroll to position [2322, 0]
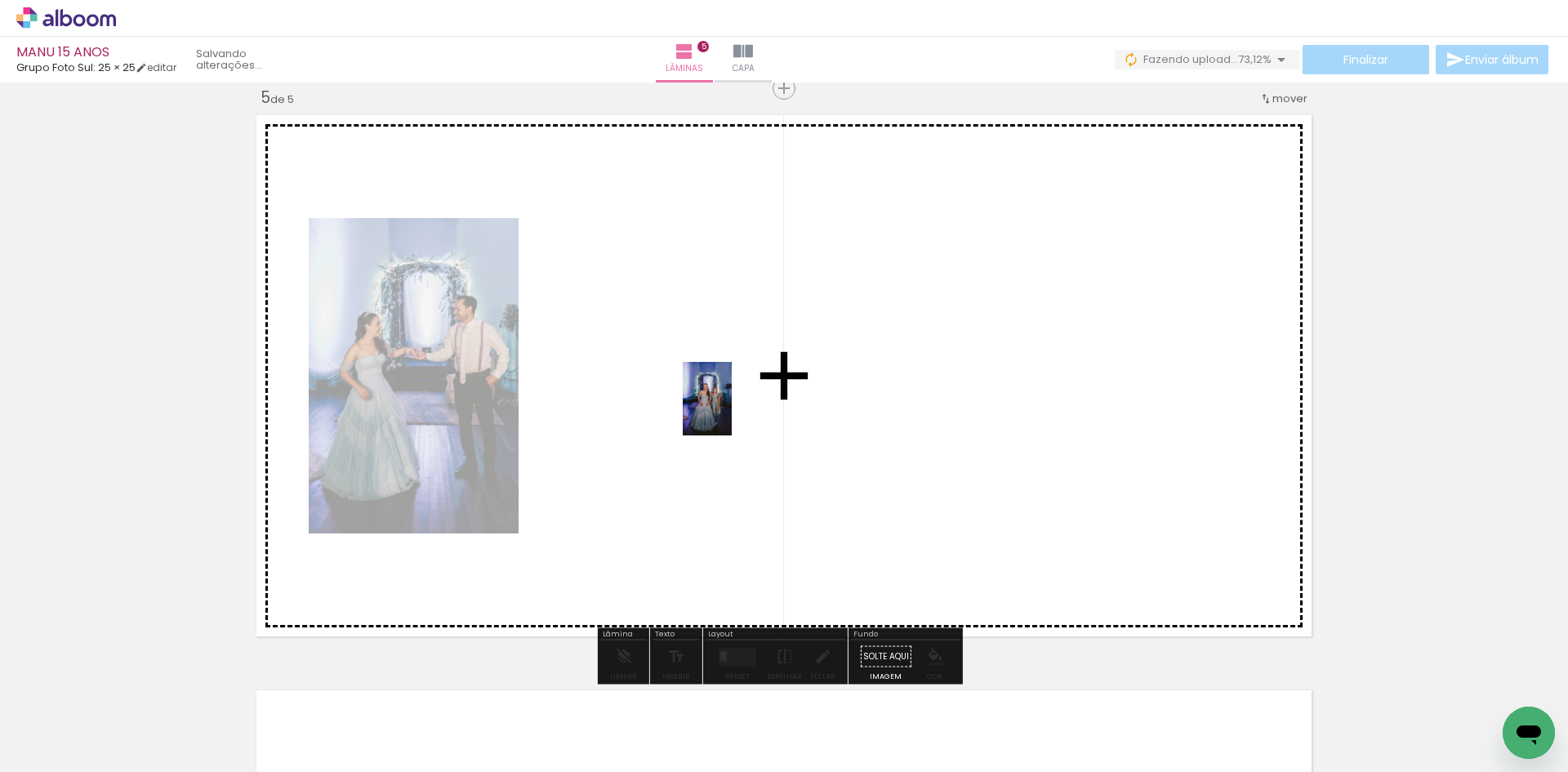
drag, startPoint x: 316, startPoint y: 696, endPoint x: 732, endPoint y: 411, distance: 504.3
click at [732, 411] on quentale-workspace at bounding box center [784, 386] width 1568 height 772
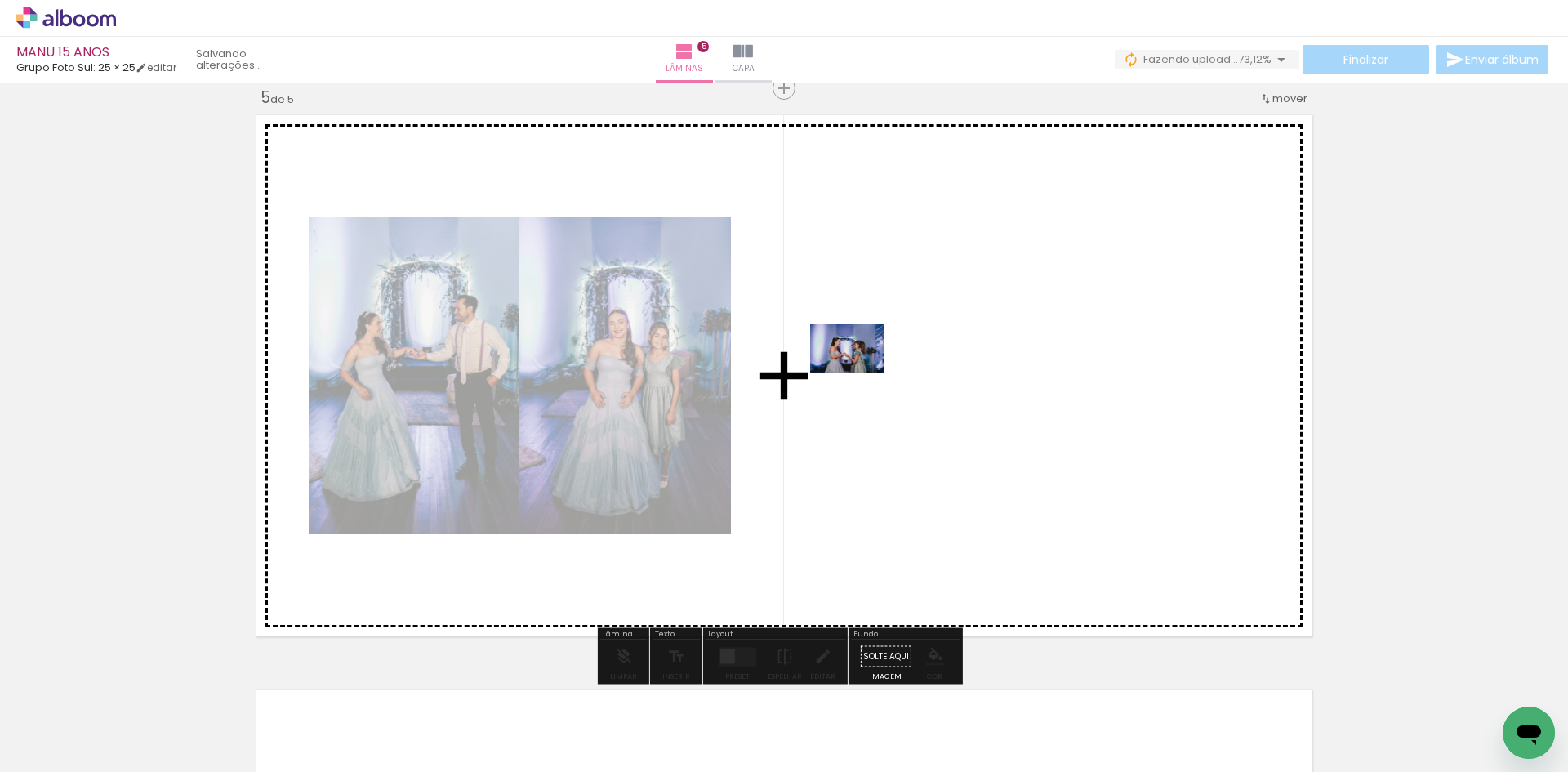
drag, startPoint x: 382, startPoint y: 721, endPoint x: 860, endPoint y: 373, distance: 591.3
click at [860, 373] on quentale-workspace at bounding box center [784, 386] width 1568 height 772
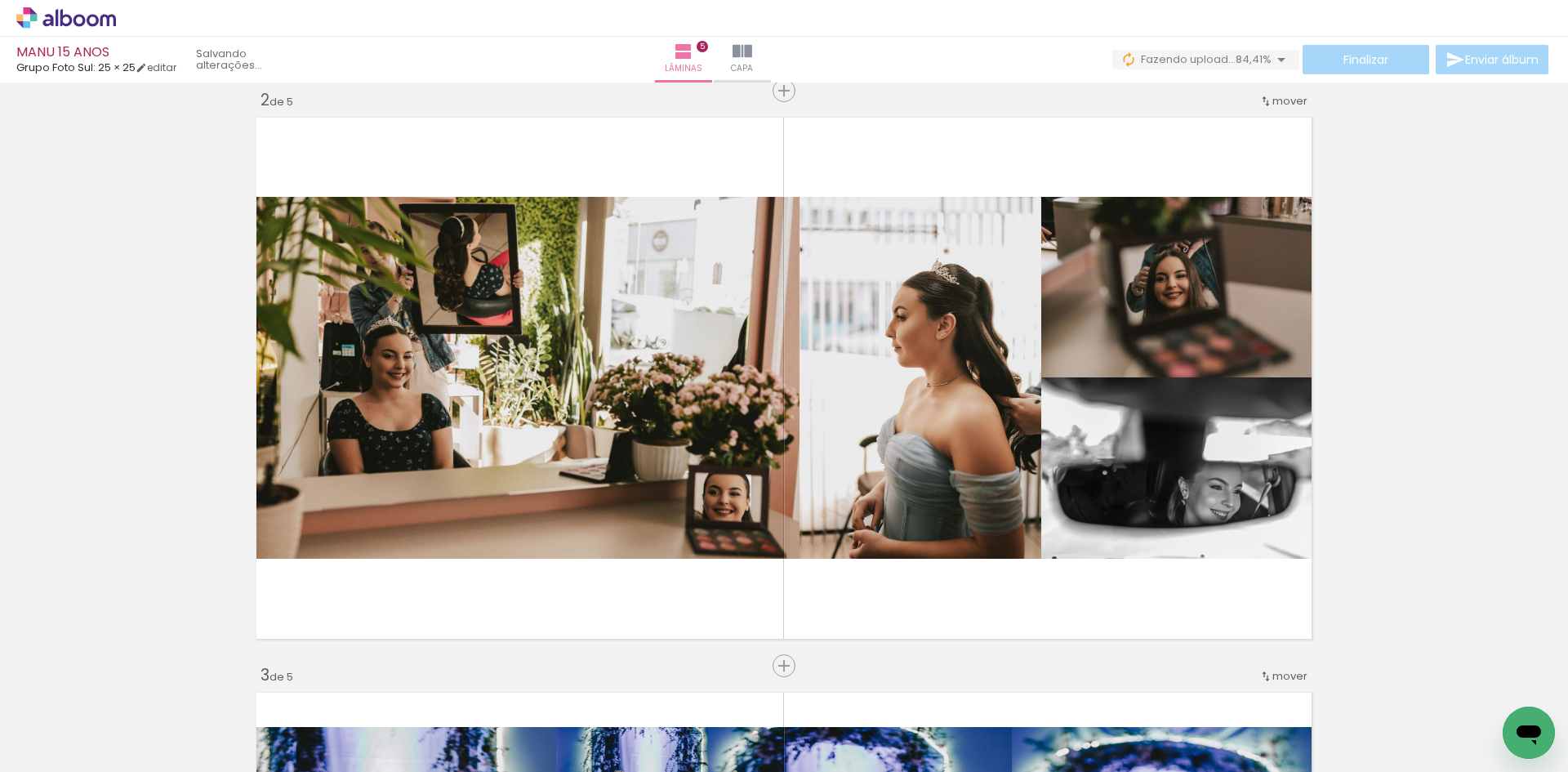
scroll to position [817, 0]
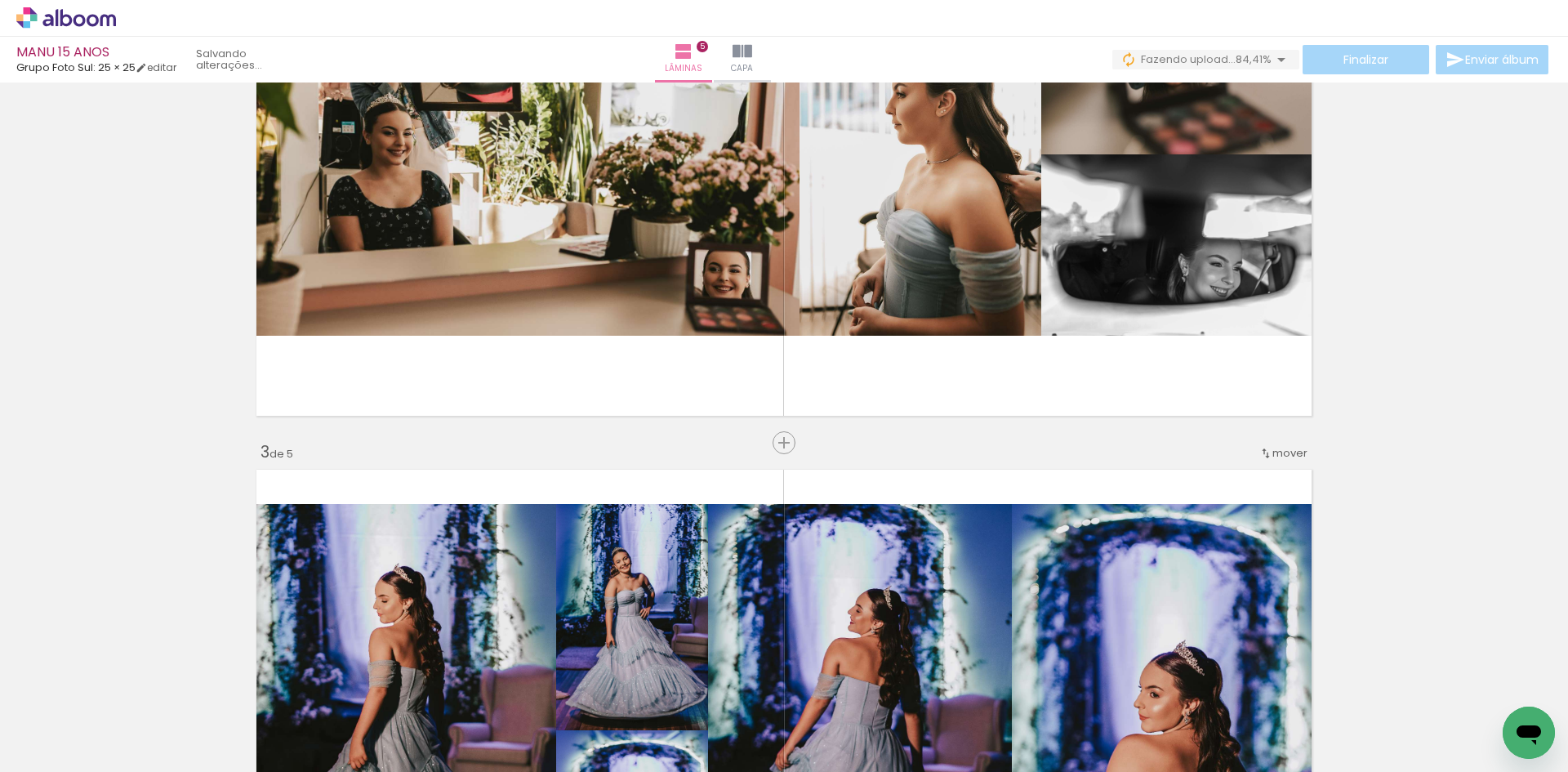
click at [783, 447] on span "Inserir lâmina" at bounding box center [791, 444] width 64 height 11
